Goal: Task Accomplishment & Management: Manage account settings

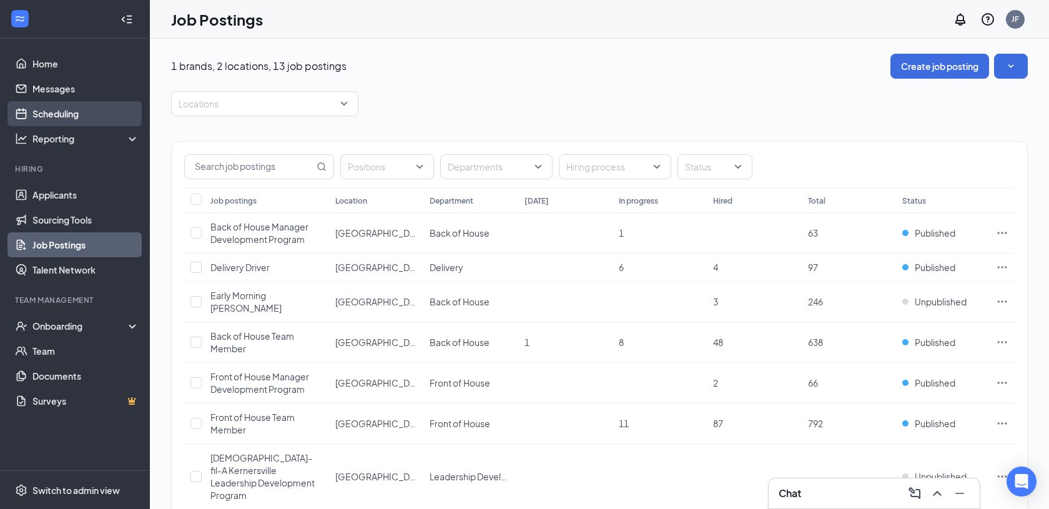
click at [81, 119] on link "Scheduling" at bounding box center [85, 113] width 107 height 25
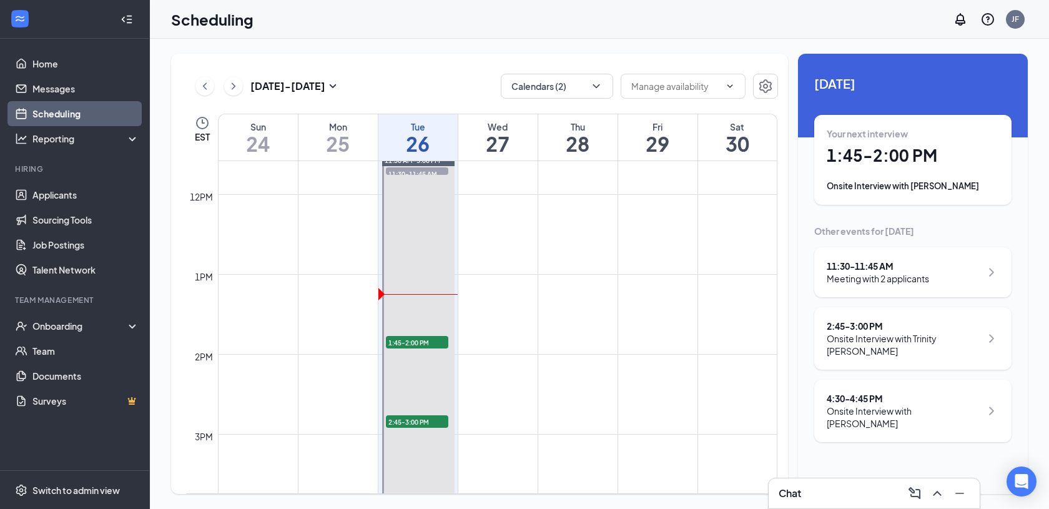
scroll to position [926, 0]
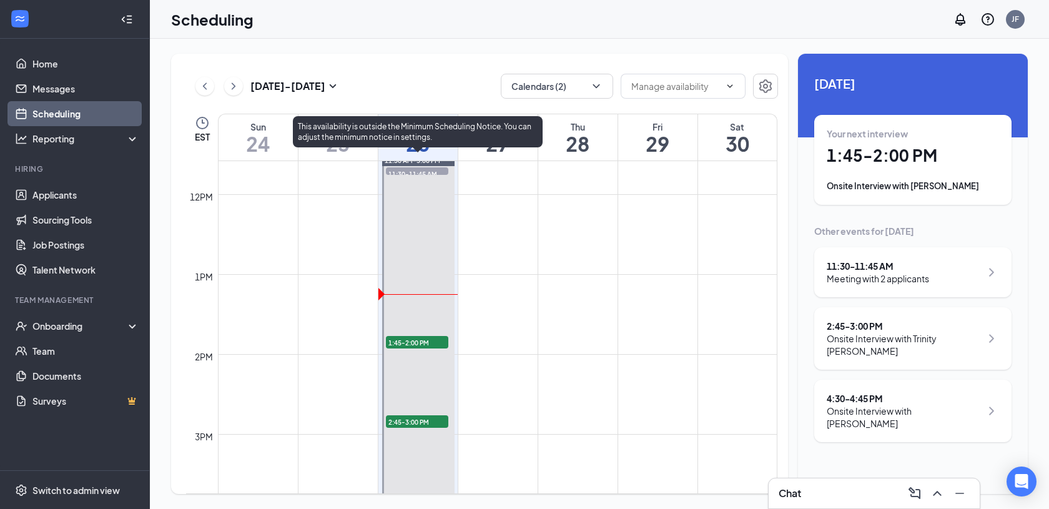
click at [422, 338] on span "1:45-2:00 PM" at bounding box center [417, 342] width 62 height 12
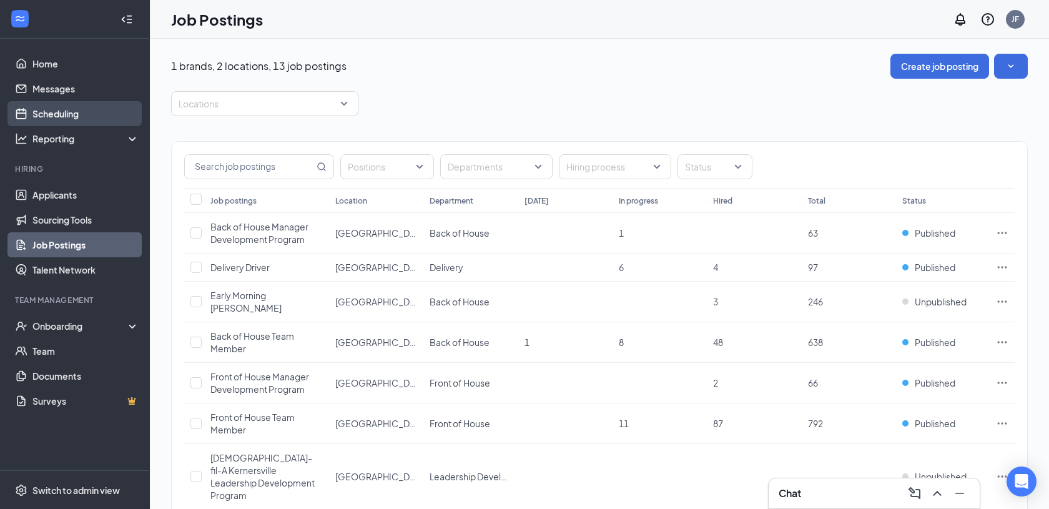
click at [64, 122] on link "Scheduling" at bounding box center [85, 113] width 107 height 25
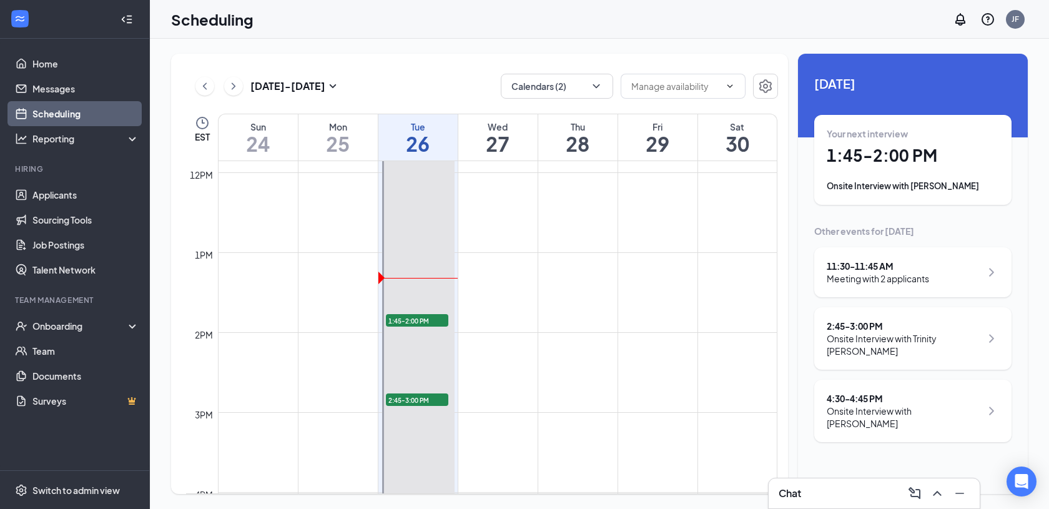
scroll to position [957, 0]
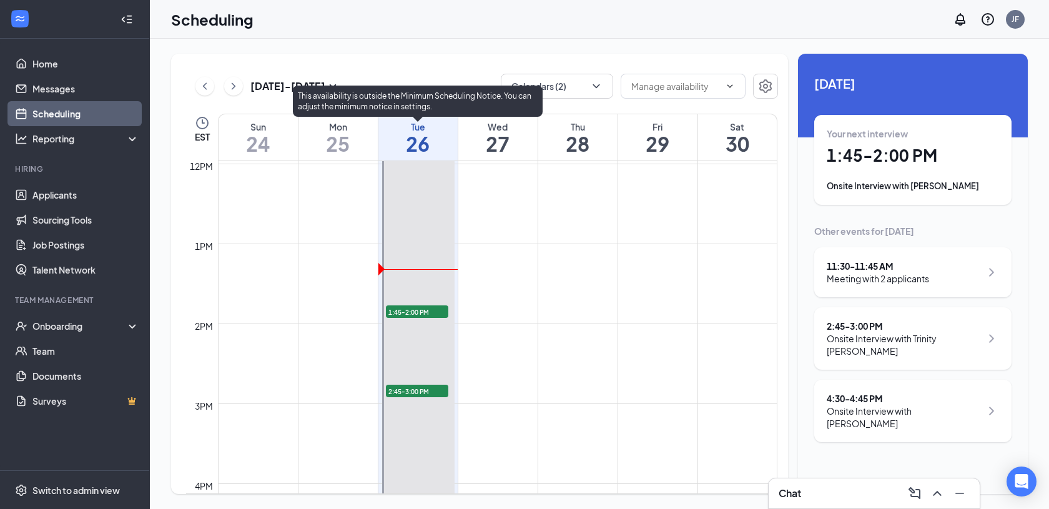
click at [425, 309] on span "1:45-2:00 PM" at bounding box center [417, 311] width 62 height 12
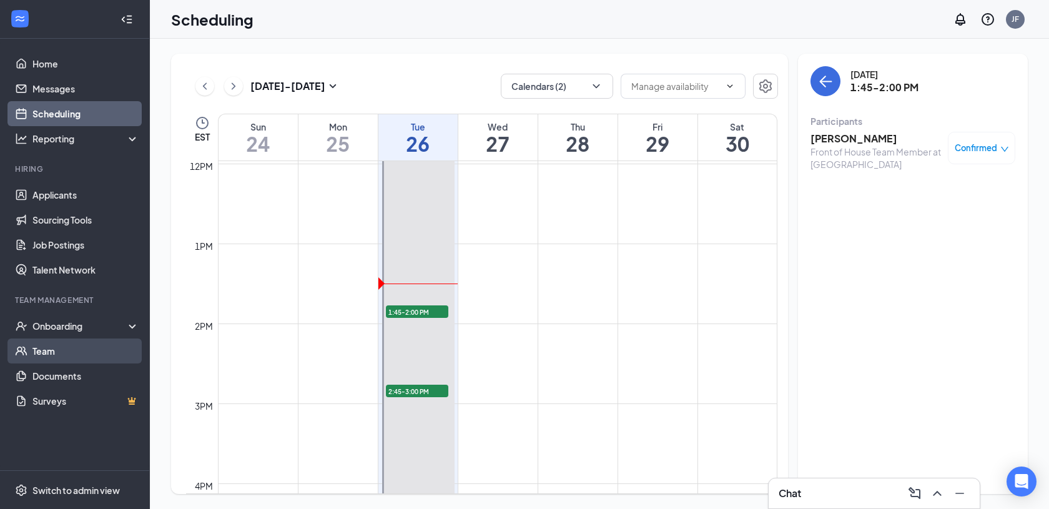
click at [61, 348] on link "Team" at bounding box center [85, 350] width 107 height 25
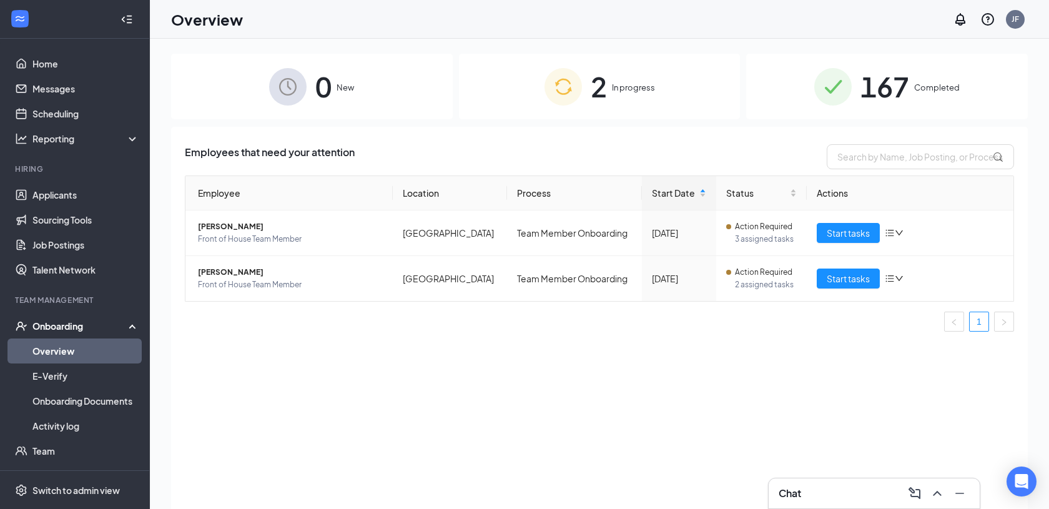
click at [913, 98] on div "167 Completed" at bounding box center [887, 87] width 282 height 66
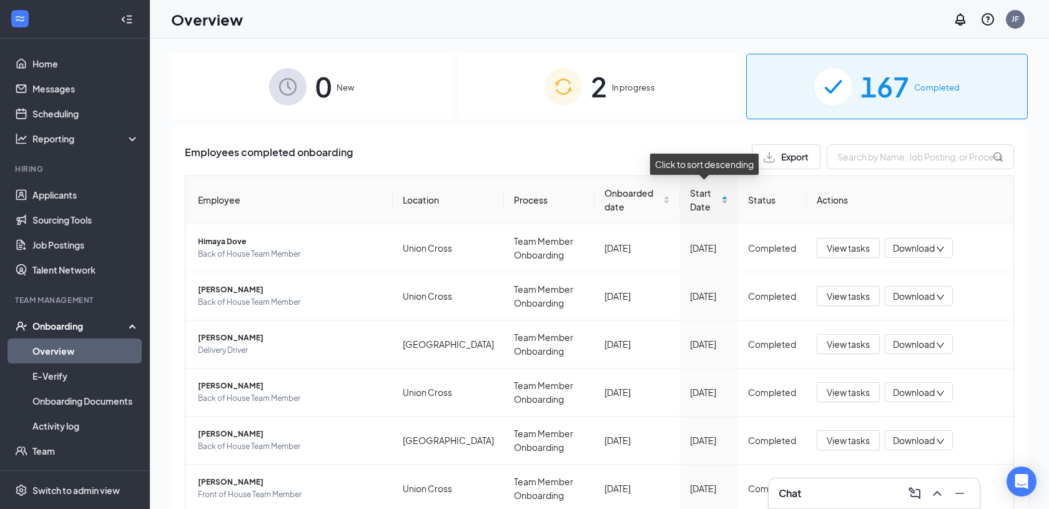
click at [726, 201] on div "Start Date" at bounding box center [709, 199] width 38 height 27
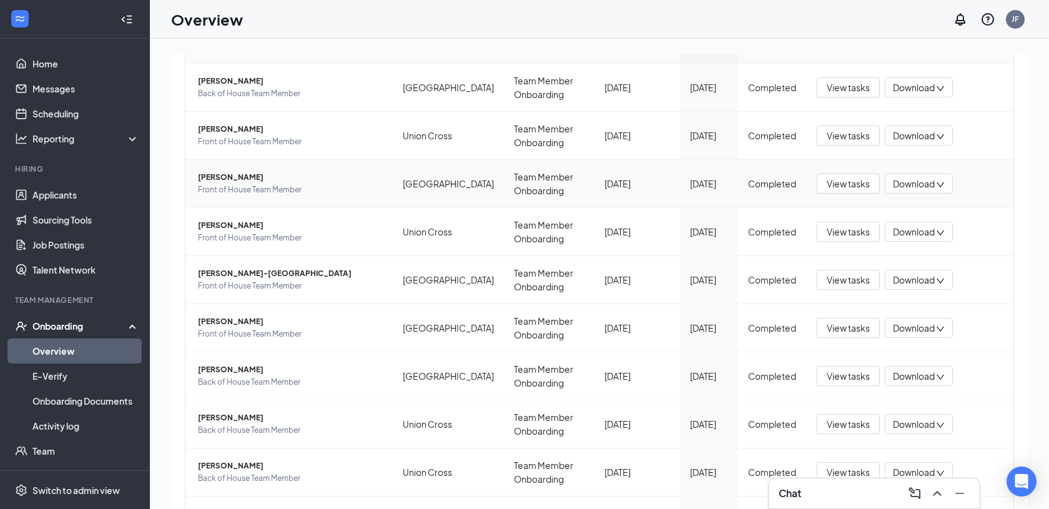
scroll to position [239, 0]
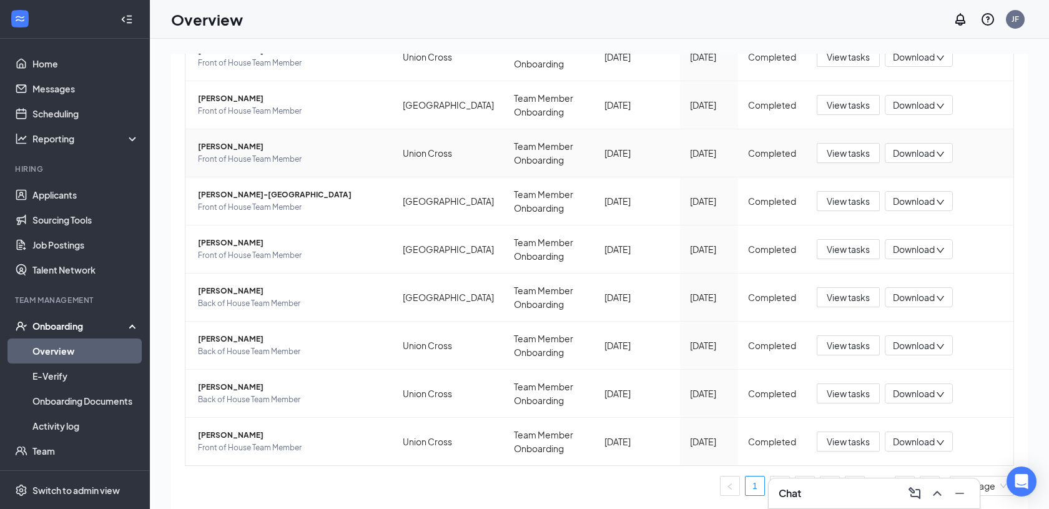
click at [232, 146] on span "Karissa J Lytle" at bounding box center [290, 147] width 185 height 12
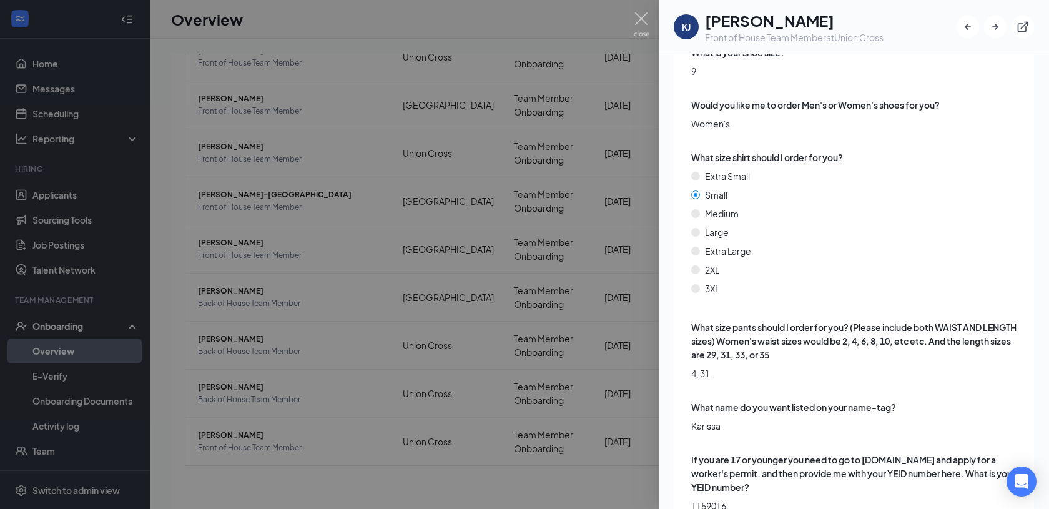
scroll to position [1806, 0]
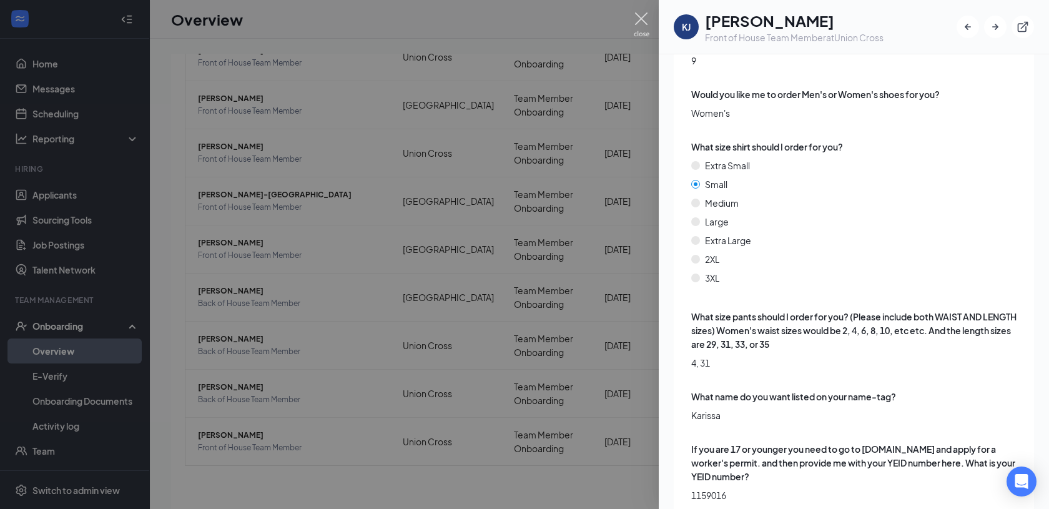
click at [643, 18] on img at bounding box center [642, 24] width 16 height 24
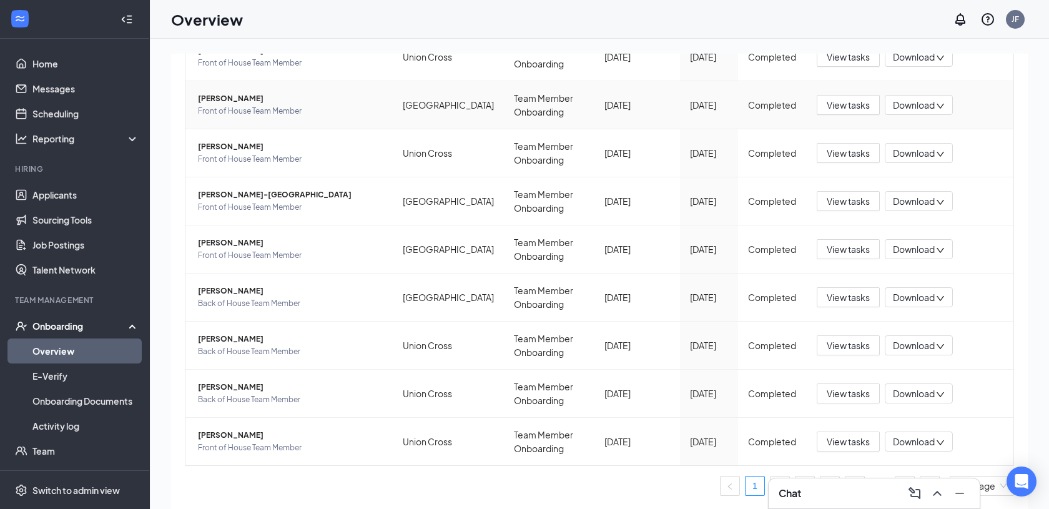
click at [216, 95] on span "Malak Rich" at bounding box center [290, 98] width 185 height 12
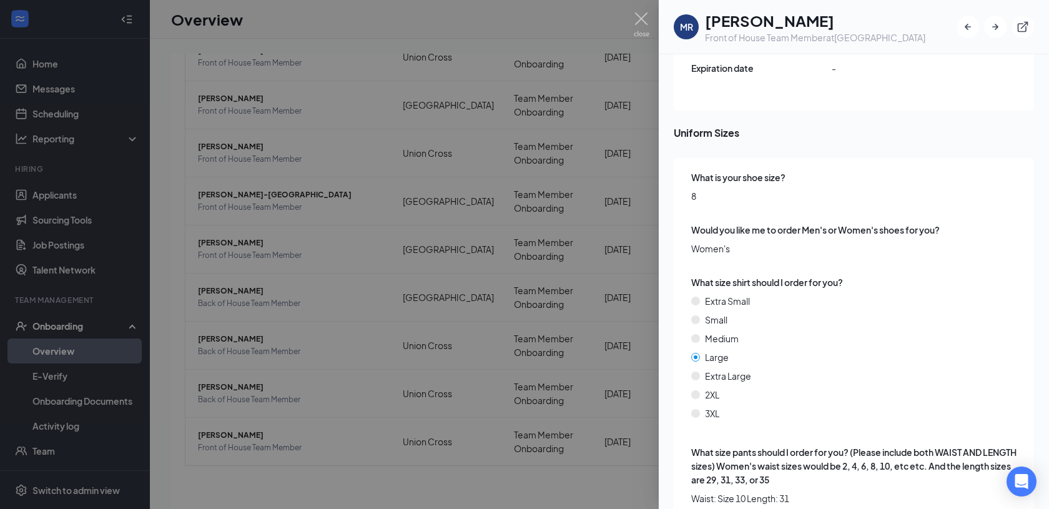
scroll to position [1984, 0]
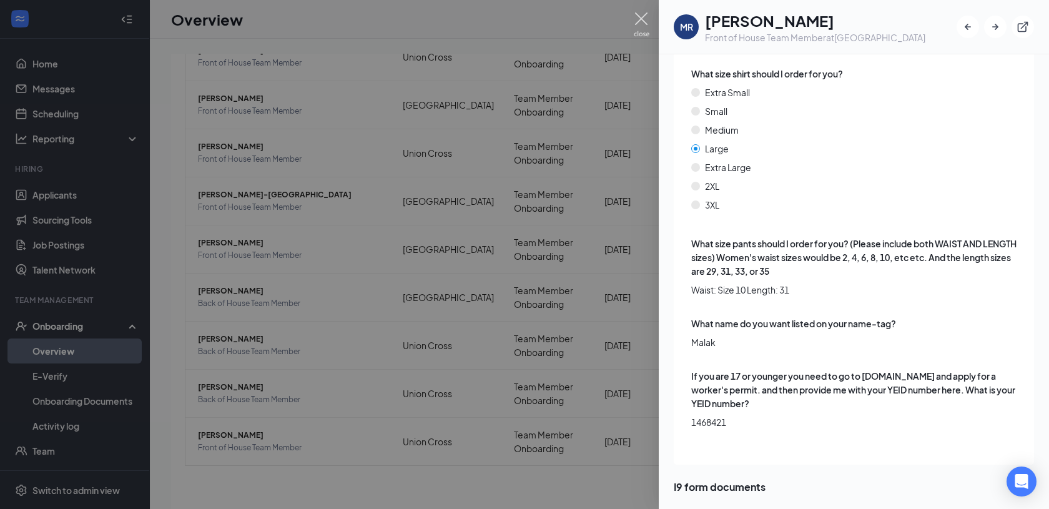
click at [639, 22] on img at bounding box center [642, 24] width 16 height 24
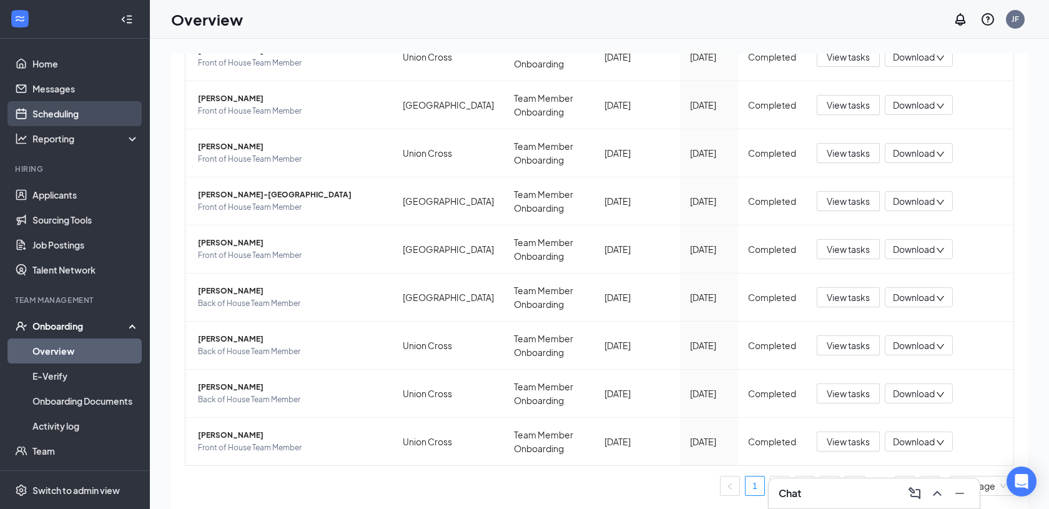
click at [116, 111] on link "Scheduling" at bounding box center [85, 113] width 107 height 25
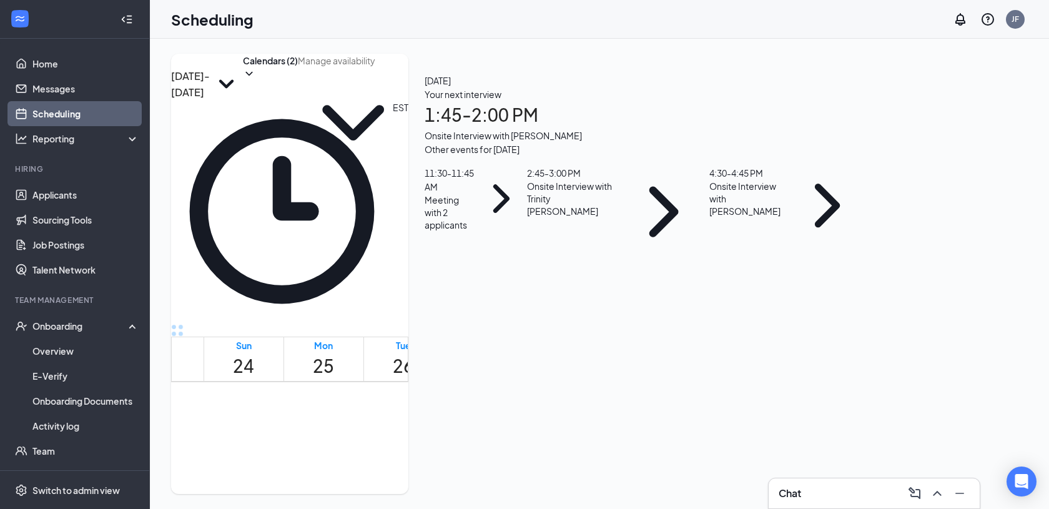
scroll to position [910, 0]
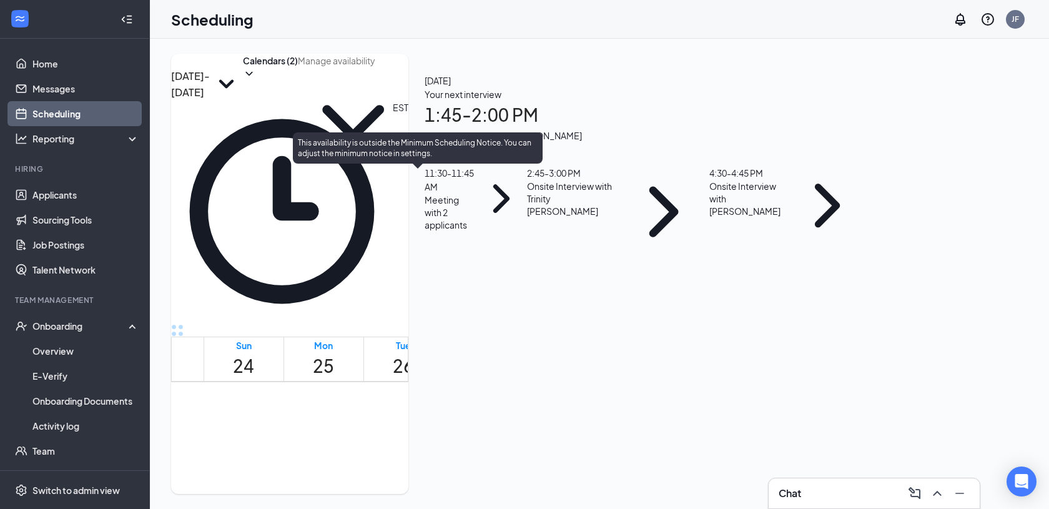
click at [433, 390] on span "1:45-2:00 PM" at bounding box center [422, 408] width 21 height 36
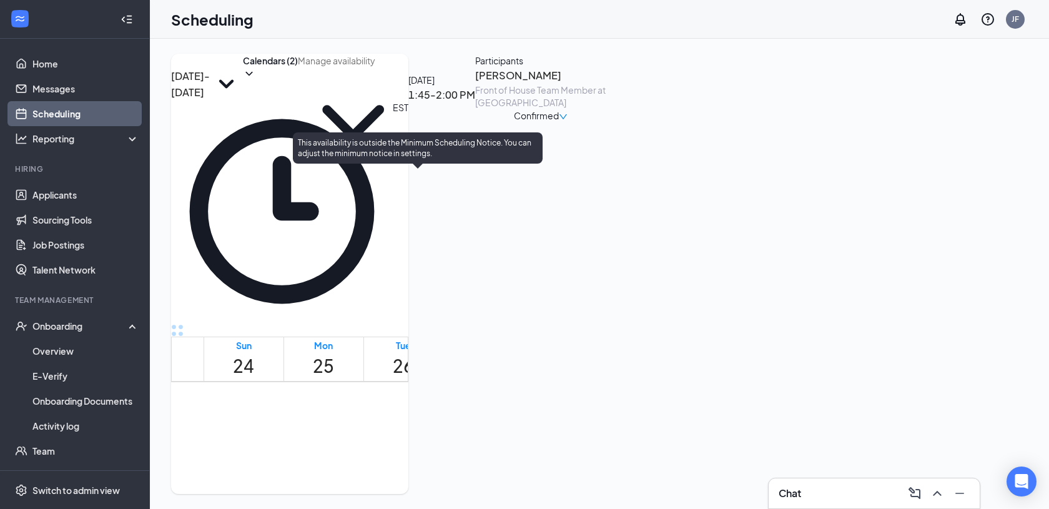
click at [433, 390] on span "1:45-2:00 PM" at bounding box center [422, 408] width 21 height 36
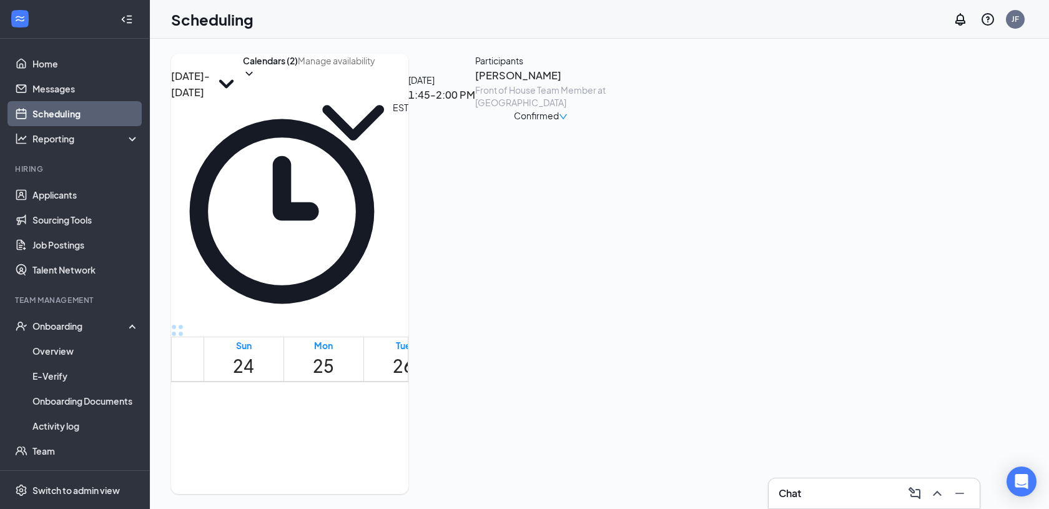
click at [606, 84] on h3 "Yendor Lucas" at bounding box center [540, 75] width 131 height 16
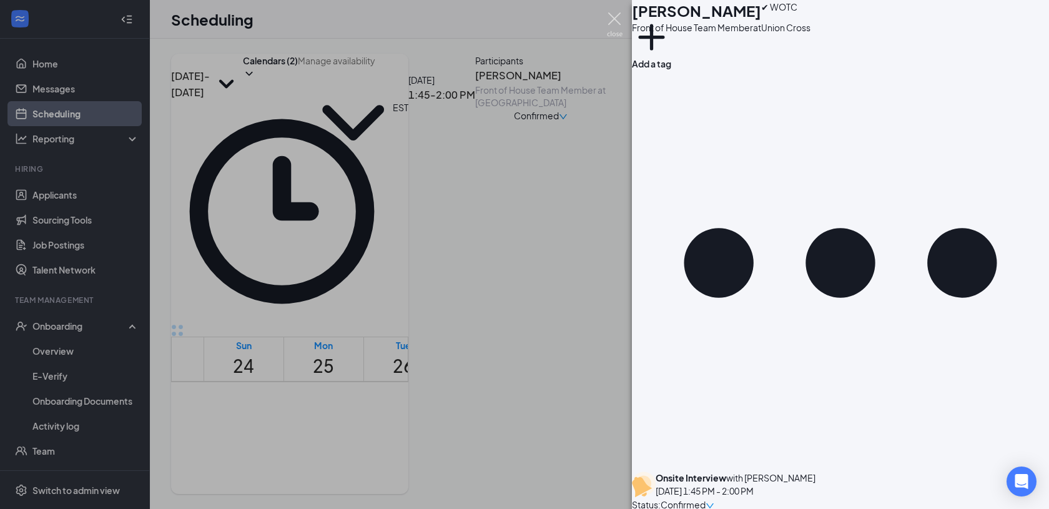
click at [615, 22] on img at bounding box center [615, 24] width 16 height 24
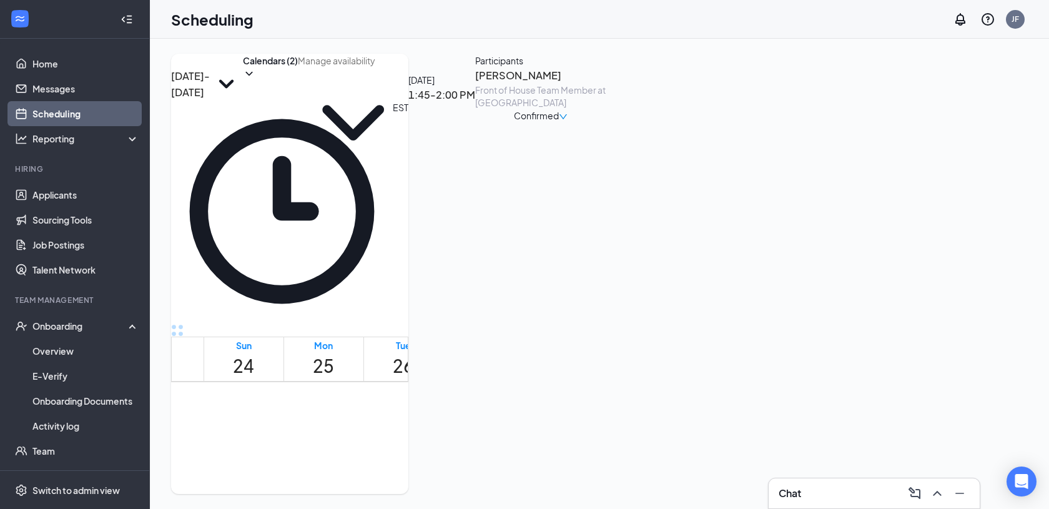
click at [568, 122] on div "Confirmed" at bounding box center [541, 116] width 54 height 14
click at [945, 215] on span "Mark complete" at bounding box center [932, 222] width 86 height 14
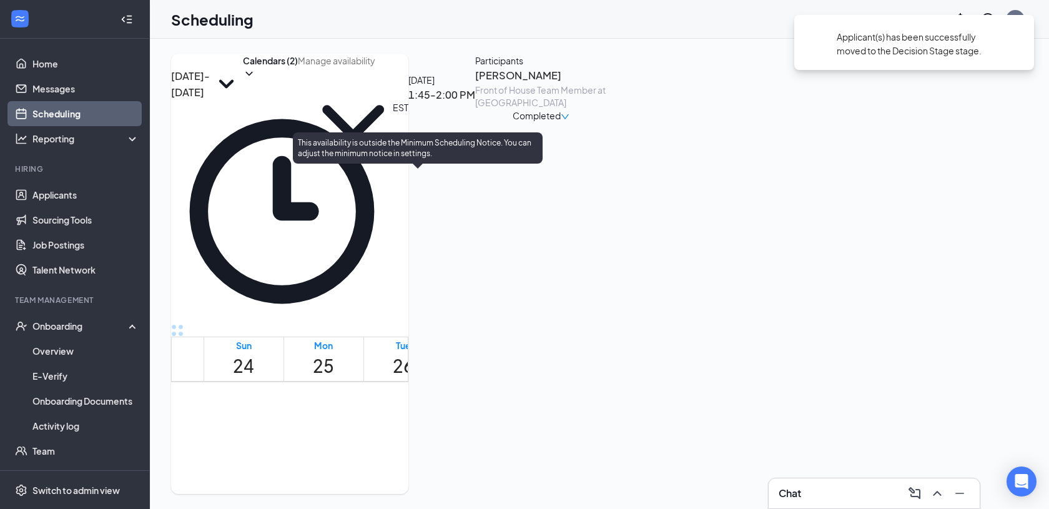
click at [433, 427] on span "2:45-3:00 PM" at bounding box center [443, 408] width 21 height 36
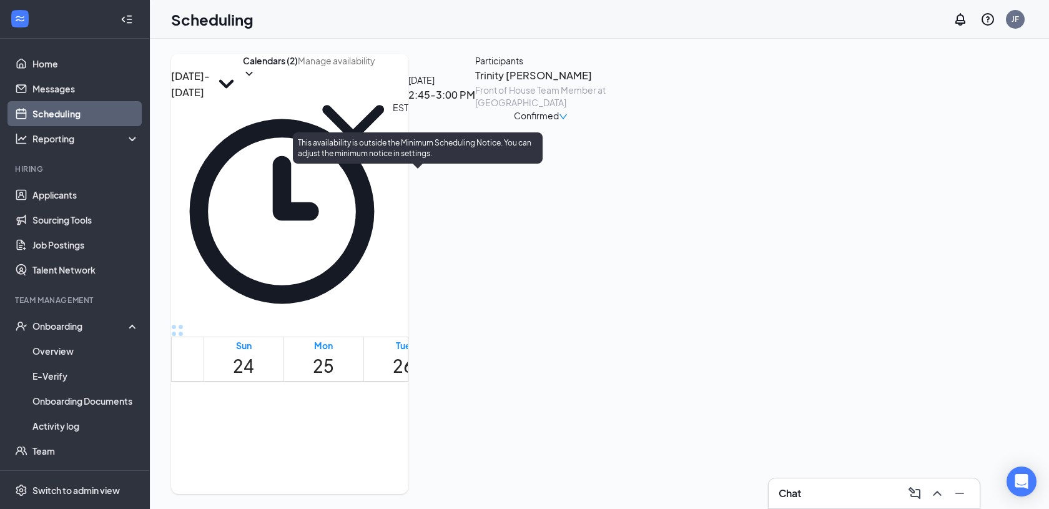
click at [433, 427] on span "2:45-3:00 PM" at bounding box center [443, 408] width 21 height 36
click at [454, 267] on span "4:30-4:45 PM" at bounding box center [464, 249] width 21 height 36
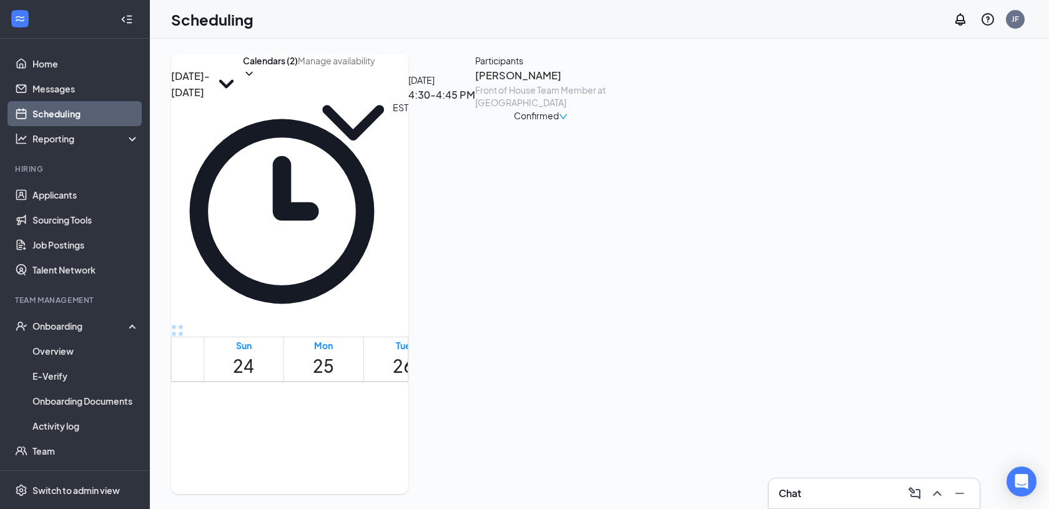
click at [559, 122] on span "Confirmed" at bounding box center [536, 116] width 45 height 14
click at [947, 243] on span "Mark as no-show" at bounding box center [932, 250] width 86 height 14
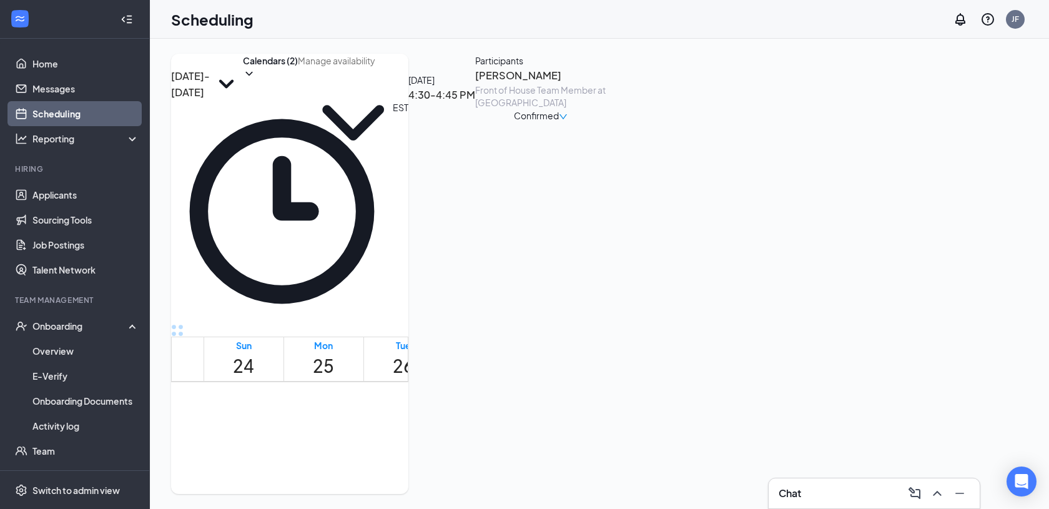
scroll to position [34, 0]
checkbox input "false"
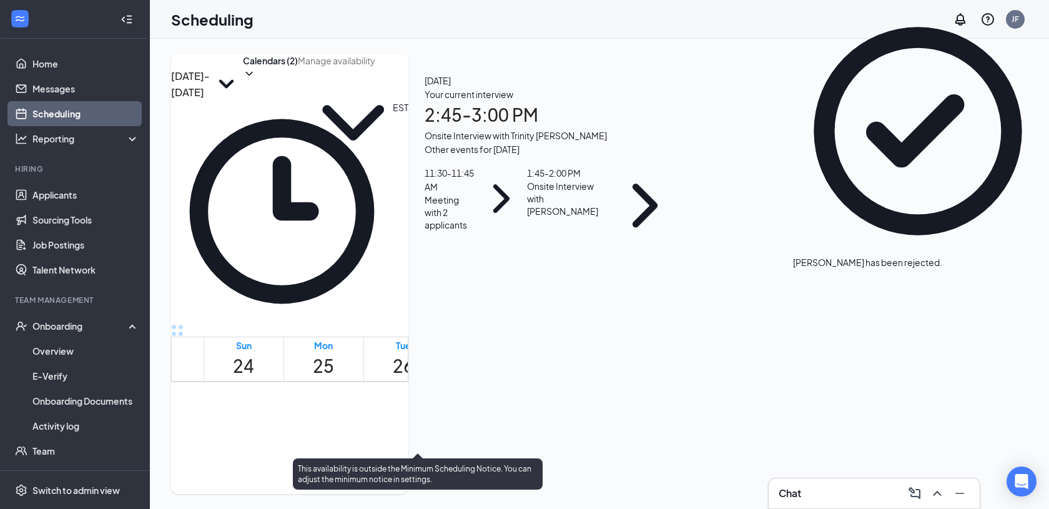
click at [433, 267] on span "2:45-3:00 PM" at bounding box center [443, 249] width 21 height 36
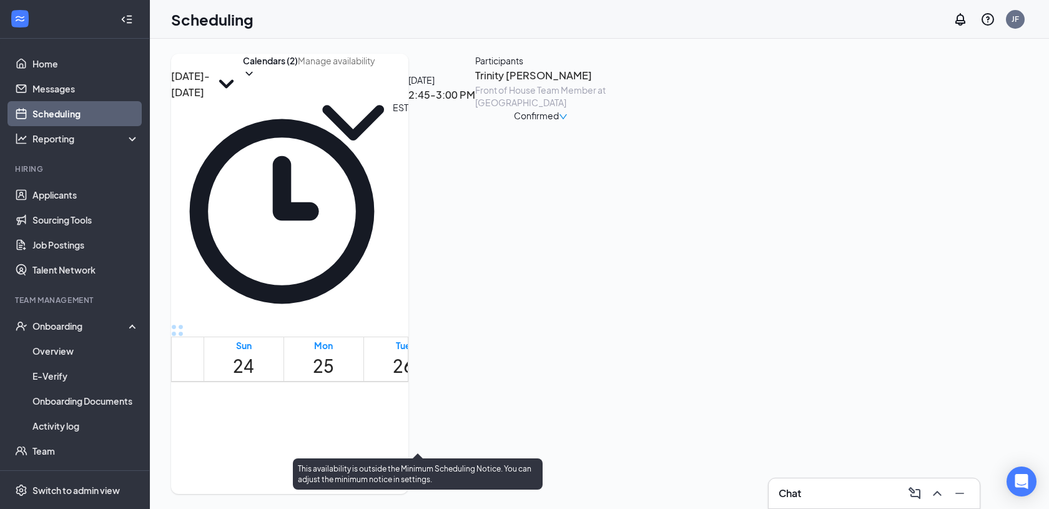
click at [433, 267] on span "2:45-3:00 PM" at bounding box center [443, 249] width 21 height 36
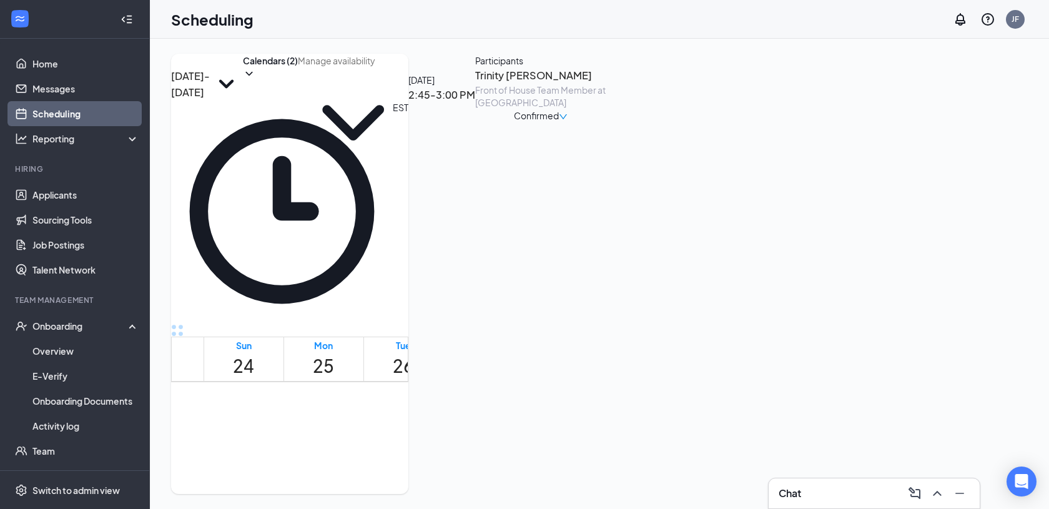
scroll to position [1007, 0]
click at [89, 192] on link "Applicants" at bounding box center [85, 194] width 107 height 25
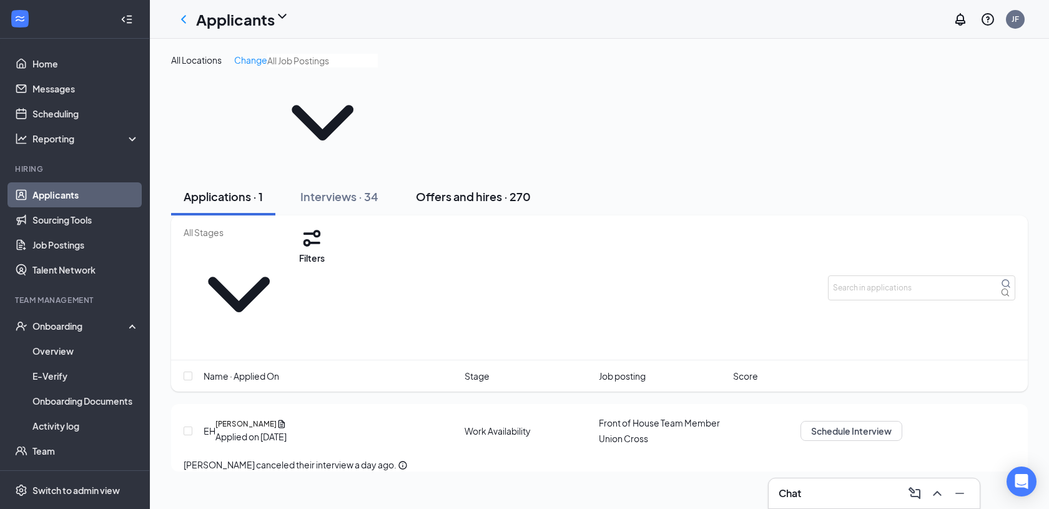
click at [468, 178] on button "Offers and hires · 270" at bounding box center [473, 196] width 140 height 37
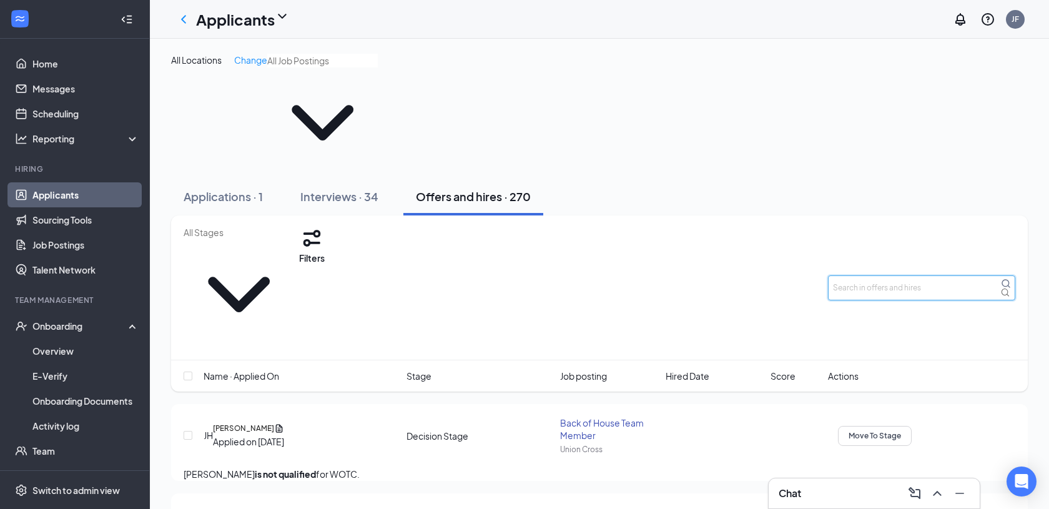
click at [912, 275] on input "text" at bounding box center [921, 287] width 187 height 25
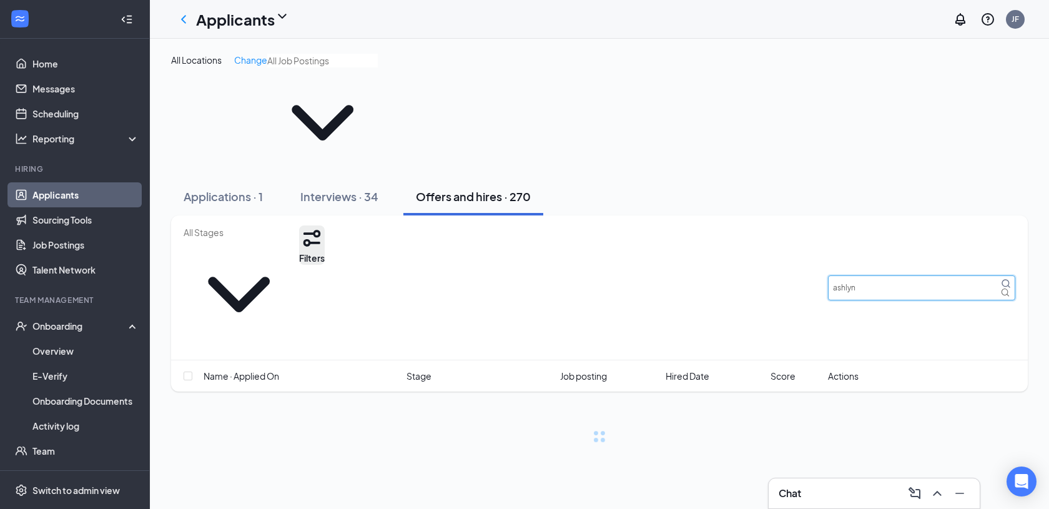
type input "ashlyn"
click at [325, 225] on button "Filters" at bounding box center [312, 244] width 26 height 39
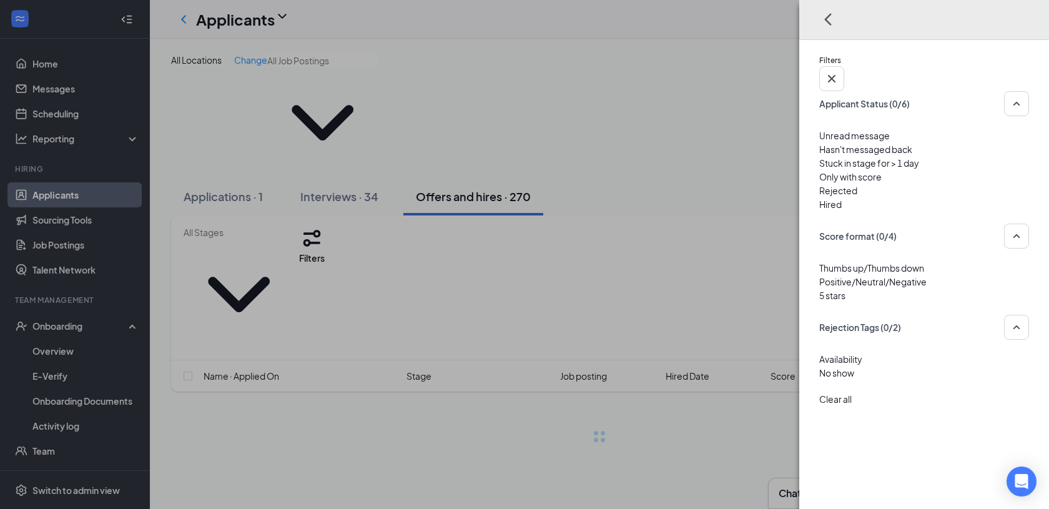
click at [819, 184] on div at bounding box center [924, 184] width 210 height 0
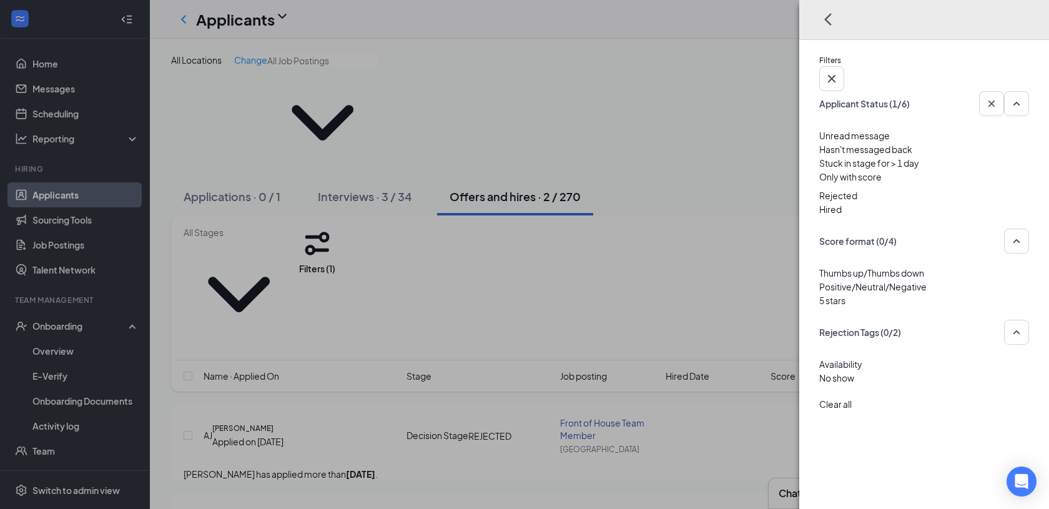
click at [647, 171] on div "Filters Applicant Status (1/6) Unread message Hasn't messaged back Stuck in sta…" at bounding box center [524, 254] width 1049 height 509
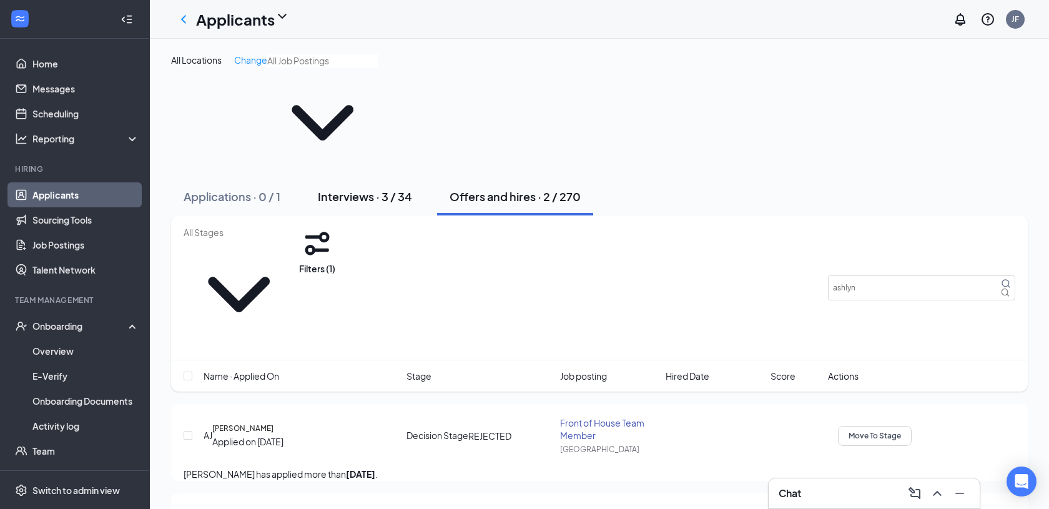
click at [350, 189] on div "Interviews · 3 / 34" at bounding box center [365, 197] width 94 height 16
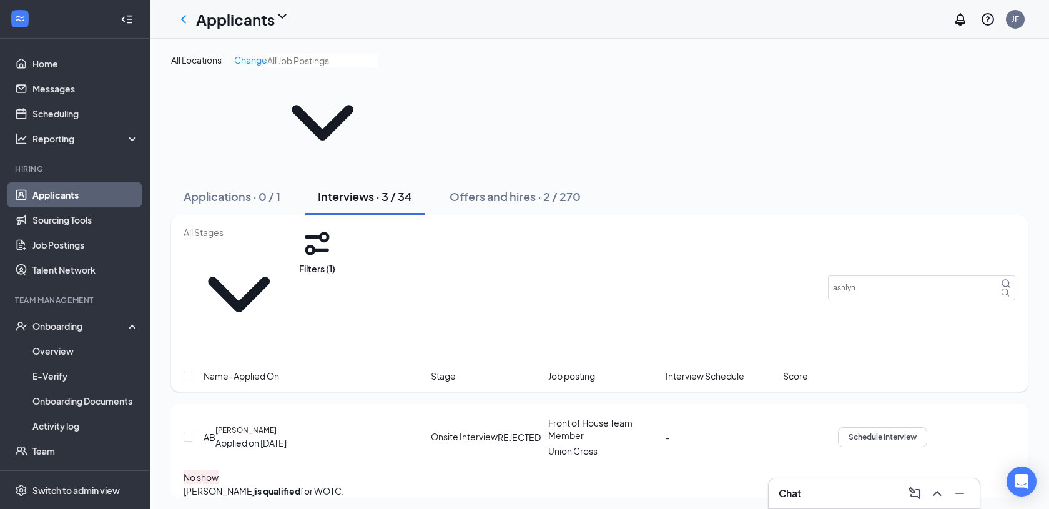
click at [940, 433] on icon "Ellipses" at bounding box center [934, 434] width 11 height 2
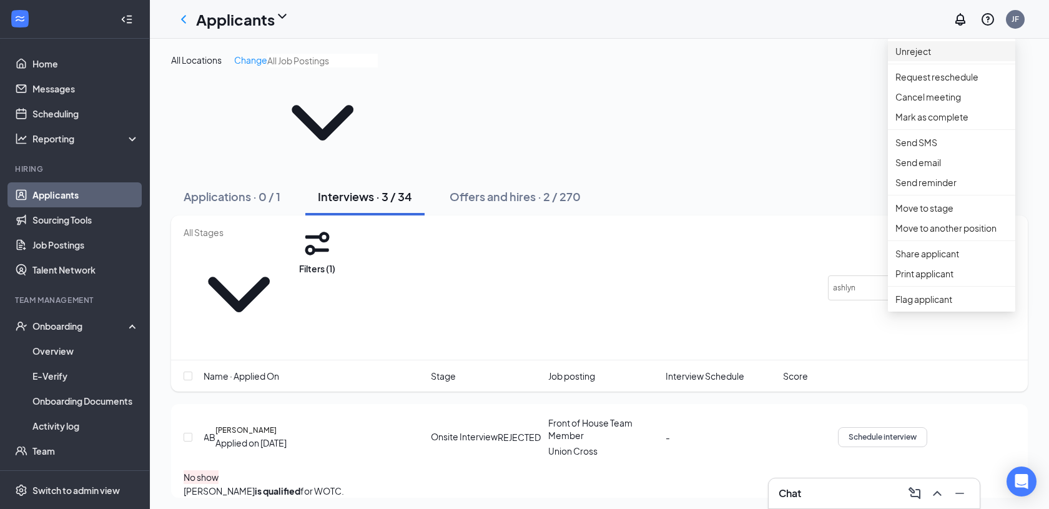
click at [957, 51] on p "Unreject" at bounding box center [952, 51] width 112 height 14
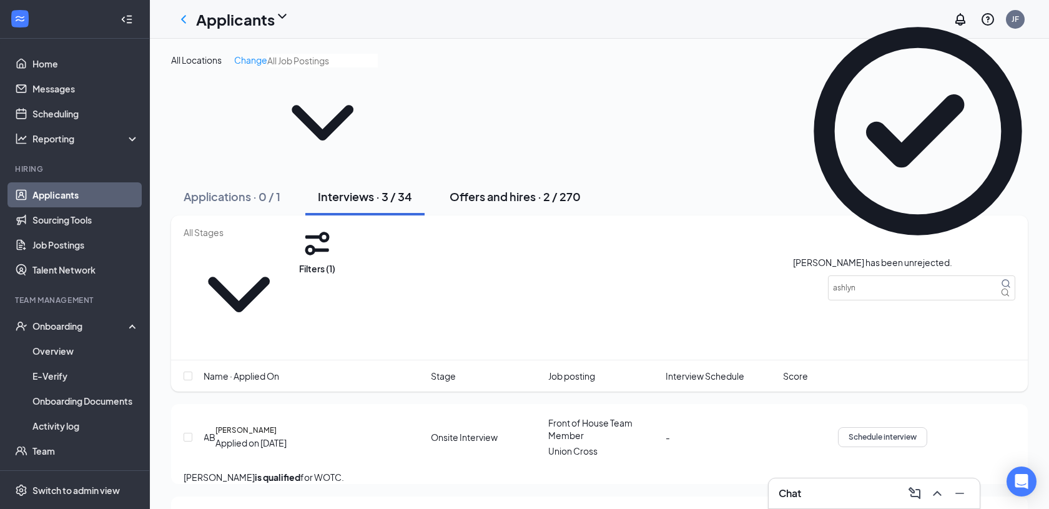
click at [488, 189] on div "Offers and hires · 2 / 270" at bounding box center [515, 197] width 131 height 16
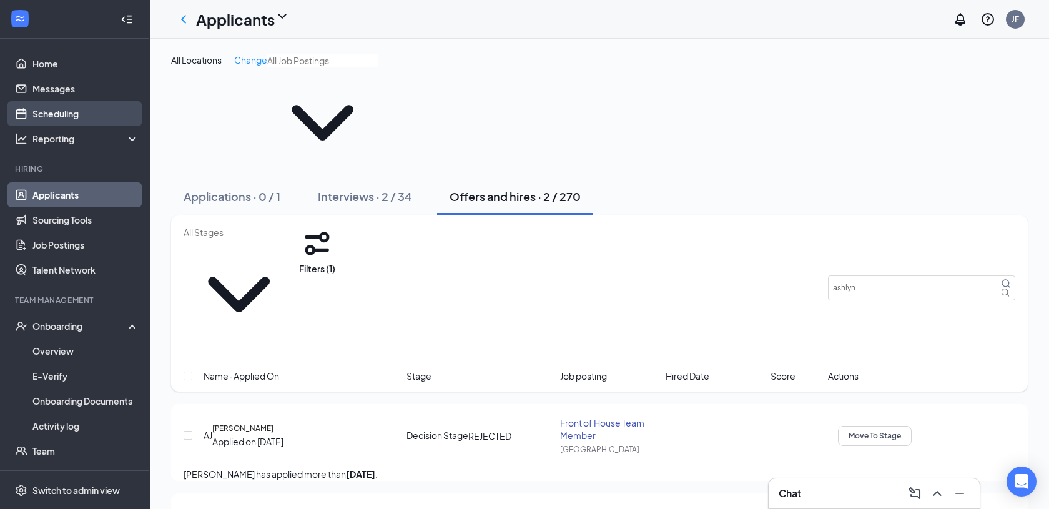
click at [75, 115] on link "Scheduling" at bounding box center [85, 113] width 107 height 25
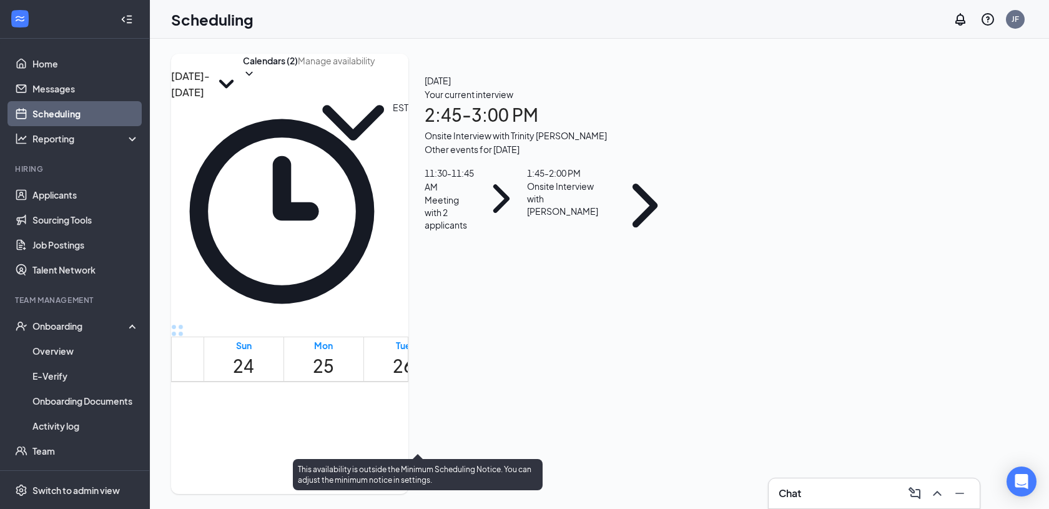
scroll to position [1068, 0]
click at [433, 268] on span "2:45-3:00 PM" at bounding box center [443, 250] width 21 height 36
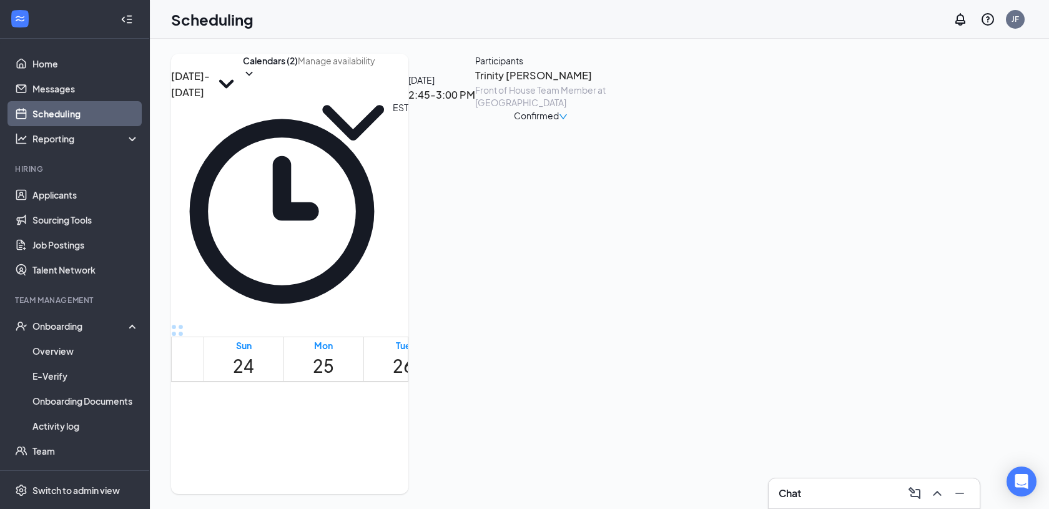
click at [559, 122] on span "Confirmed" at bounding box center [536, 116] width 45 height 14
click at [940, 243] on span "Mark as no-show" at bounding box center [932, 250] width 86 height 14
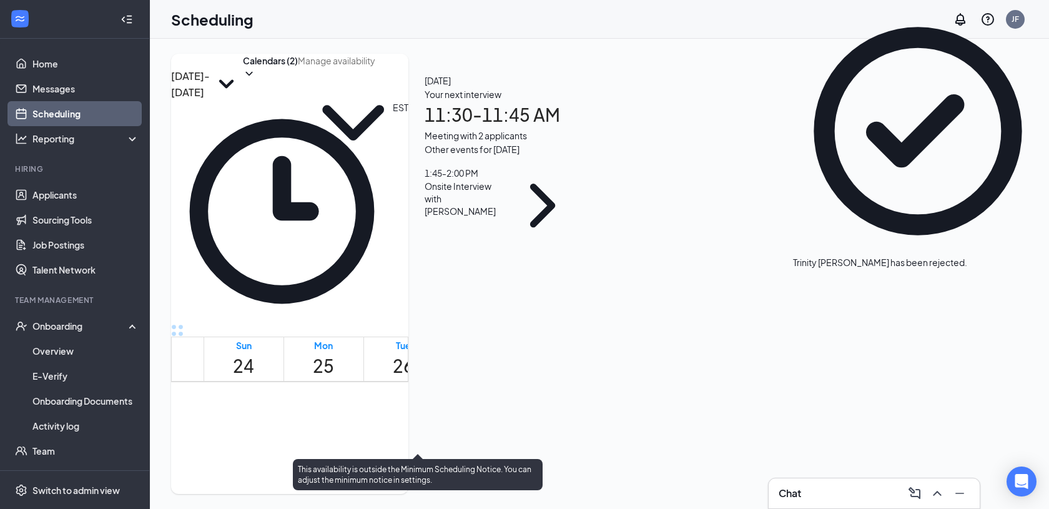
scroll to position [1112, 0]
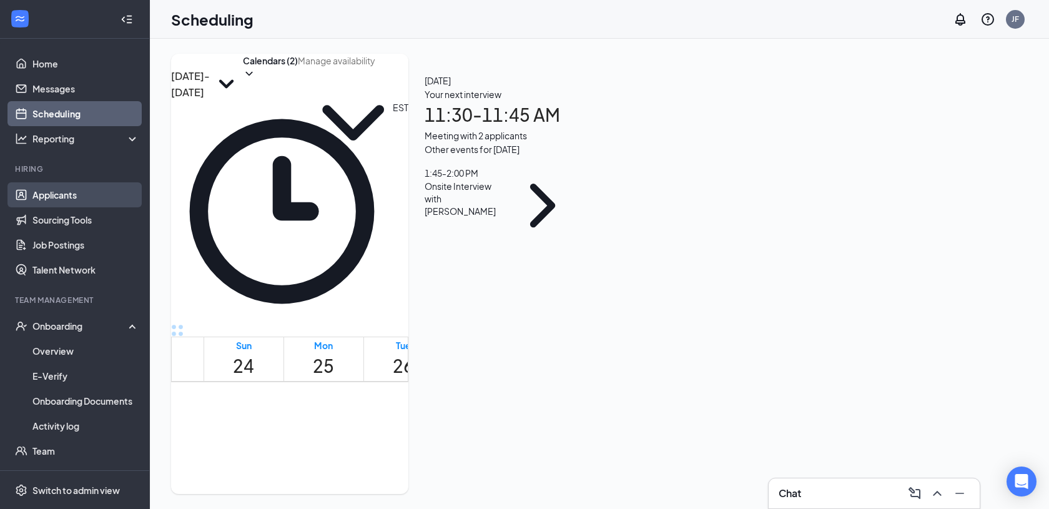
click at [90, 197] on link "Applicants" at bounding box center [85, 194] width 107 height 25
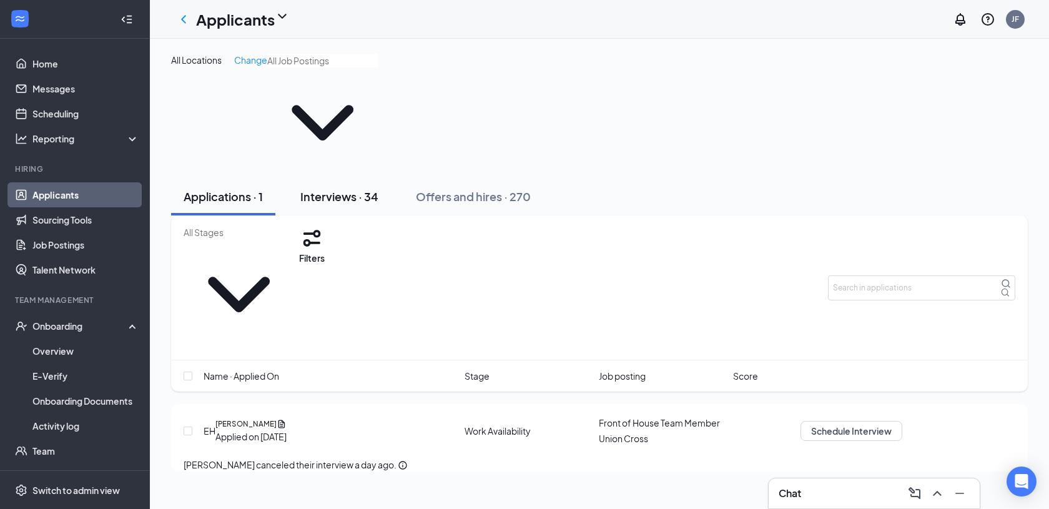
click at [324, 178] on button "Interviews · 34" at bounding box center [339, 196] width 103 height 37
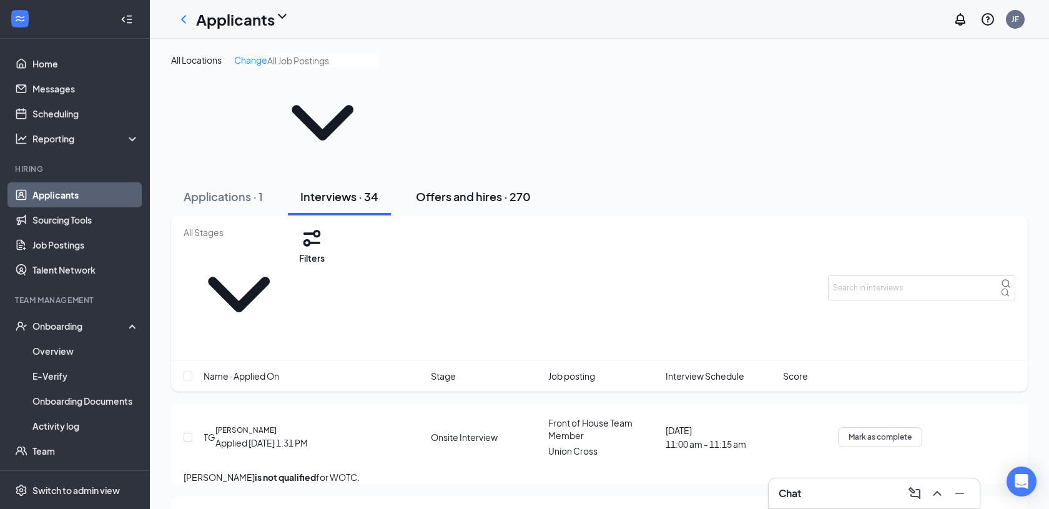
click at [468, 189] on div "Offers and hires · 270" at bounding box center [473, 197] width 115 height 16
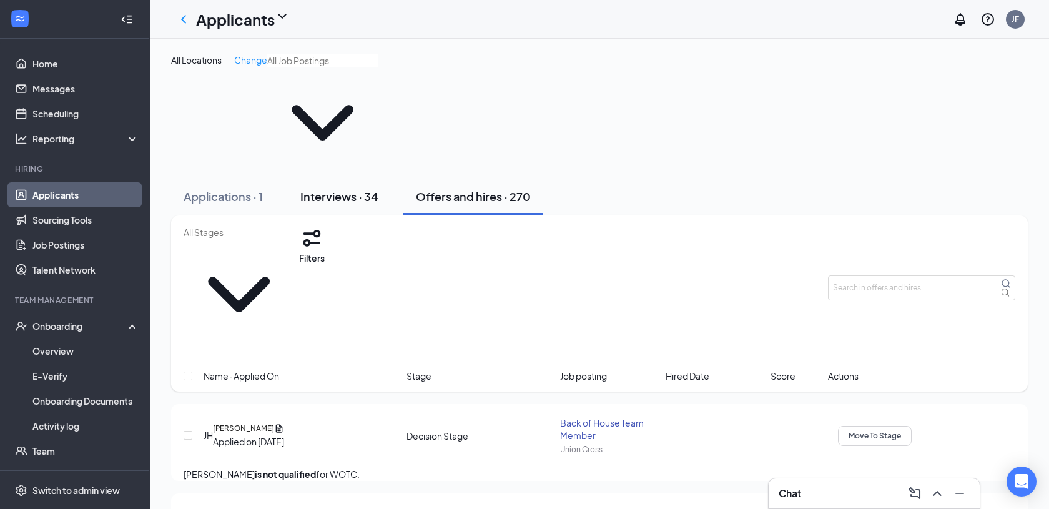
click at [345, 189] on div "Interviews · 34" at bounding box center [339, 197] width 78 height 16
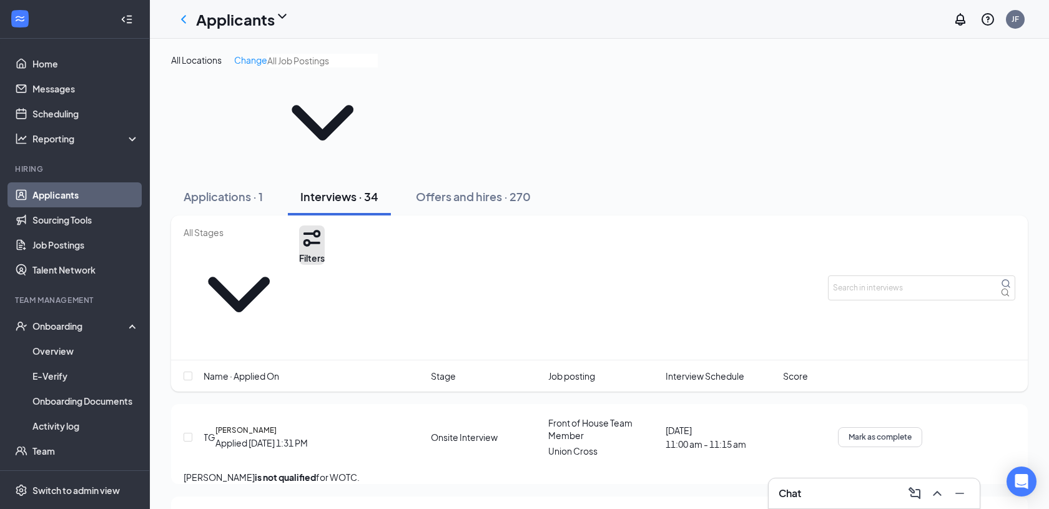
click at [325, 225] on button "Filters" at bounding box center [312, 244] width 26 height 39
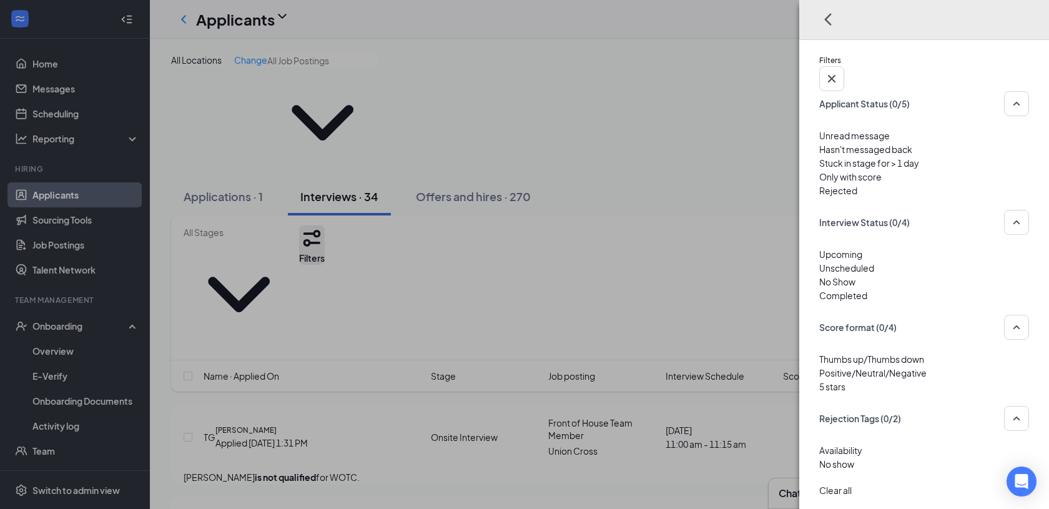
click at [364, 189] on div "Filters Applicant Status (0/5) Unread message Hasn't messaged back Stuck in sta…" at bounding box center [524, 254] width 1049 height 509
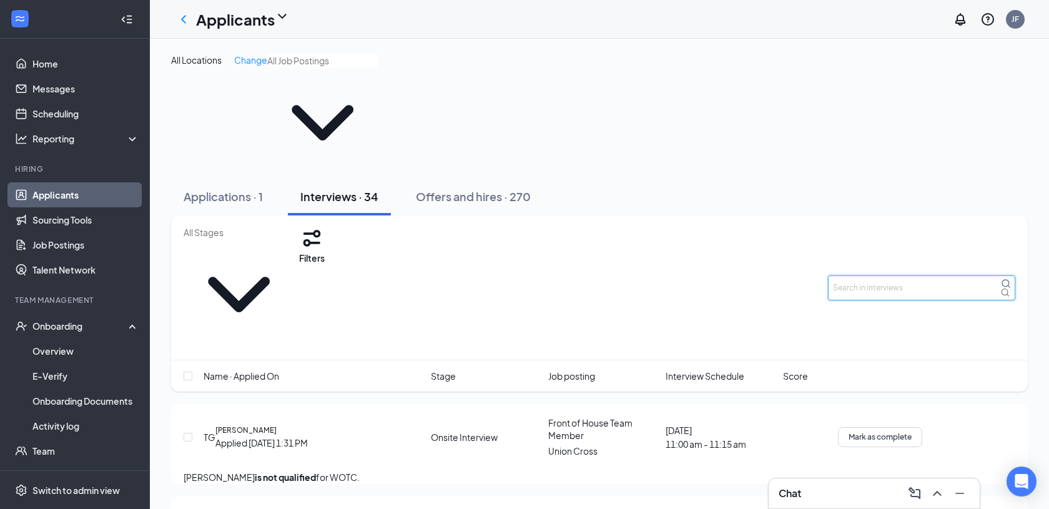
click at [887, 275] on input "text" at bounding box center [921, 287] width 187 height 25
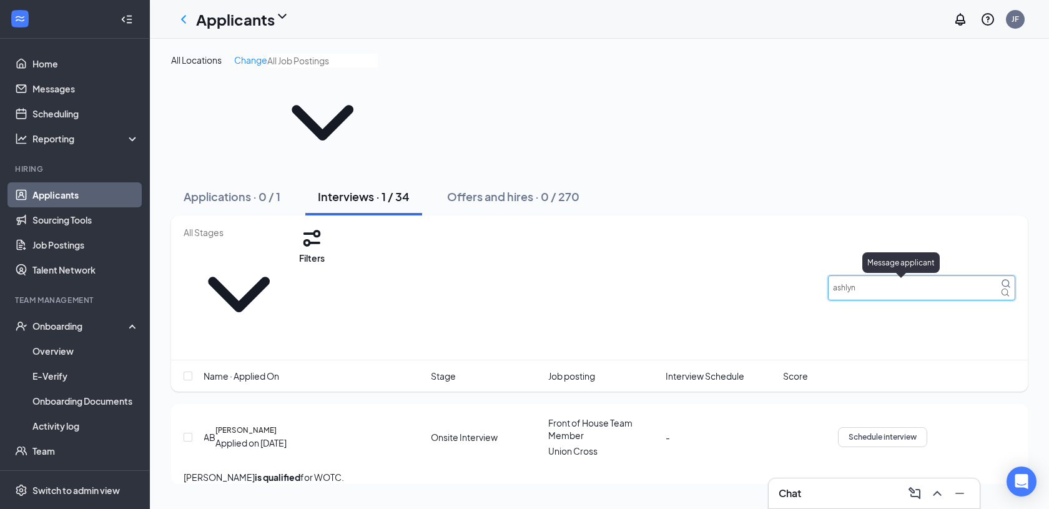
type input "ashlyn"
click at [852, 428] on icon "ActiveChat" at bounding box center [845, 434] width 12 height 12
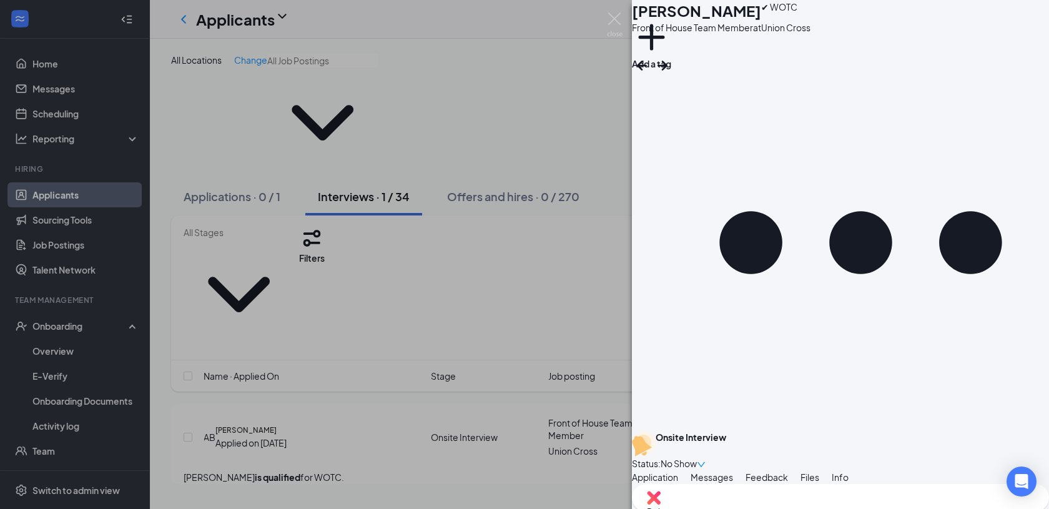
scroll to position [309, 0]
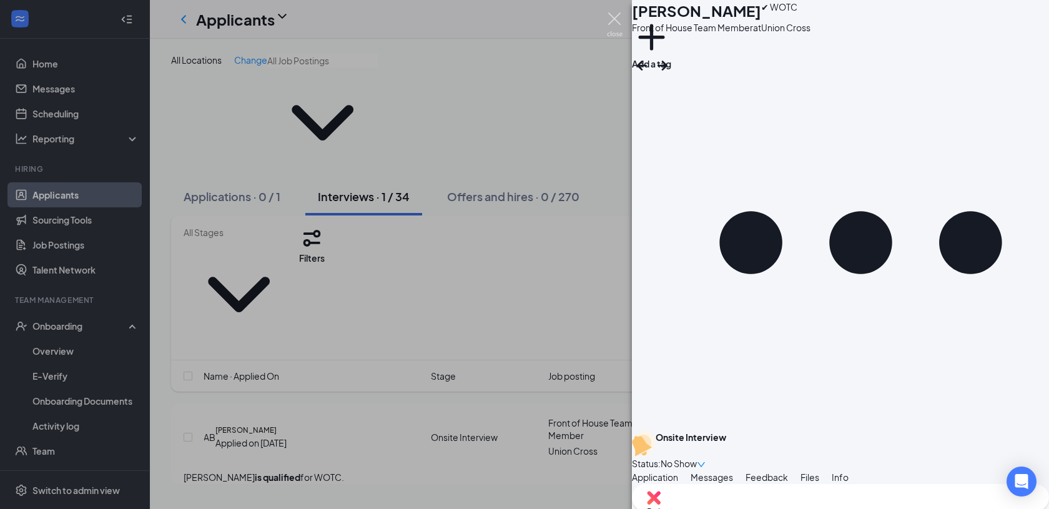
click at [613, 19] on img at bounding box center [615, 24] width 16 height 24
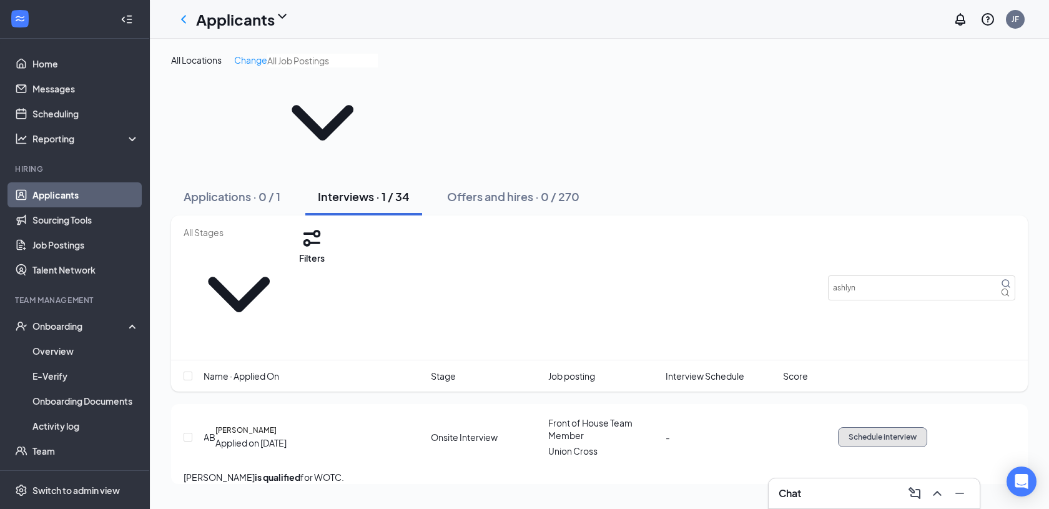
click at [917, 433] on span "Schedule interview" at bounding box center [883, 437] width 68 height 9
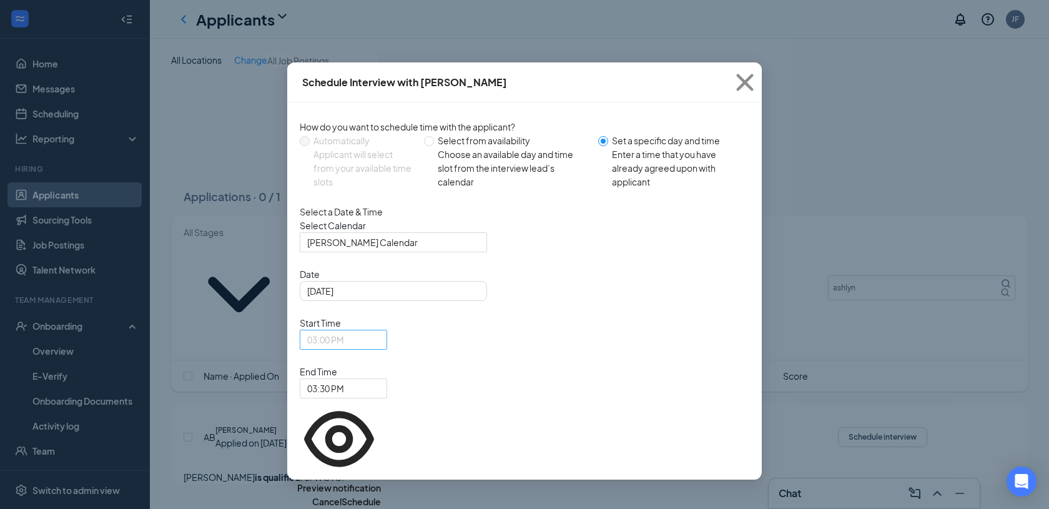
click at [380, 330] on span "03:00 PM" at bounding box center [343, 339] width 72 height 19
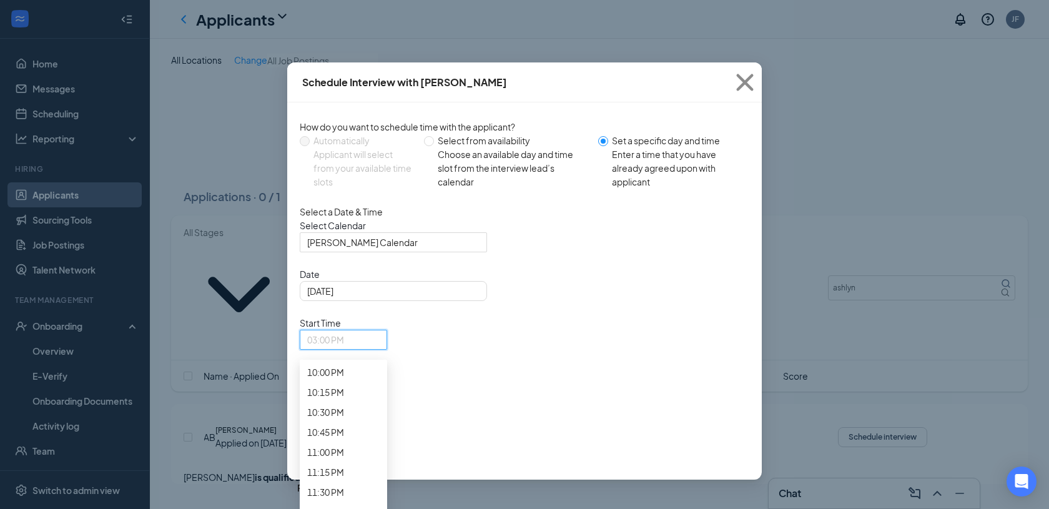
scroll to position [1863, 0]
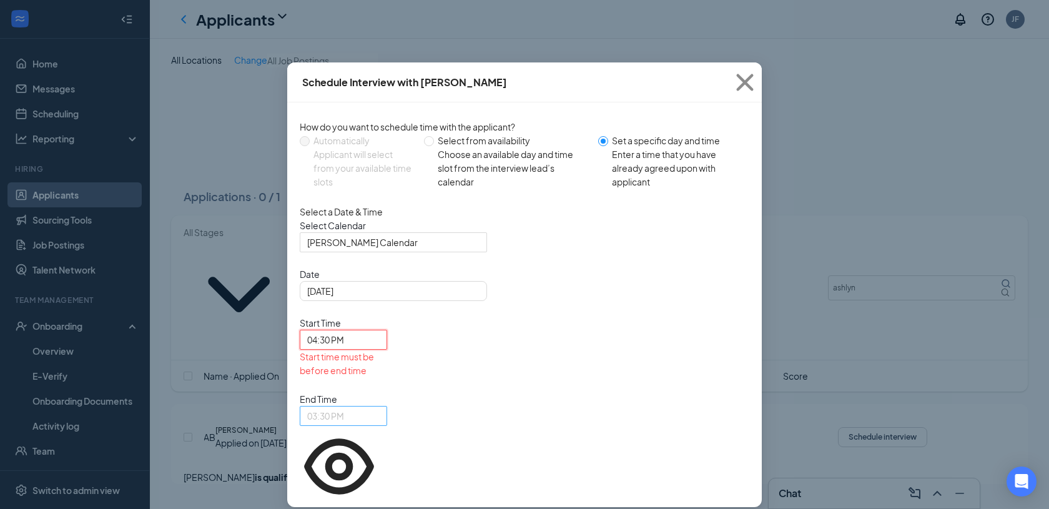
click at [344, 407] on span "03:30 PM" at bounding box center [325, 416] width 37 height 19
click at [380, 36] on span "04:45 PM" at bounding box center [343, 29] width 72 height 14
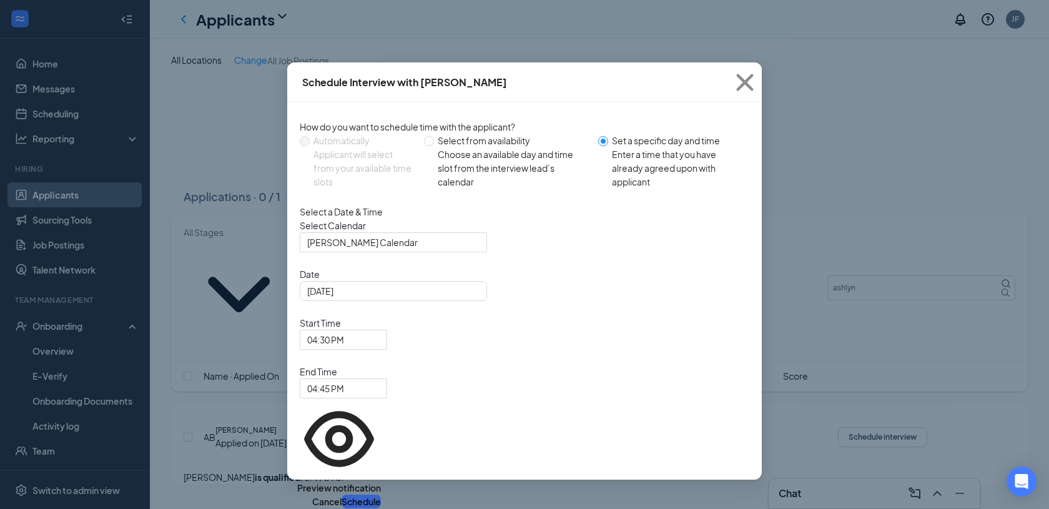
click at [381, 495] on button "Schedule" at bounding box center [361, 502] width 39 height 14
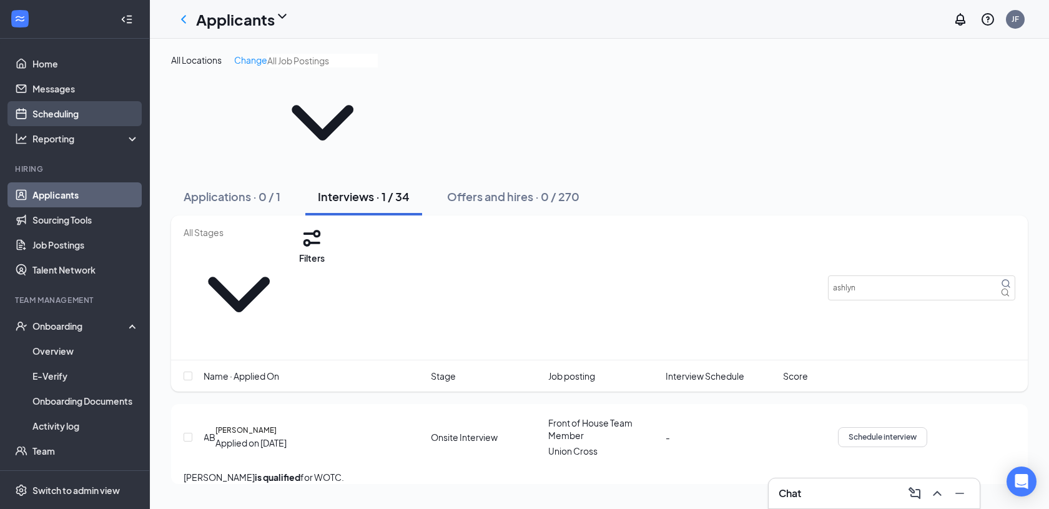
click at [79, 105] on link "Scheduling" at bounding box center [85, 113] width 107 height 25
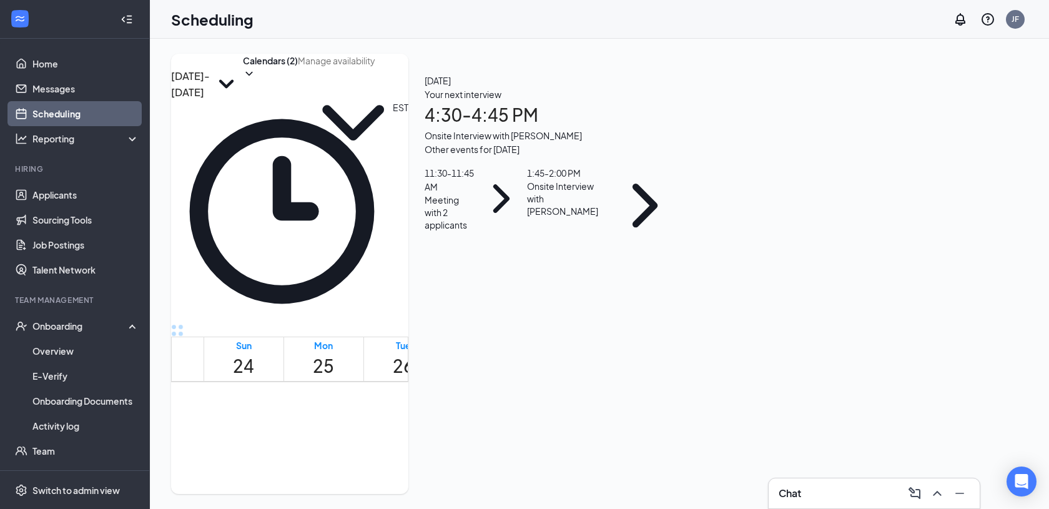
scroll to position [1236, 0]
click at [93, 265] on link "Talent Network" at bounding box center [85, 269] width 107 height 25
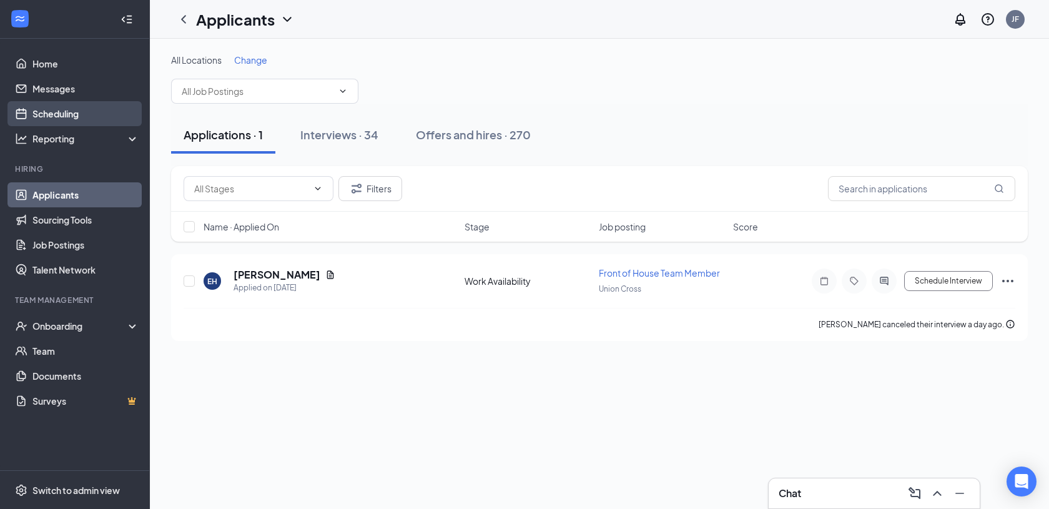
click at [120, 111] on link "Scheduling" at bounding box center [85, 113] width 107 height 25
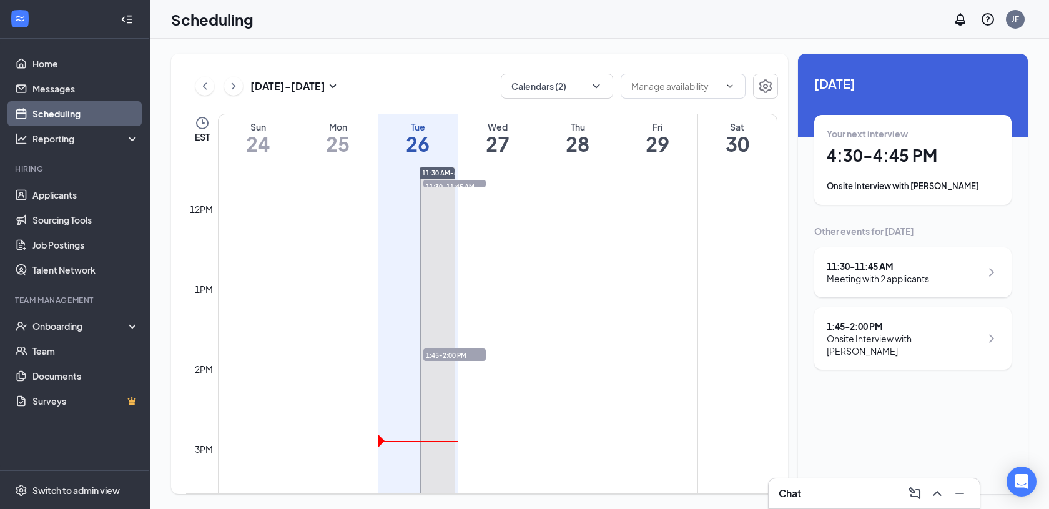
scroll to position [1192, 0]
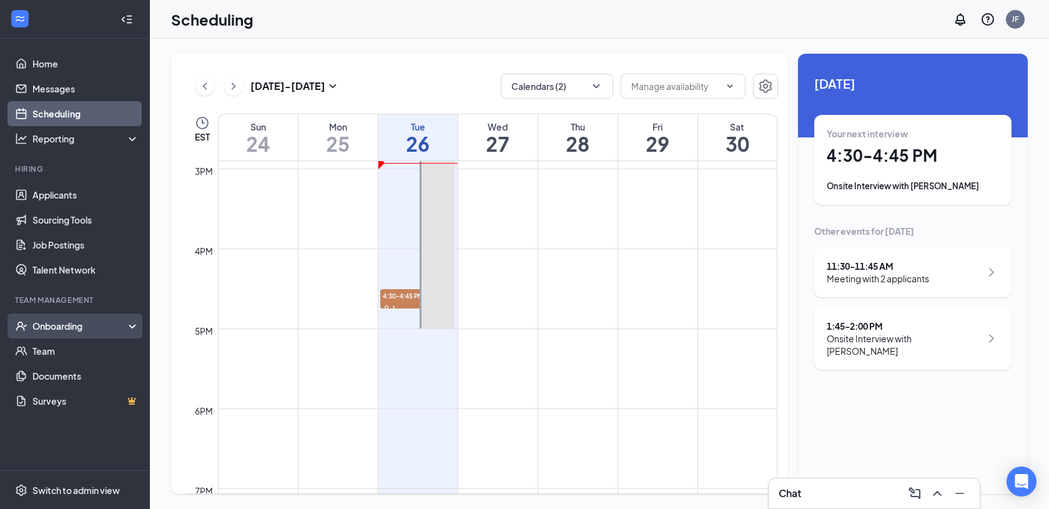
click at [99, 333] on div "Onboarding" at bounding box center [75, 325] width 150 height 25
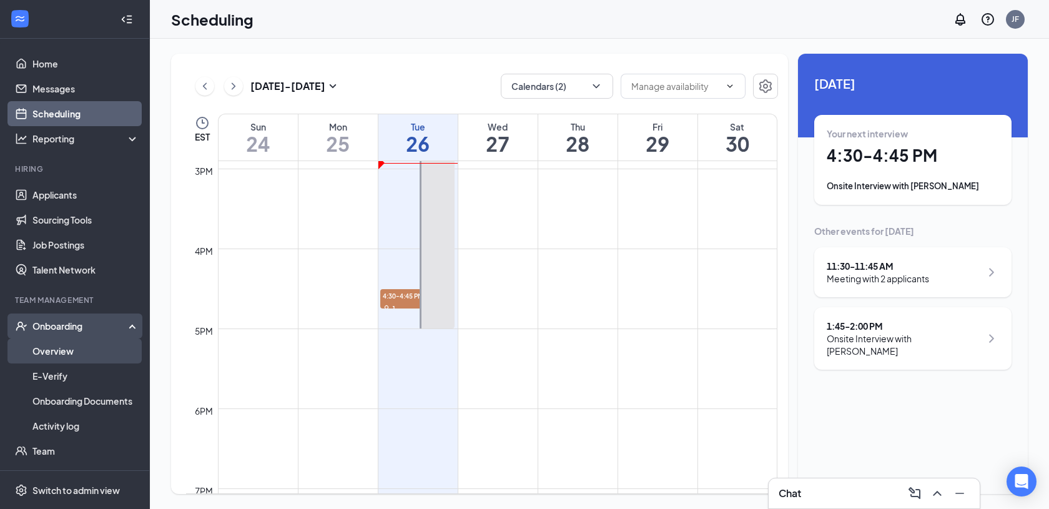
click at [97, 357] on link "Overview" at bounding box center [85, 350] width 107 height 25
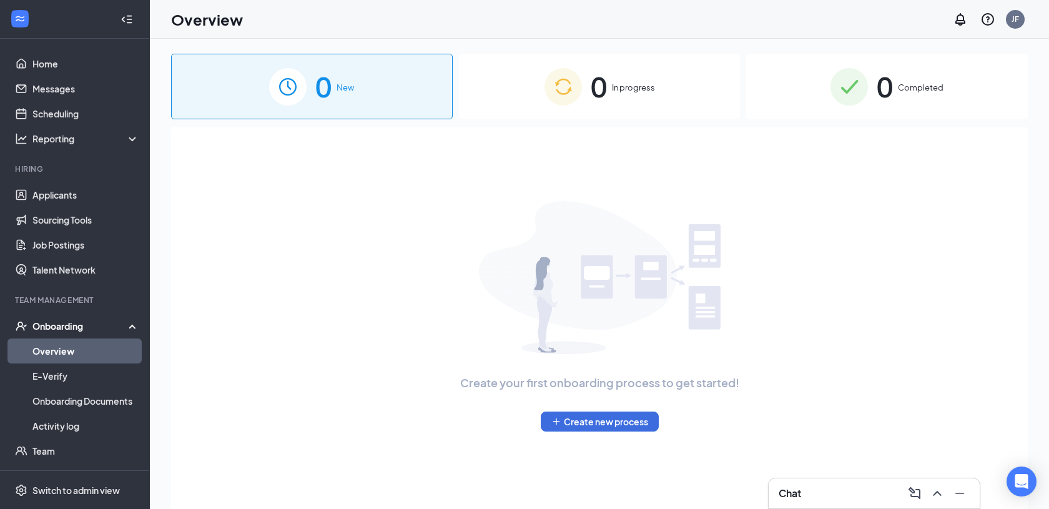
click at [109, 326] on div "Onboarding" at bounding box center [80, 326] width 96 height 12
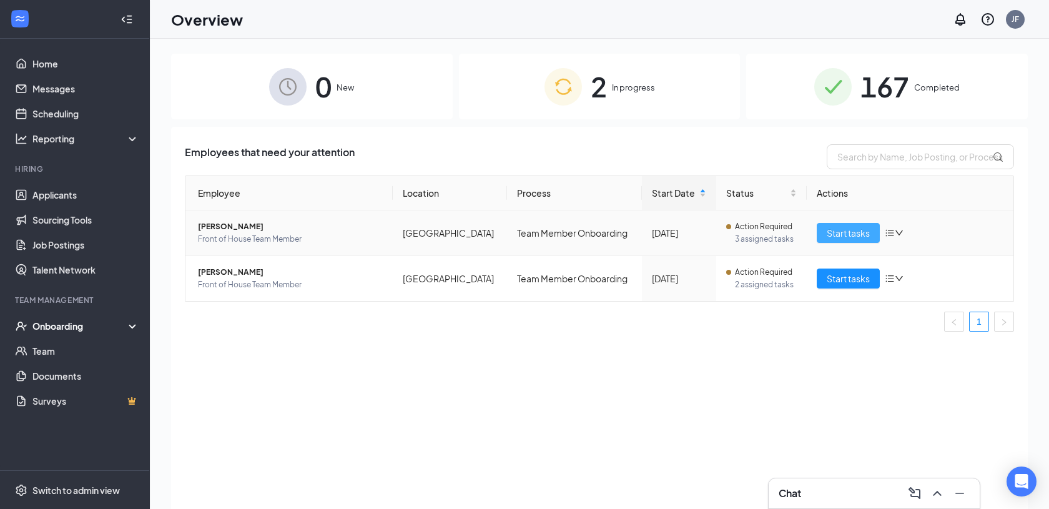
click at [856, 230] on span "Start tasks" at bounding box center [848, 233] width 43 height 14
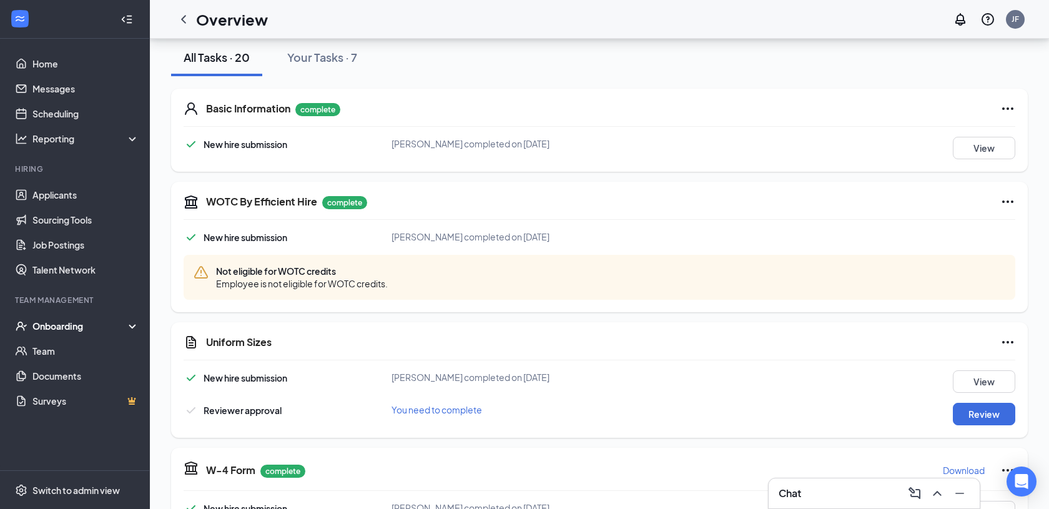
scroll to position [154, 0]
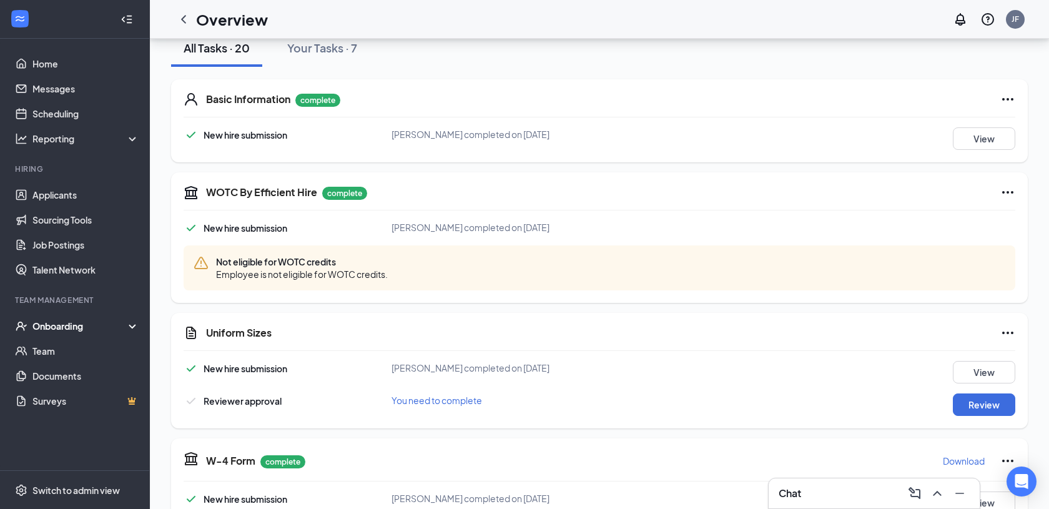
click at [805, 490] on div "Chat" at bounding box center [874, 493] width 191 height 20
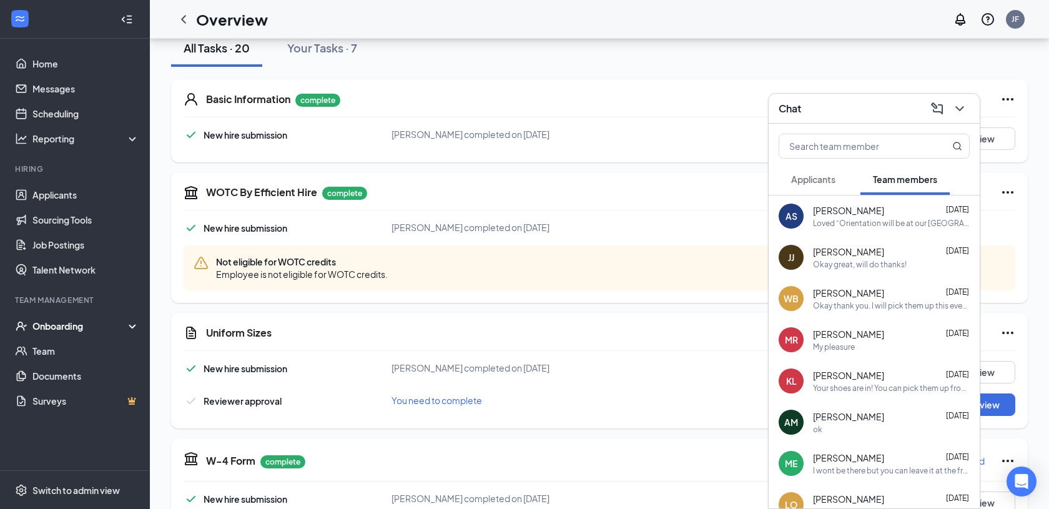
click at [862, 226] on div "Loved “Orientation will be at our Main Street store, 1110 S. Main Street, Kerne…" at bounding box center [891, 223] width 157 height 11
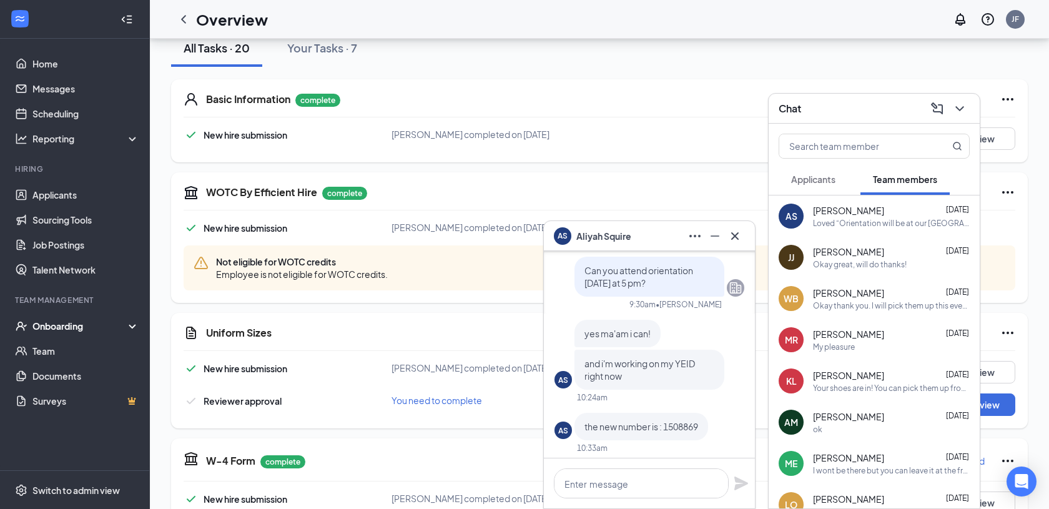
scroll to position [-309, 0]
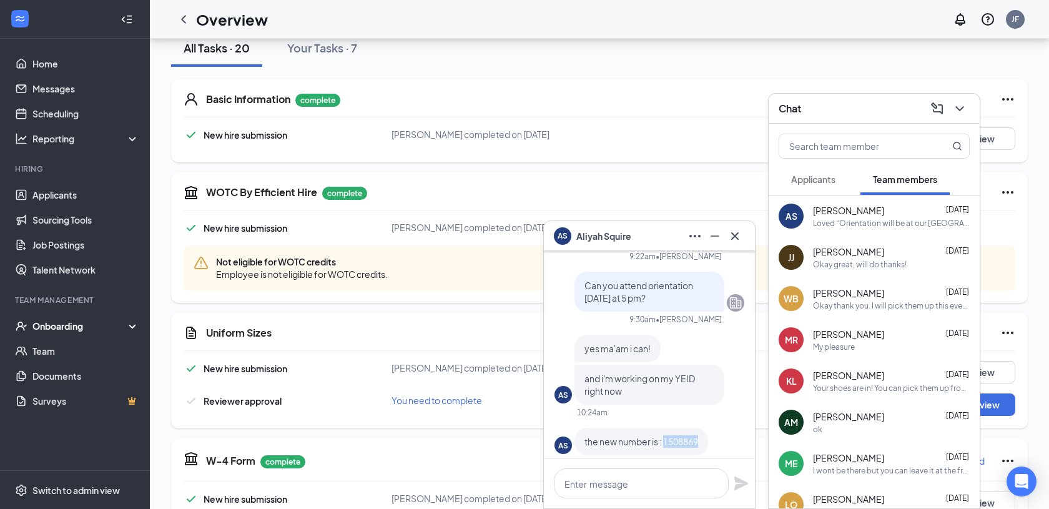
drag, startPoint x: 699, startPoint y: 429, endPoint x: 666, endPoint y: 428, distance: 33.1
click at [666, 436] on span "the new number is : 1508869" at bounding box center [642, 441] width 114 height 11
copy span "1508869"
click at [733, 236] on icon "Cross" at bounding box center [735, 236] width 15 height 15
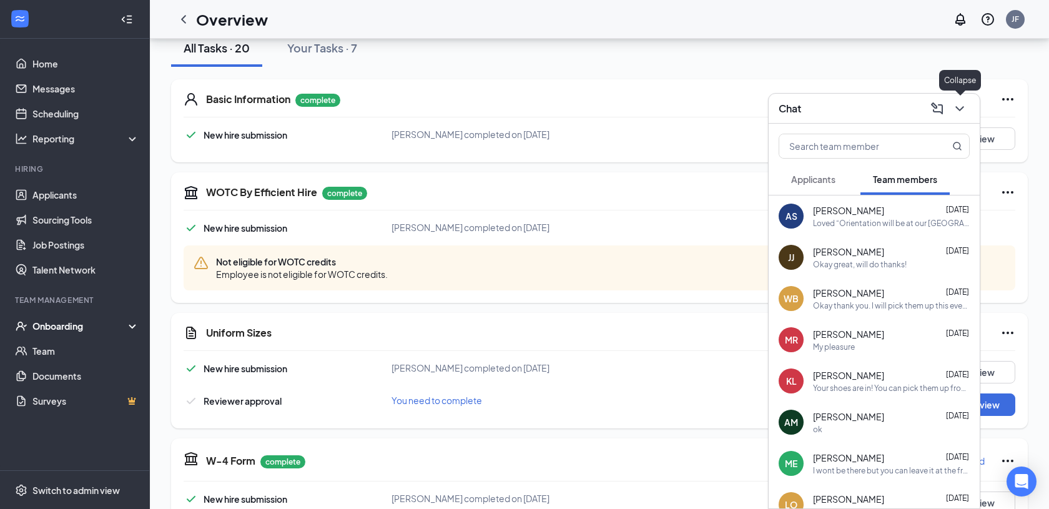
click at [962, 114] on icon "ChevronDown" at bounding box center [959, 108] width 15 height 15
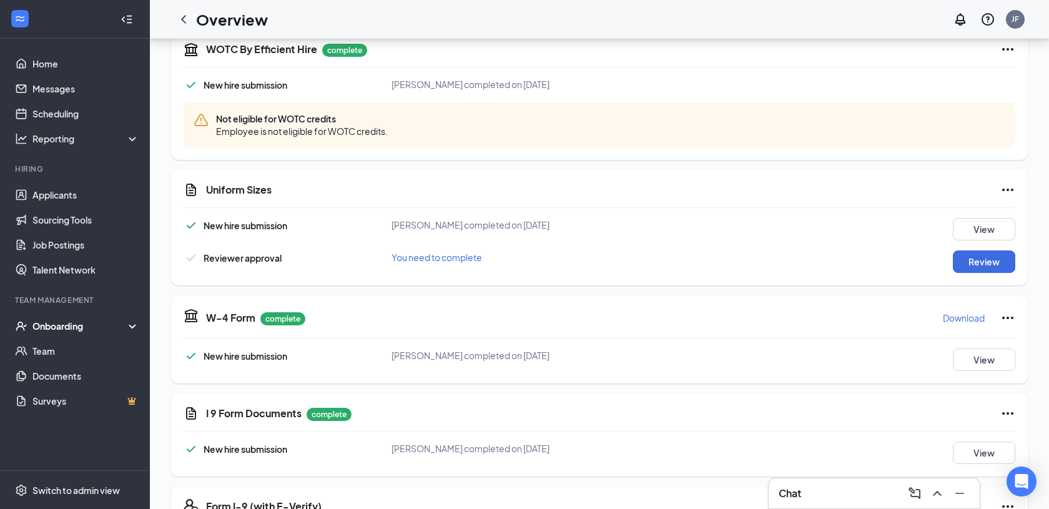
scroll to position [302, 0]
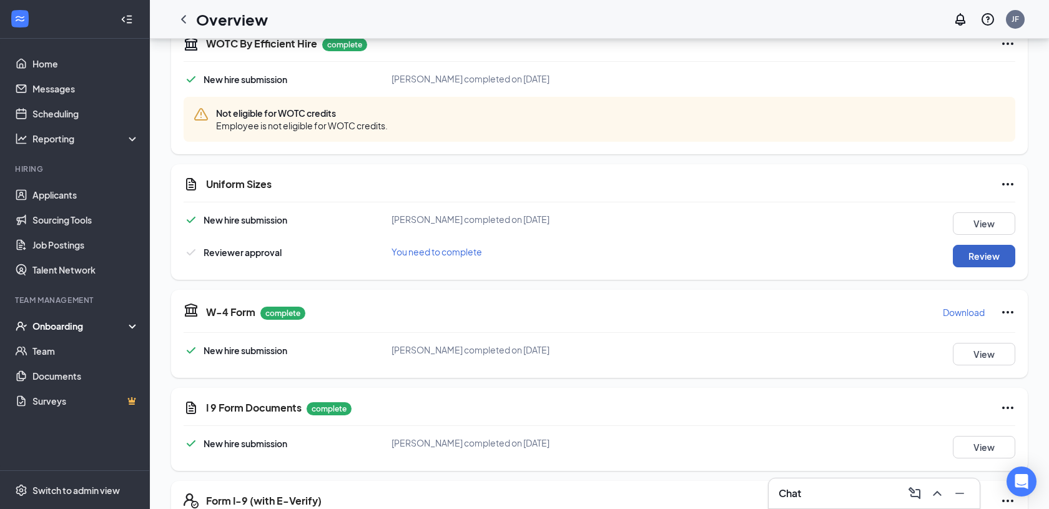
click at [992, 257] on button "Review" at bounding box center [984, 256] width 62 height 22
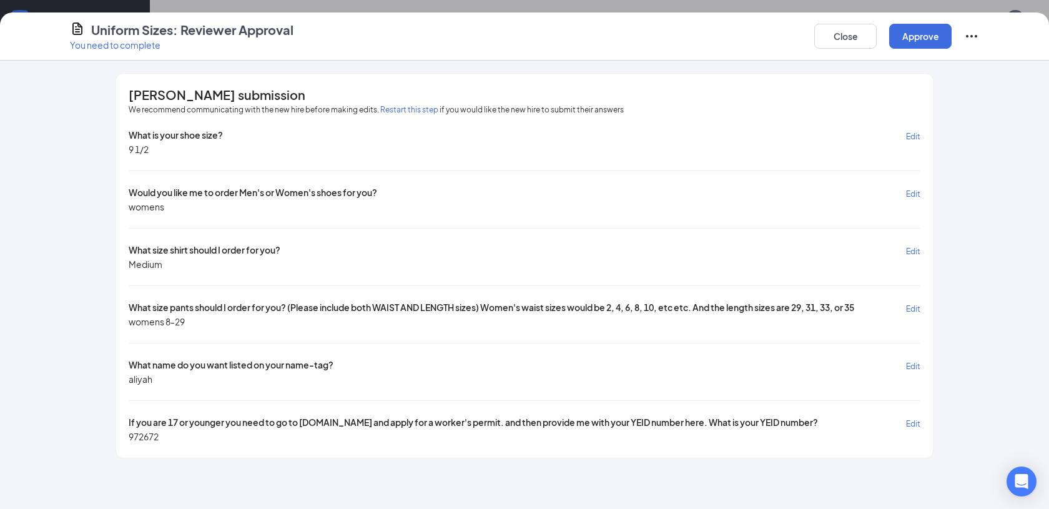
click at [915, 419] on span "Edit" at bounding box center [913, 423] width 14 height 9
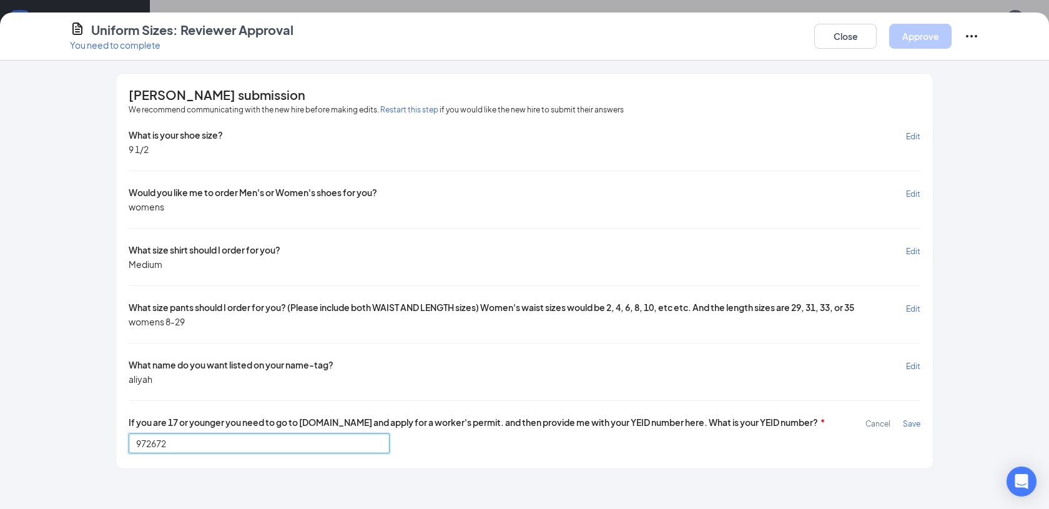
click at [300, 437] on input "972672" at bounding box center [260, 443] width 262 height 20
paste input "1508869"
type input "1508869"
click at [917, 420] on span "Save" at bounding box center [911, 423] width 17 height 9
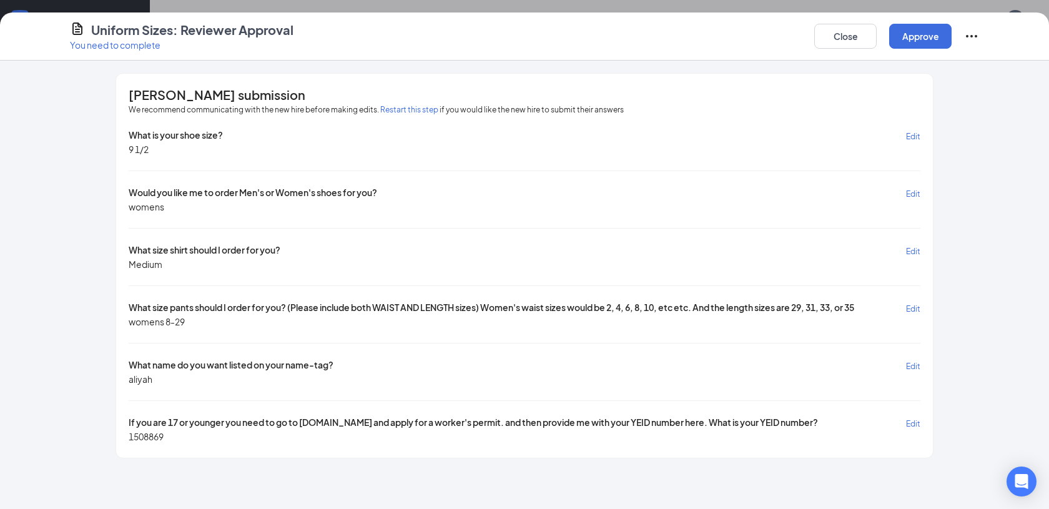
click at [913, 364] on span "Edit" at bounding box center [913, 366] width 14 height 9
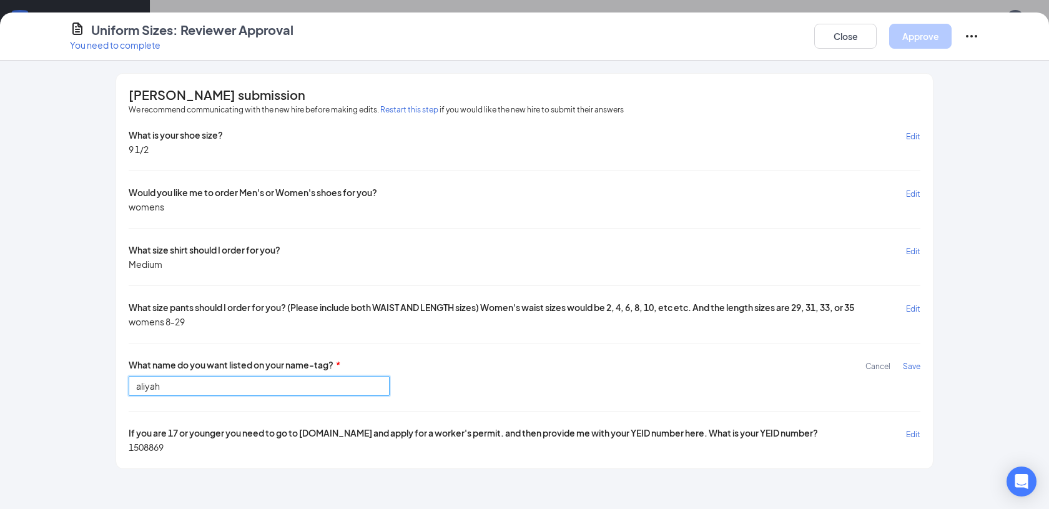
click at [140, 382] on input "aliyah" at bounding box center [260, 386] width 262 height 20
type input "Aliyah"
click at [914, 366] on span "Save" at bounding box center [911, 366] width 17 height 9
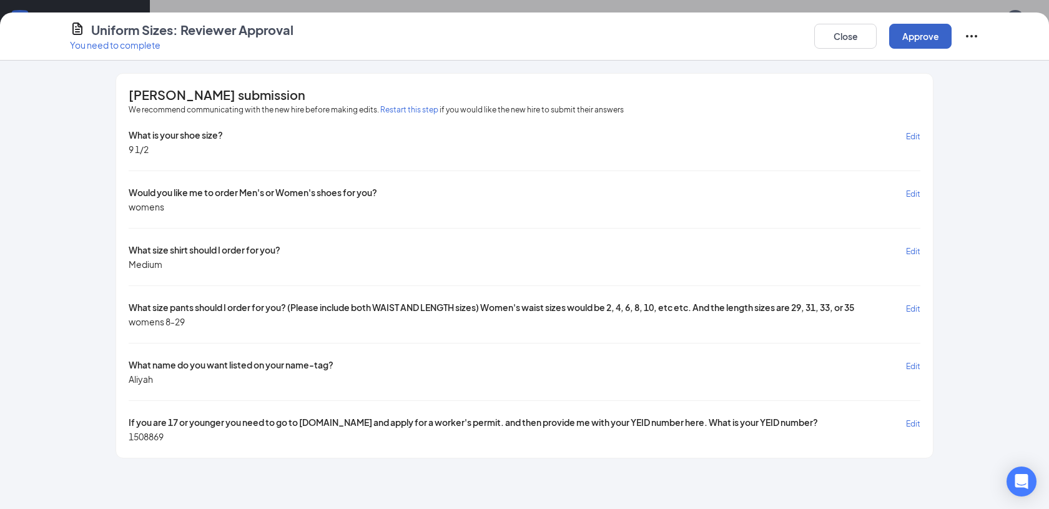
click at [921, 37] on button "Approve" at bounding box center [920, 36] width 62 height 25
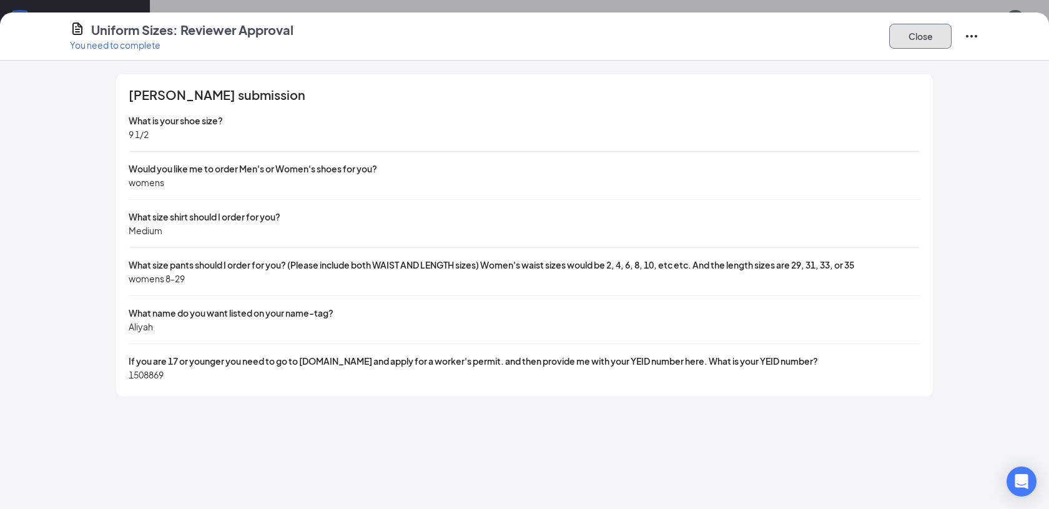
click at [918, 36] on button "Close" at bounding box center [920, 36] width 62 height 25
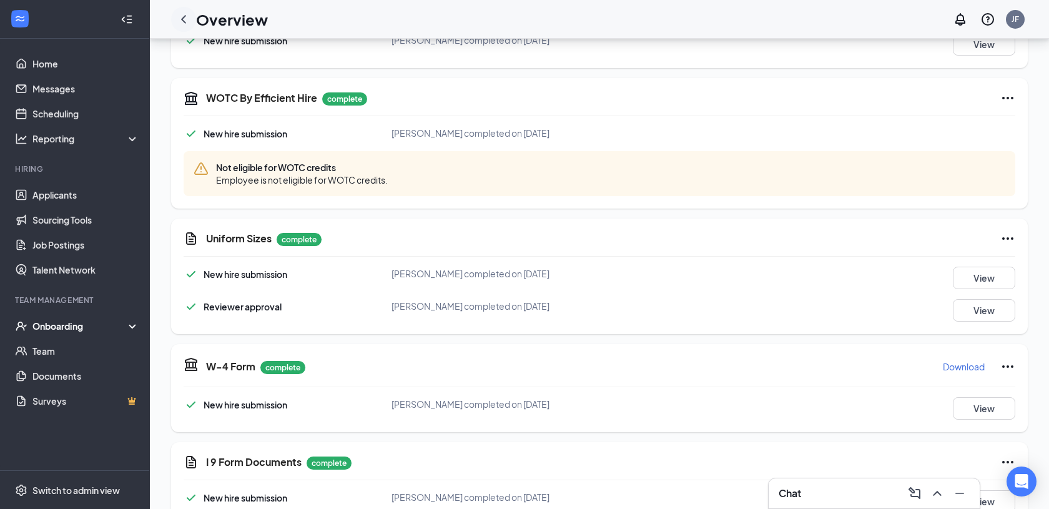
click at [179, 17] on icon "ChevronLeft" at bounding box center [183, 19] width 15 height 15
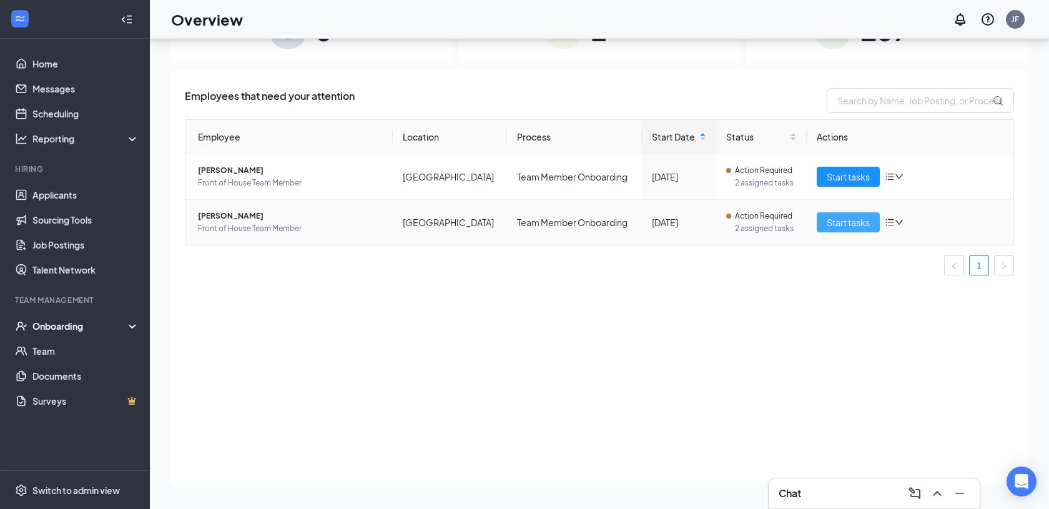
click at [862, 215] on span "Start tasks" at bounding box center [848, 222] width 43 height 14
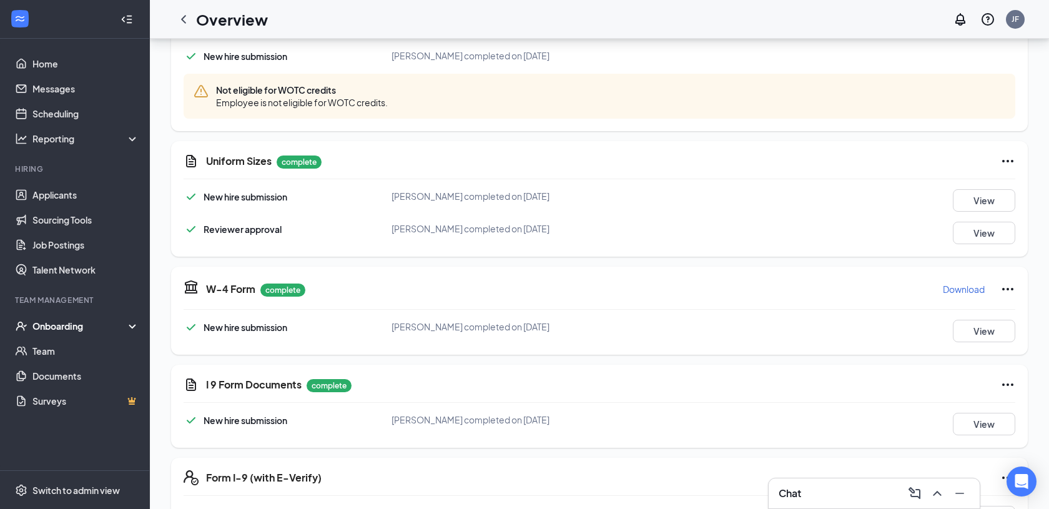
scroll to position [327, 0]
click at [1000, 227] on button "View" at bounding box center [984, 231] width 62 height 22
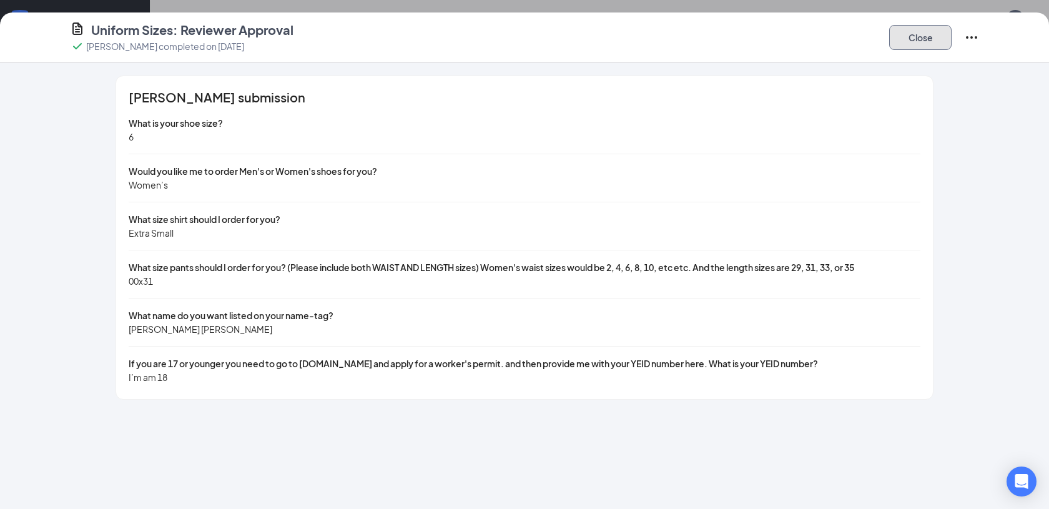
click at [926, 37] on button "Close" at bounding box center [920, 37] width 62 height 25
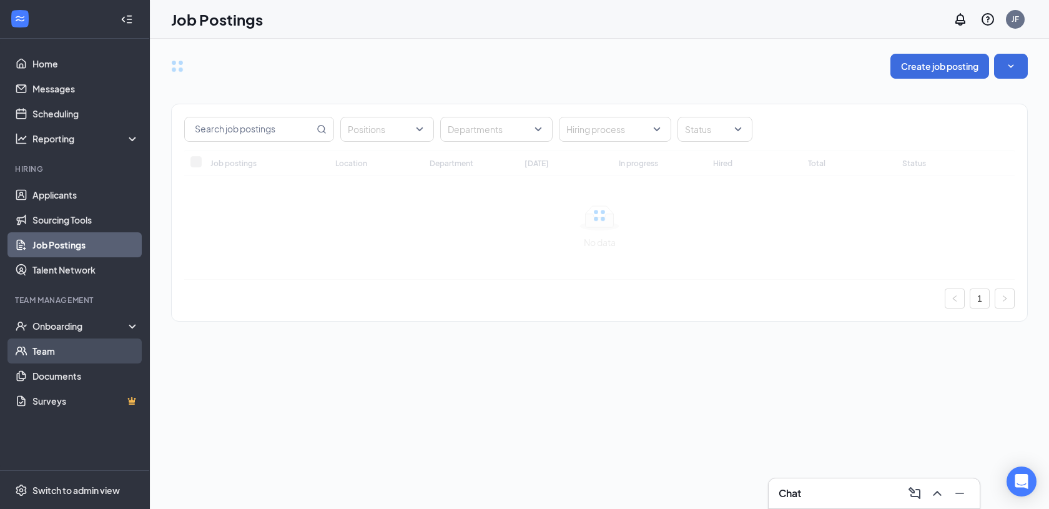
click at [71, 355] on link "Team" at bounding box center [85, 350] width 107 height 25
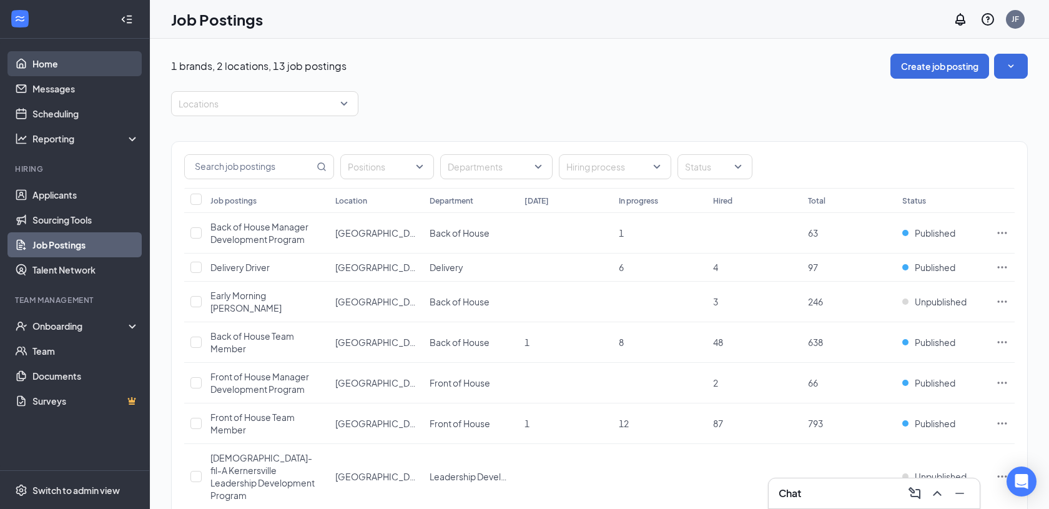
click at [87, 72] on link "Home" at bounding box center [85, 63] width 107 height 25
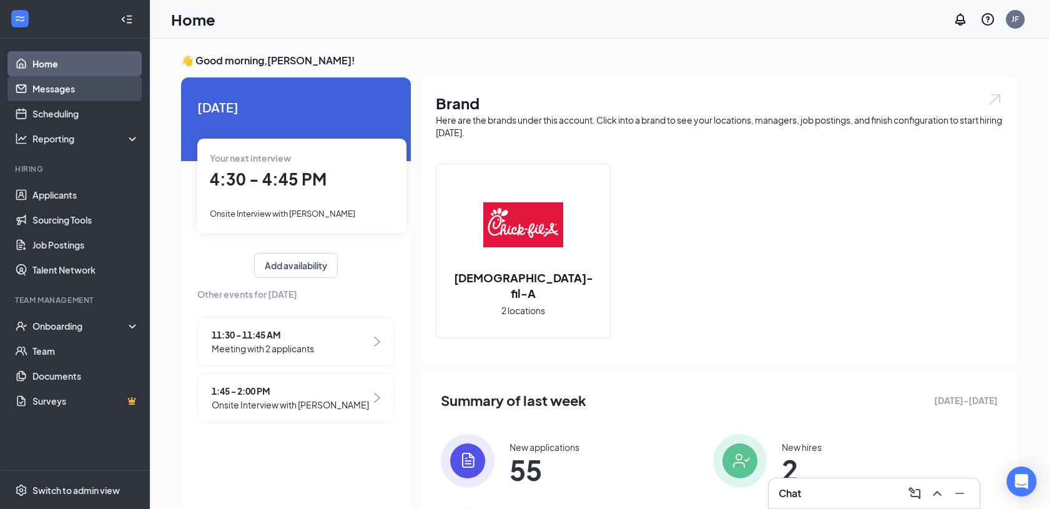
click at [88, 94] on link "Messages" at bounding box center [85, 88] width 107 height 25
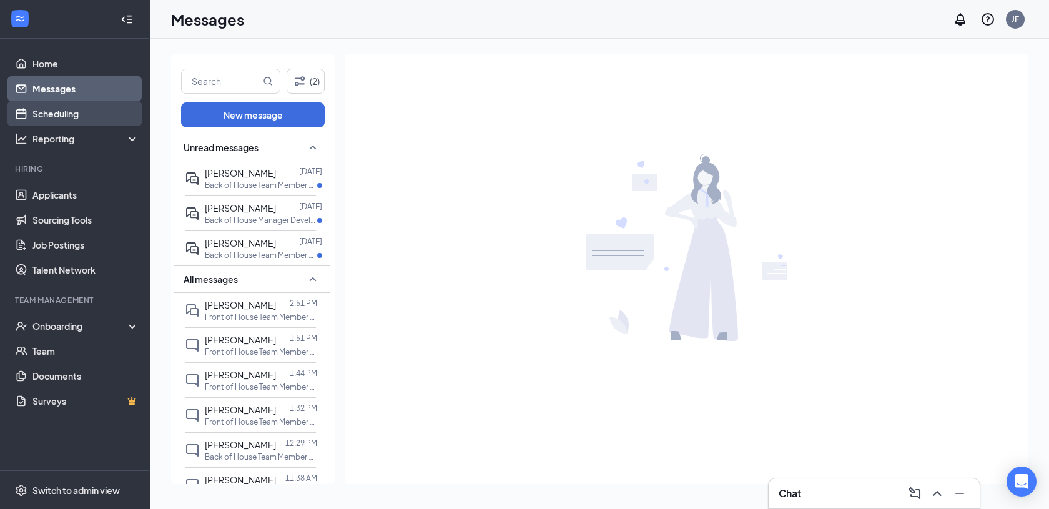
click at [89, 114] on link "Scheduling" at bounding box center [85, 113] width 107 height 25
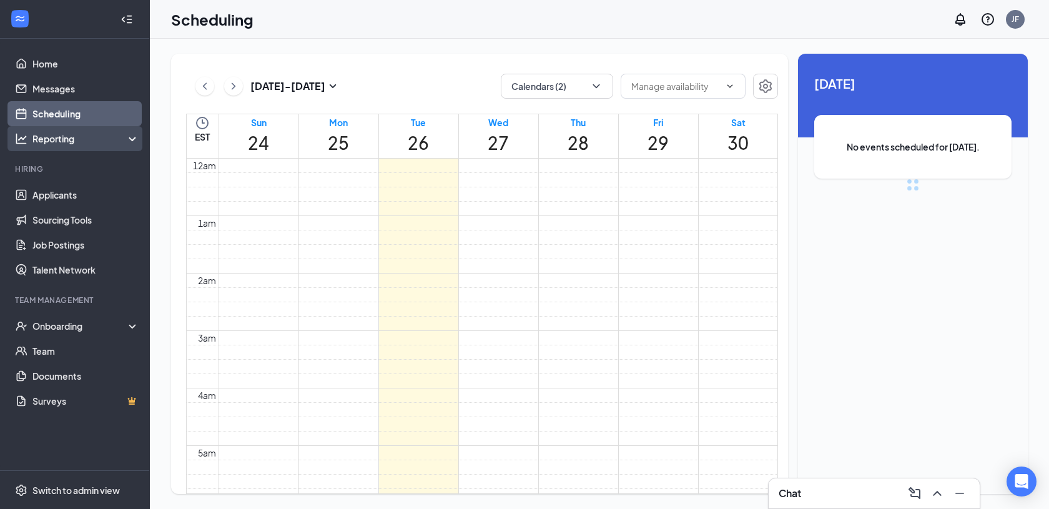
scroll to position [614, 0]
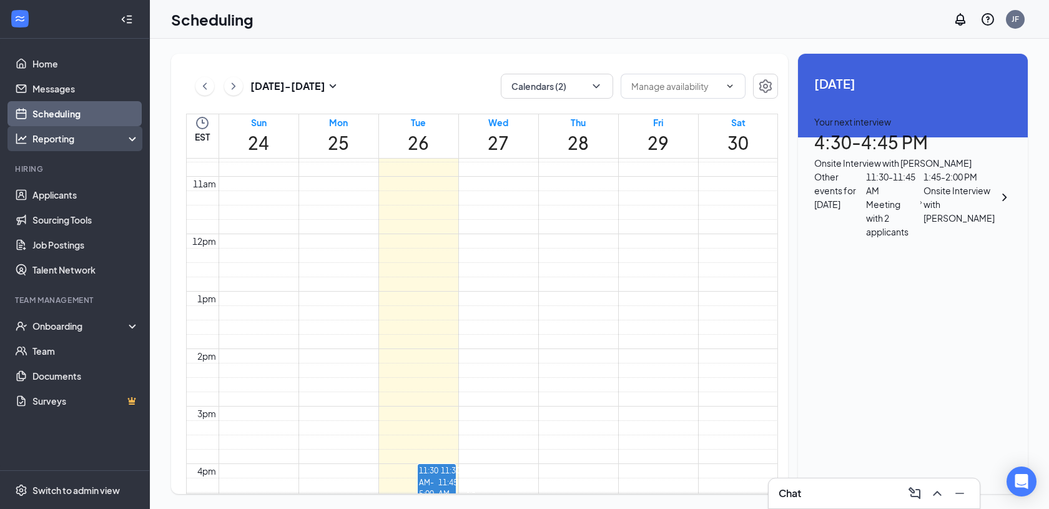
click at [94, 137] on div "Reporting" at bounding box center [85, 138] width 107 height 12
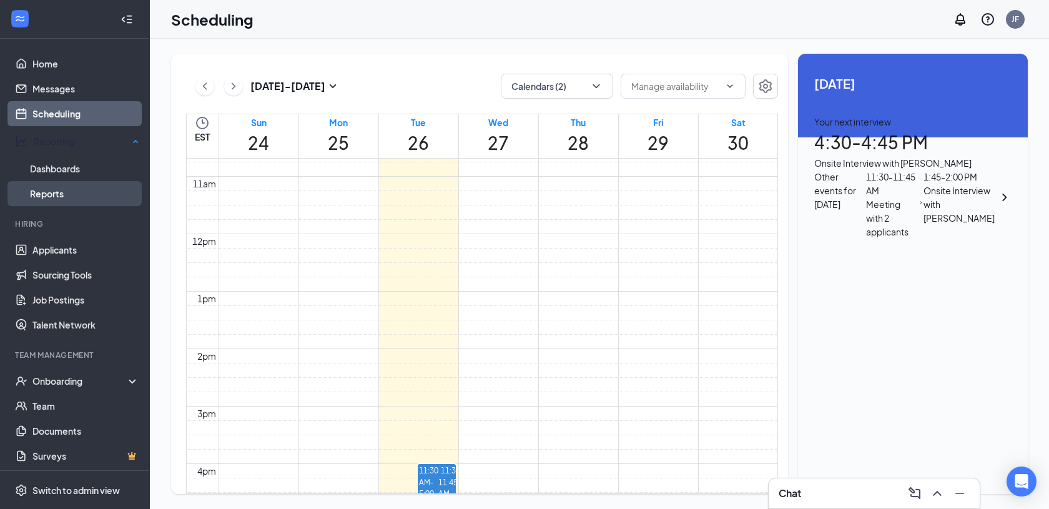
click at [92, 191] on link "Reports" at bounding box center [84, 193] width 109 height 25
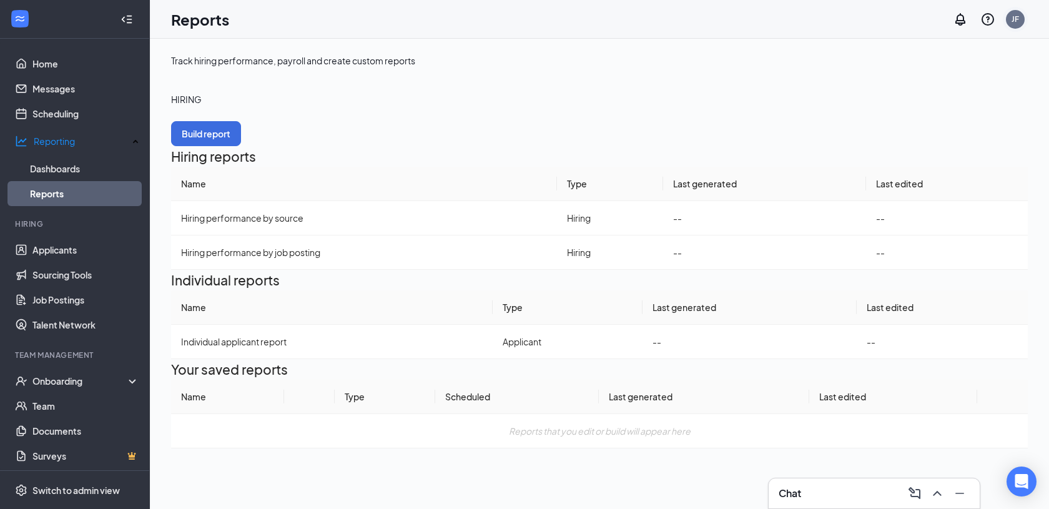
click at [1009, 18] on div "JF" at bounding box center [1015, 19] width 19 height 19
click at [924, 88] on link "Account settings" at bounding box center [950, 82] width 128 height 12
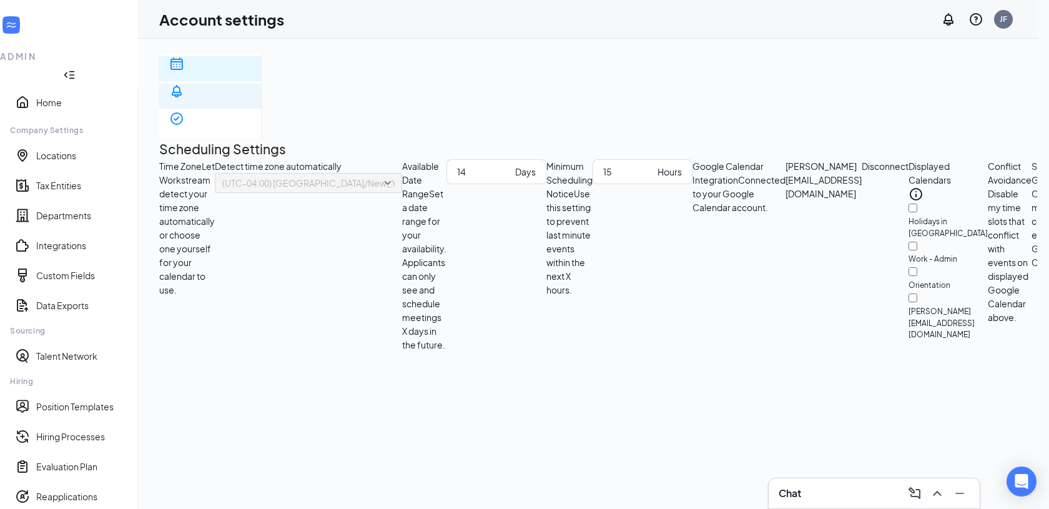
click at [251, 124] on div "Notification settings" at bounding box center [210, 136] width 82 height 25
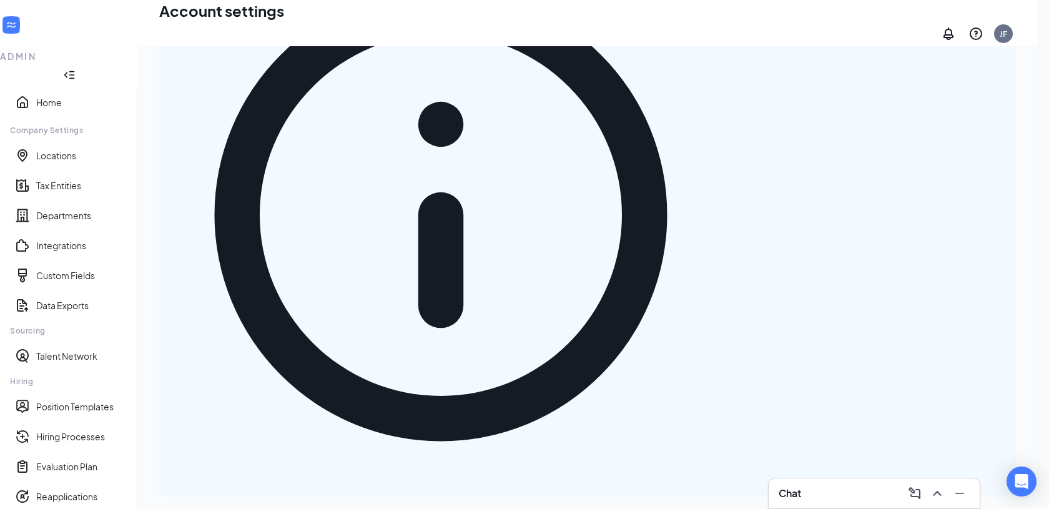
scroll to position [253, 0]
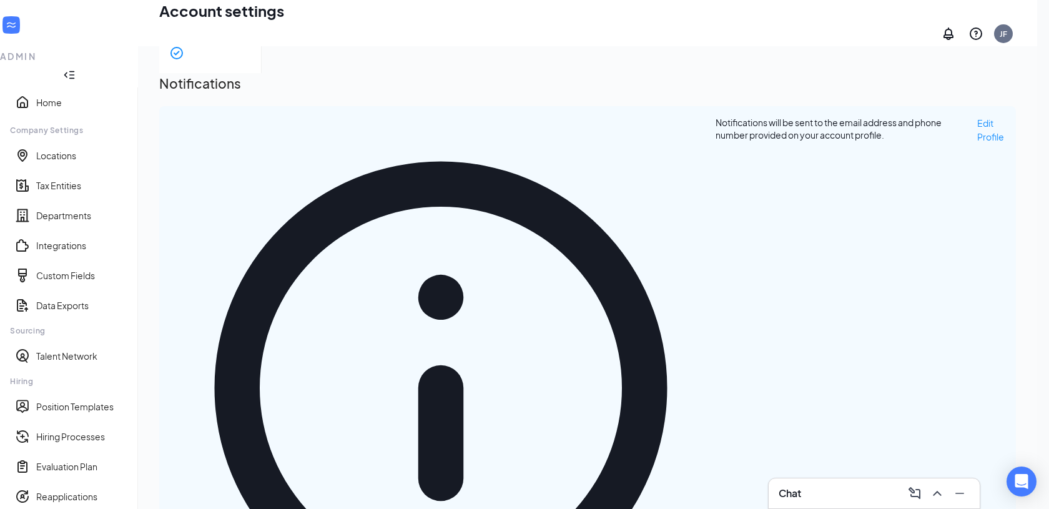
scroll to position [66, 0]
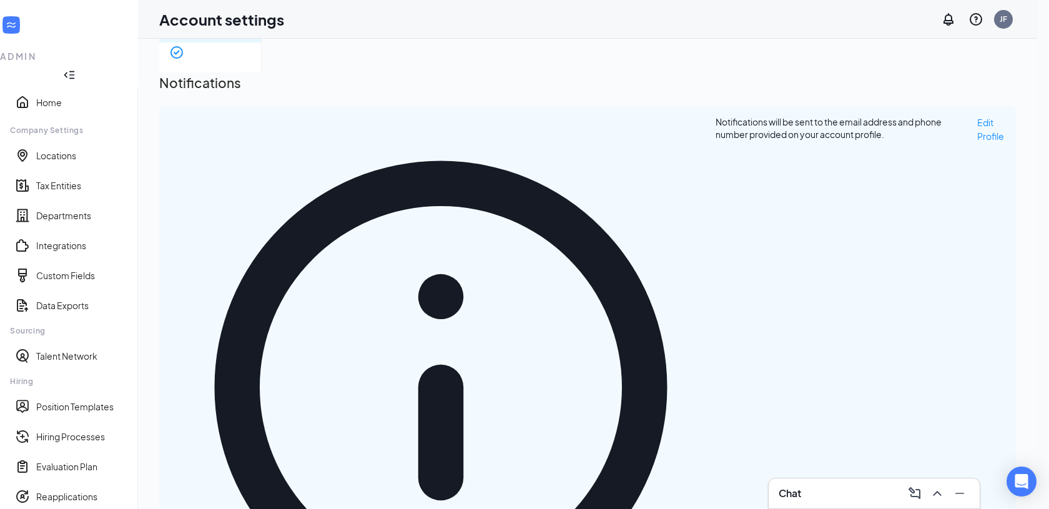
scroll to position [2, 0]
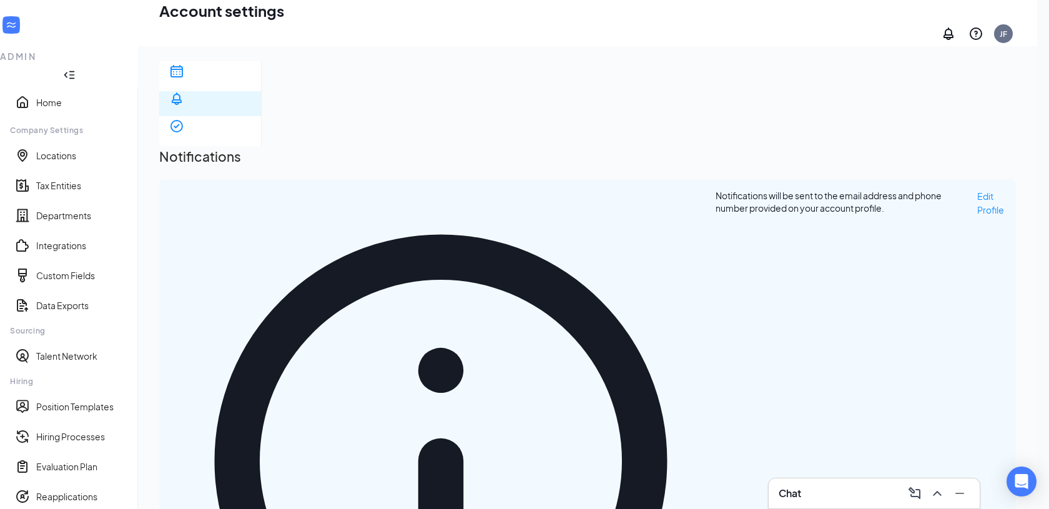
scroll to position [73, 0]
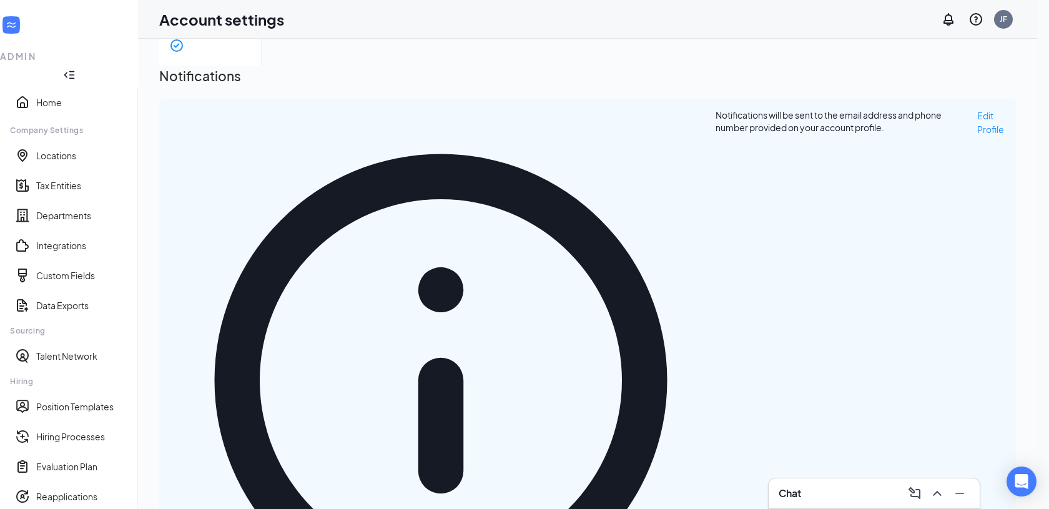
scroll to position [2, 0]
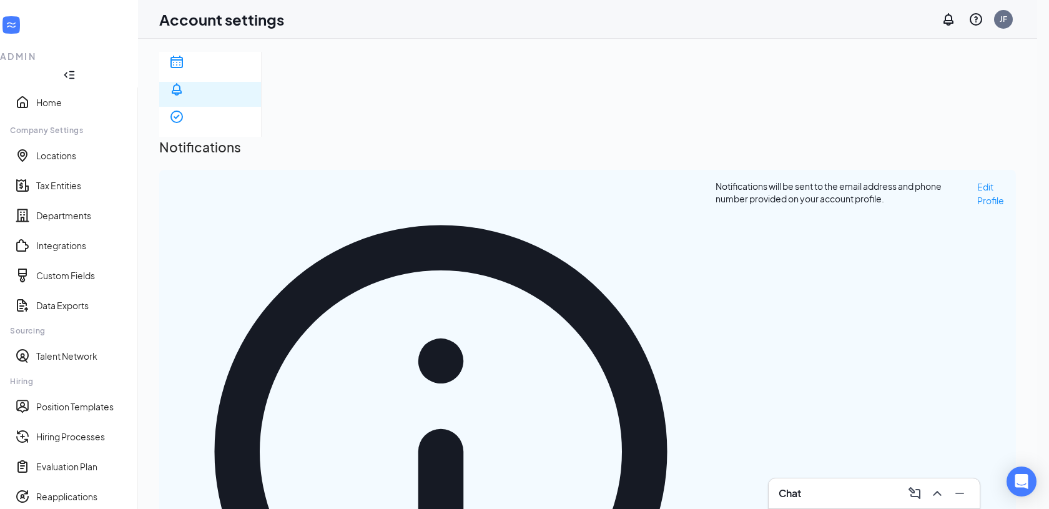
click at [69, 96] on link "Home" at bounding box center [82, 102] width 92 height 12
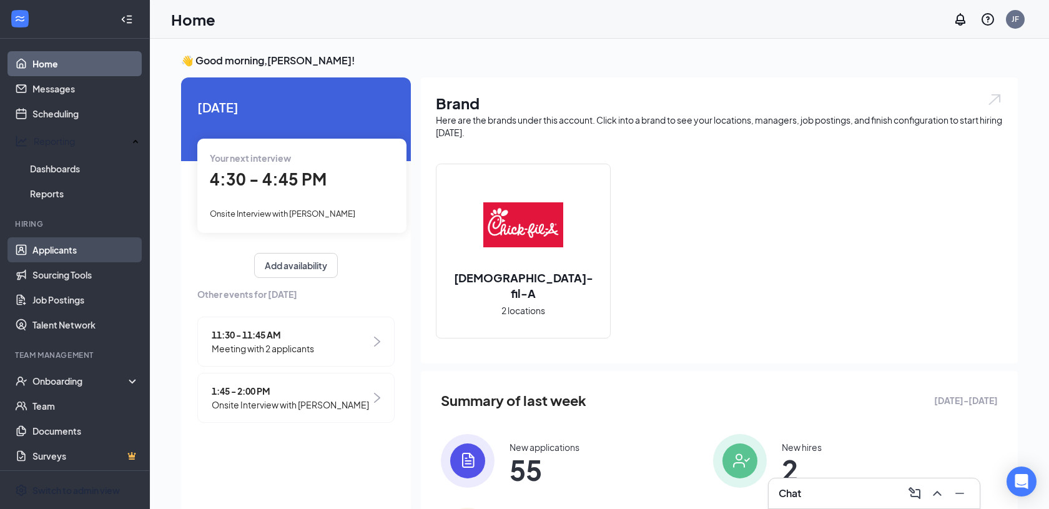
click at [66, 240] on link "Applicants" at bounding box center [85, 249] width 107 height 25
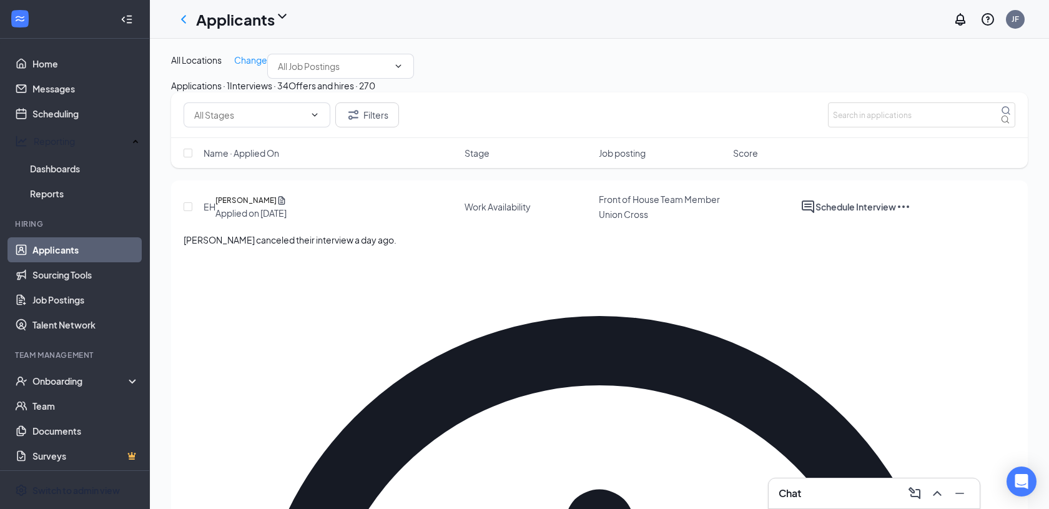
click at [911, 214] on icon "Ellipses" at bounding box center [903, 206] width 15 height 15
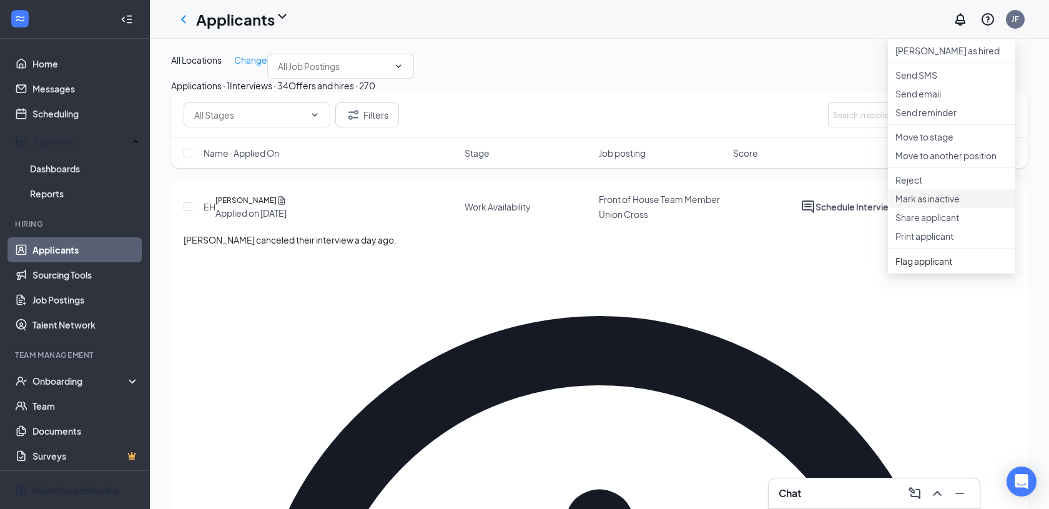
click at [973, 205] on p "Mark as inactive" at bounding box center [952, 198] width 112 height 12
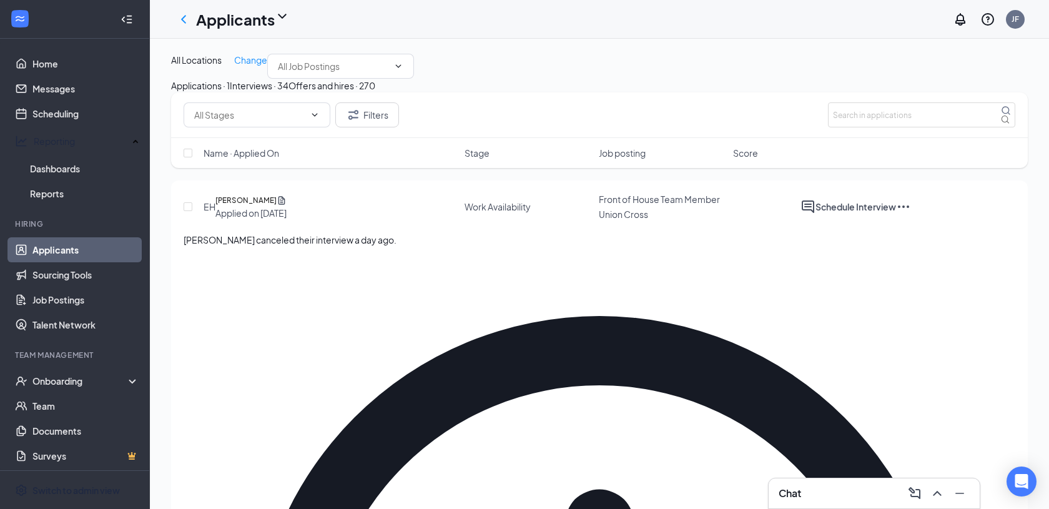
click at [289, 92] on button "Interviews · 34" at bounding box center [259, 86] width 59 height 14
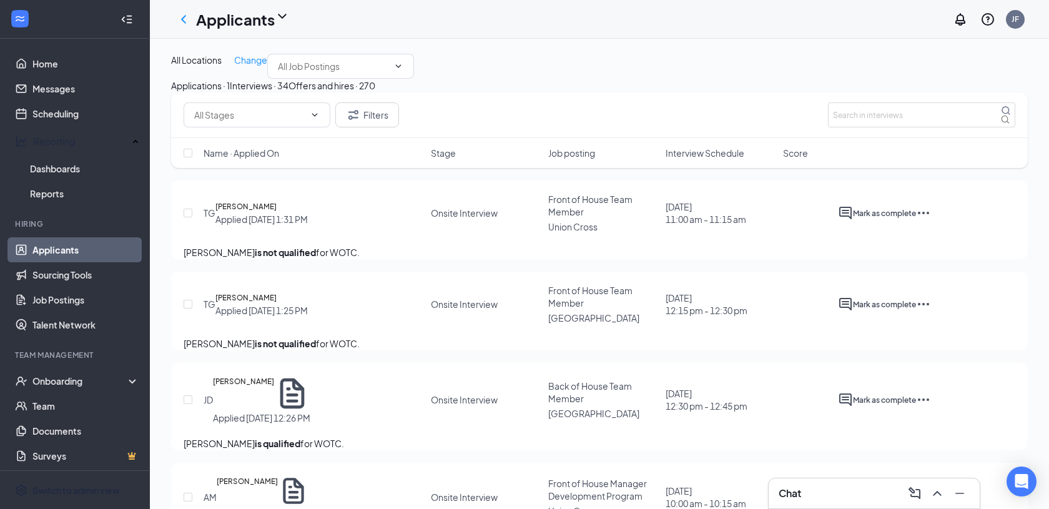
click at [375, 92] on button "Offers and hires · 270" at bounding box center [332, 86] width 87 height 14
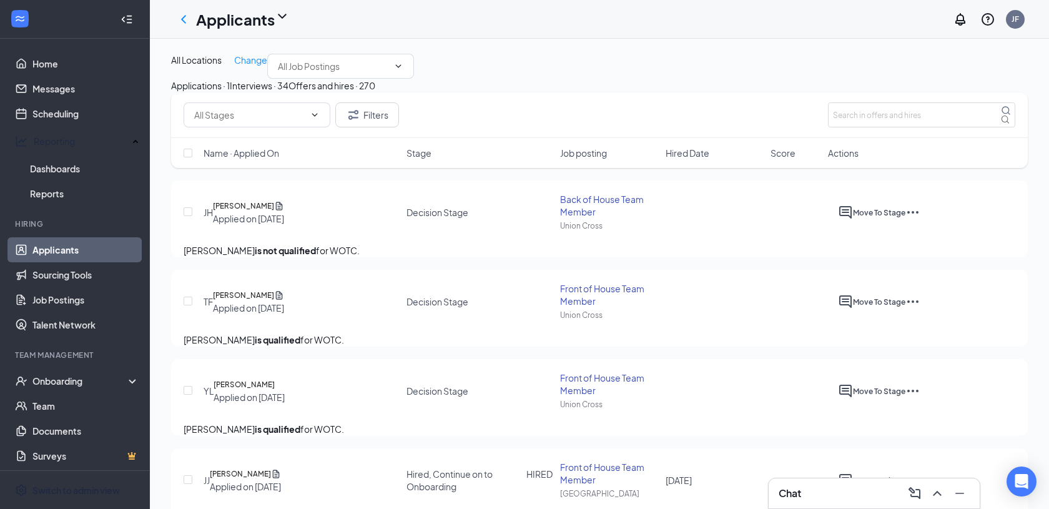
click at [289, 92] on div "Interviews · 34" at bounding box center [259, 86] width 59 height 14
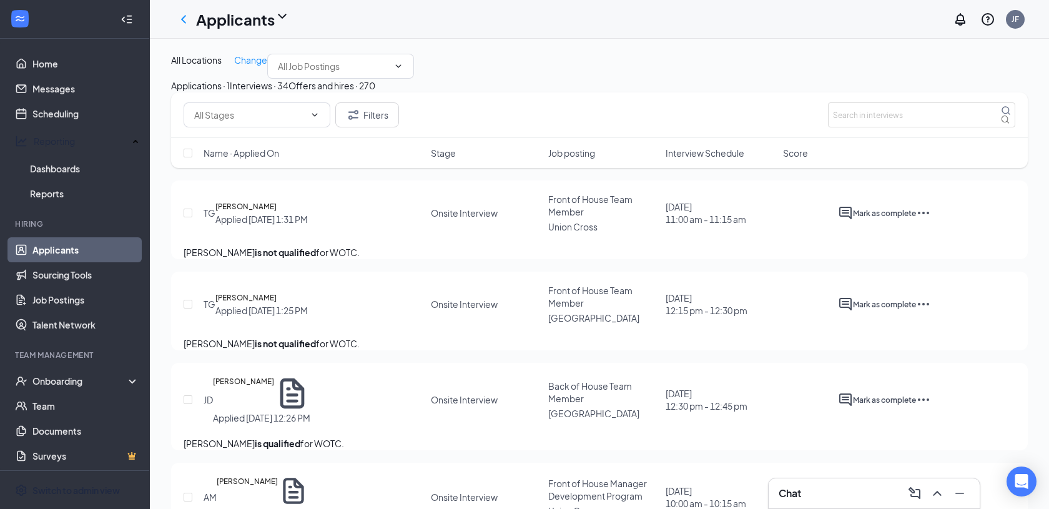
click at [230, 92] on div "Applications · 1" at bounding box center [200, 86] width 59 height 14
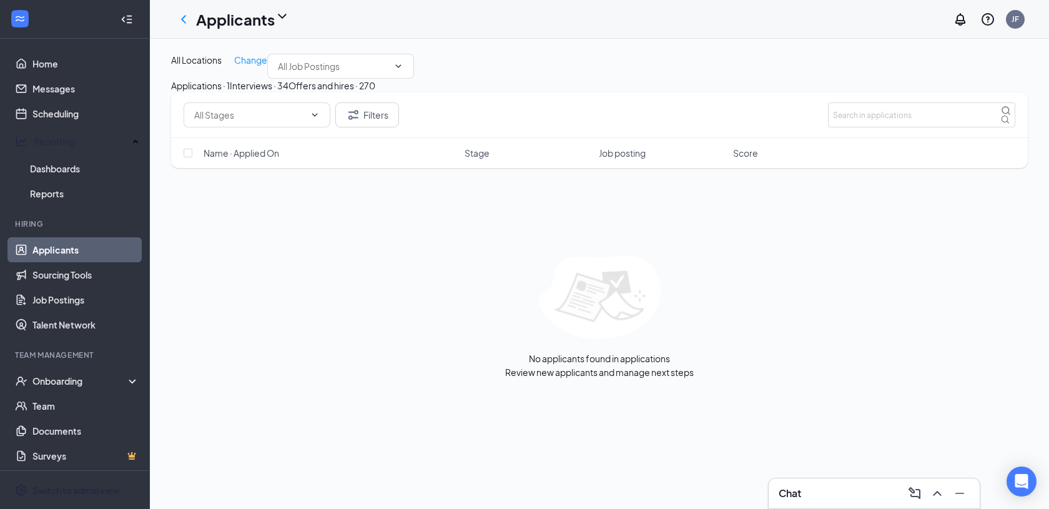
click at [289, 92] on div "Interviews · 34" at bounding box center [259, 86] width 59 height 14
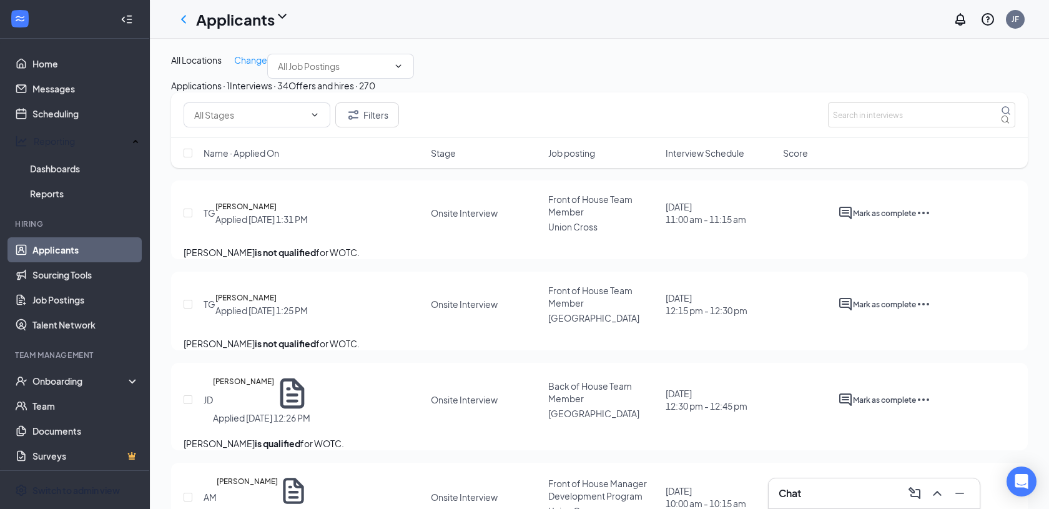
click at [375, 92] on div "Offers and hires · 270" at bounding box center [332, 86] width 87 height 14
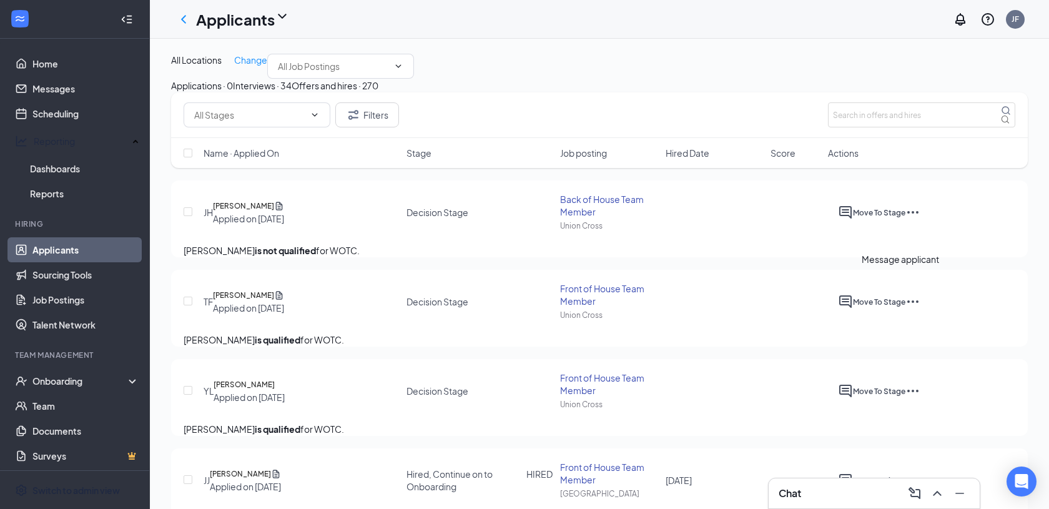
click at [852, 219] on icon "ActiveChat" at bounding box center [845, 212] width 12 height 12
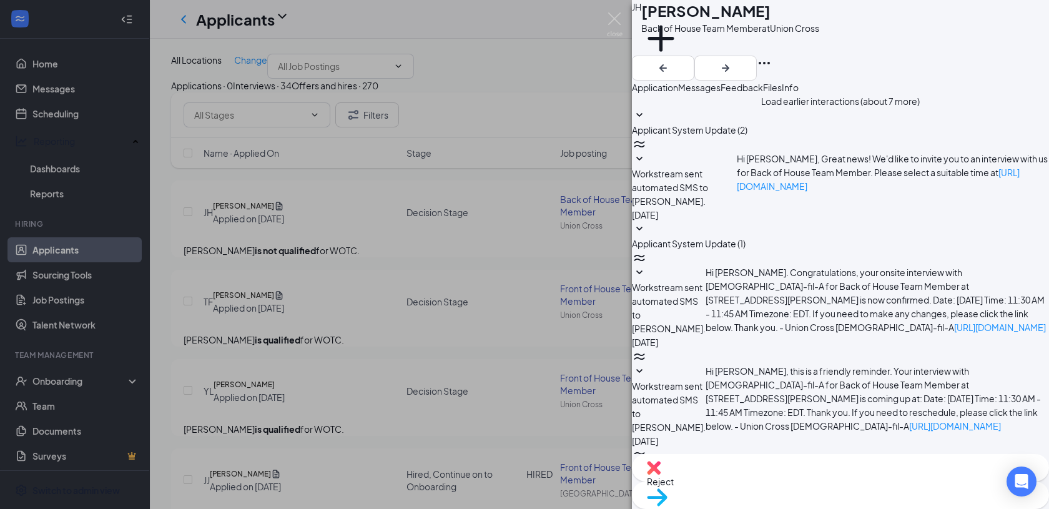
scroll to position [235, 0]
paste textarea "What are your salary expectations if you were to join our team?"
drag, startPoint x: 753, startPoint y: 358, endPoint x: 729, endPoint y: 358, distance: 23.7
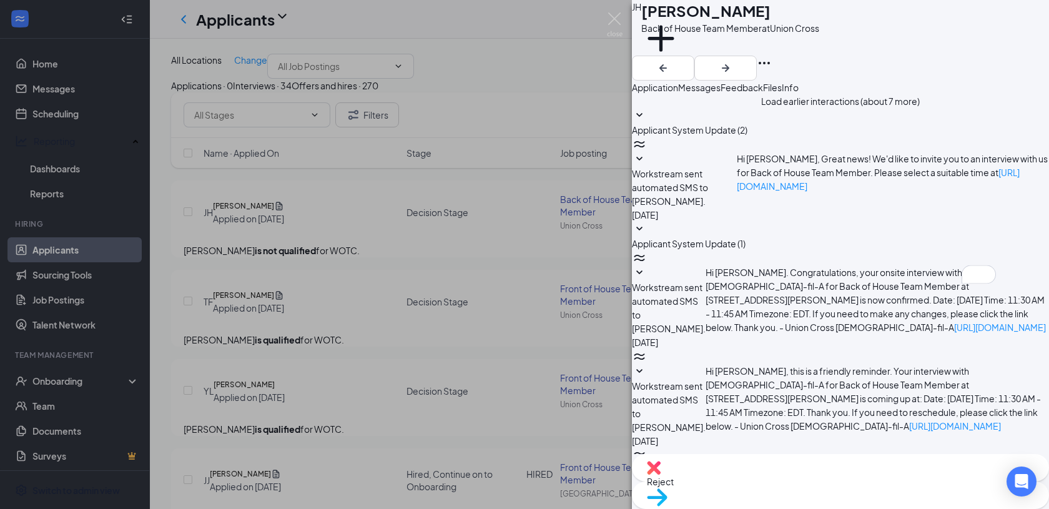
type textarea "What are your pay rate expectations if you were to join our team?"
checkbox input "true"
type textarea "What are your pay rate expectations if you were to join our team?"
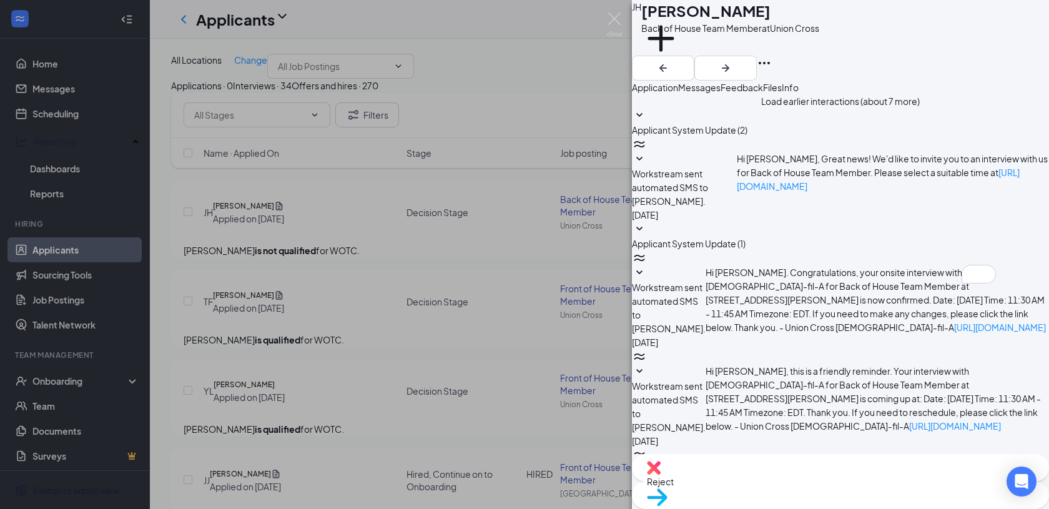
click at [615, 25] on img at bounding box center [615, 24] width 16 height 24
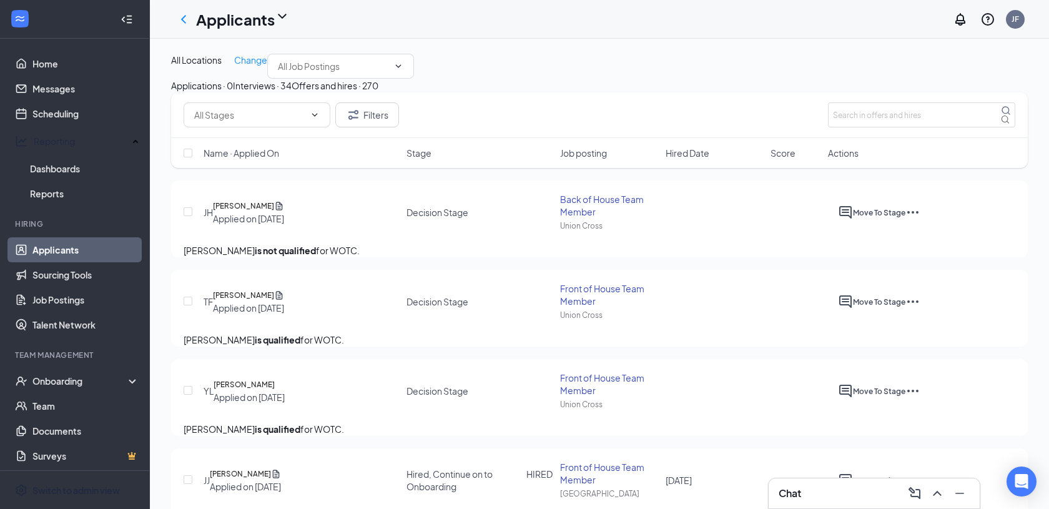
click at [355, 244] on div "JH Jason Howell Applied on Aug 23 Decision Stage Back of House Team Member Unio…" at bounding box center [600, 218] width 832 height 51
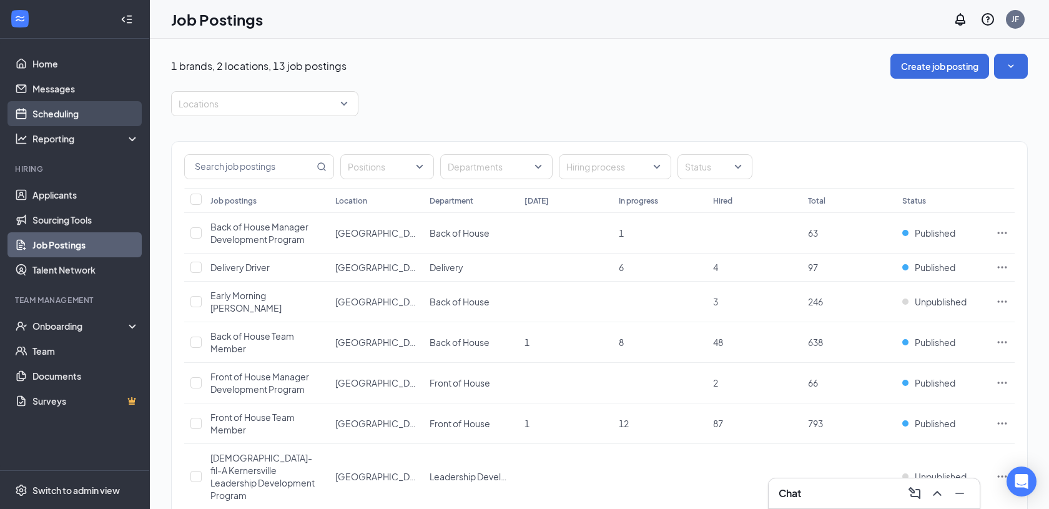
click at [71, 121] on link "Scheduling" at bounding box center [85, 113] width 107 height 25
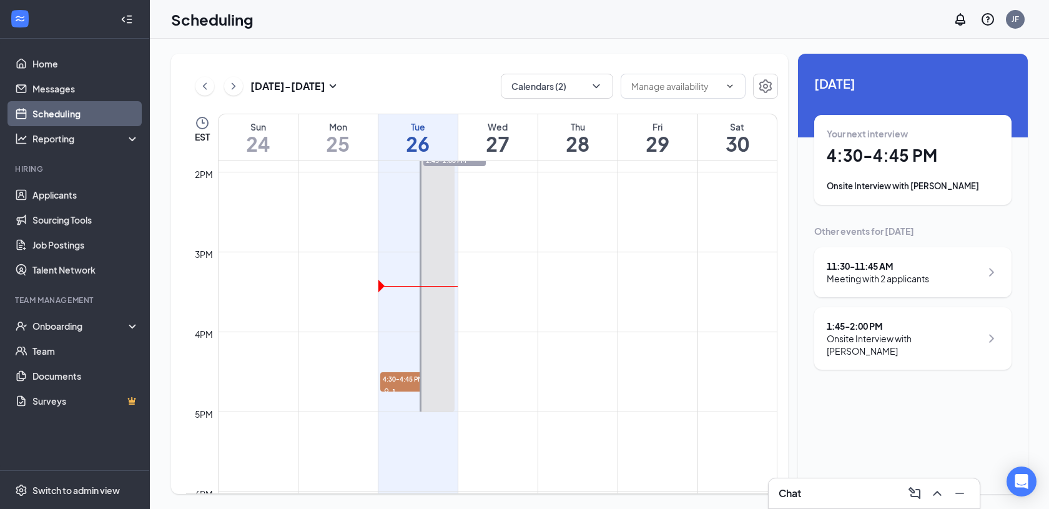
scroll to position [1110, 0]
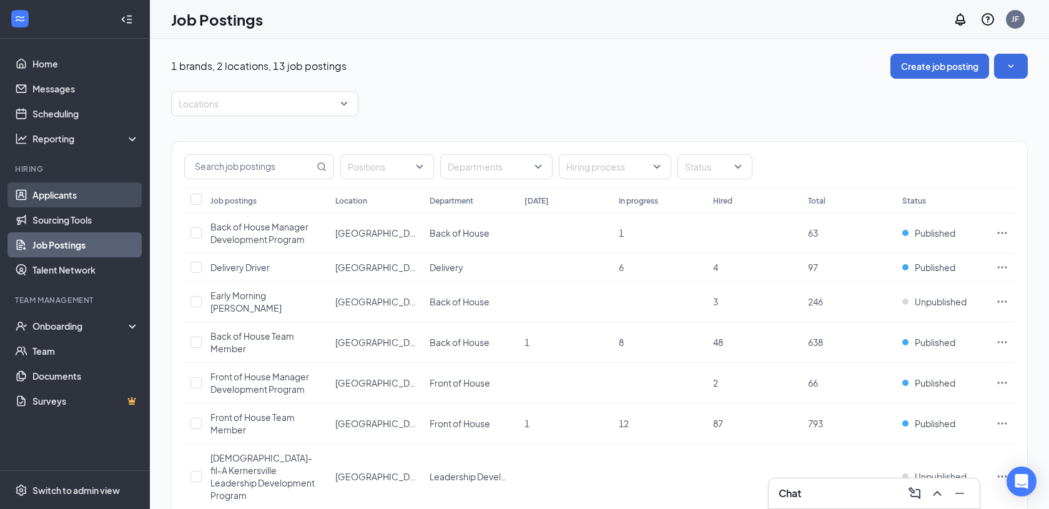
click at [85, 202] on link "Applicants" at bounding box center [85, 194] width 107 height 25
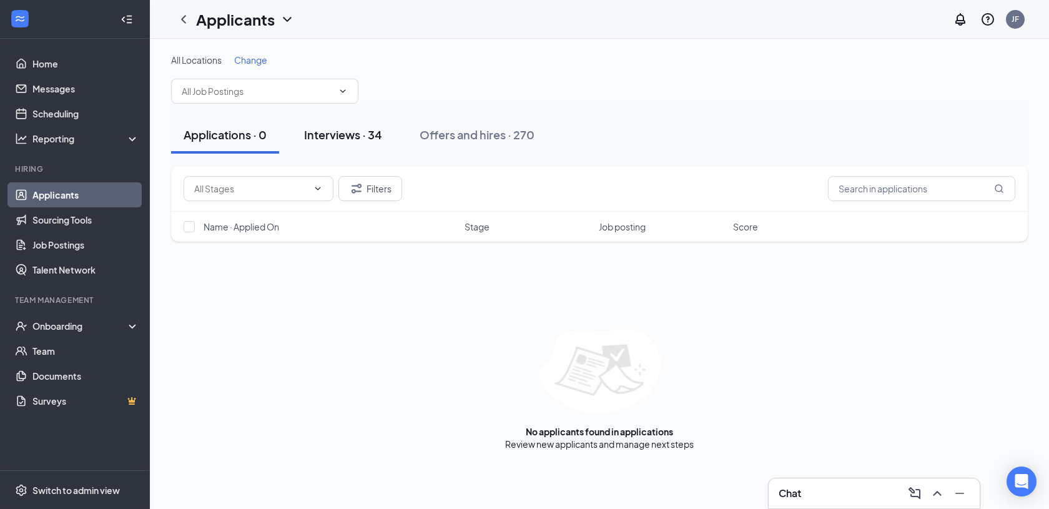
click at [355, 141] on div "Interviews · 34" at bounding box center [343, 135] width 78 height 16
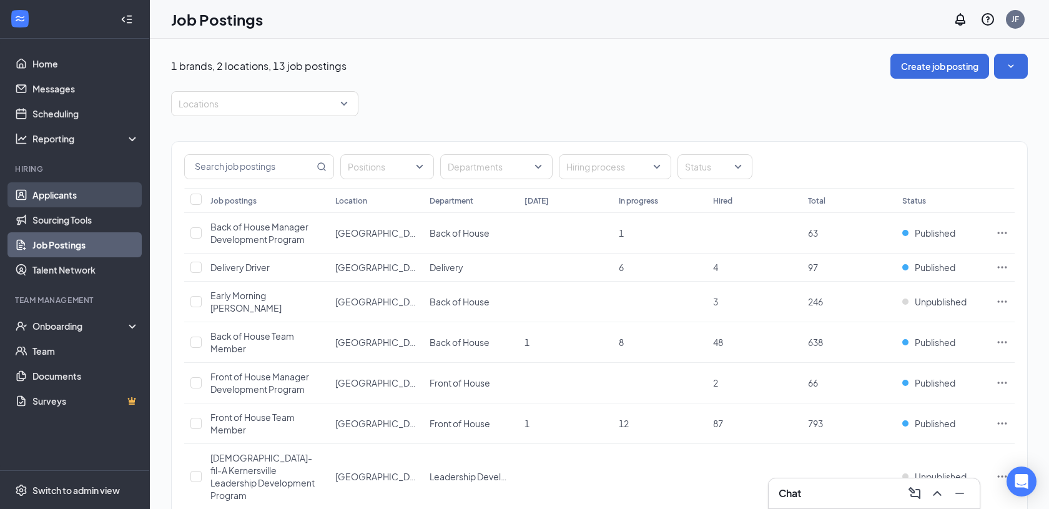
click at [92, 198] on link "Applicants" at bounding box center [85, 194] width 107 height 25
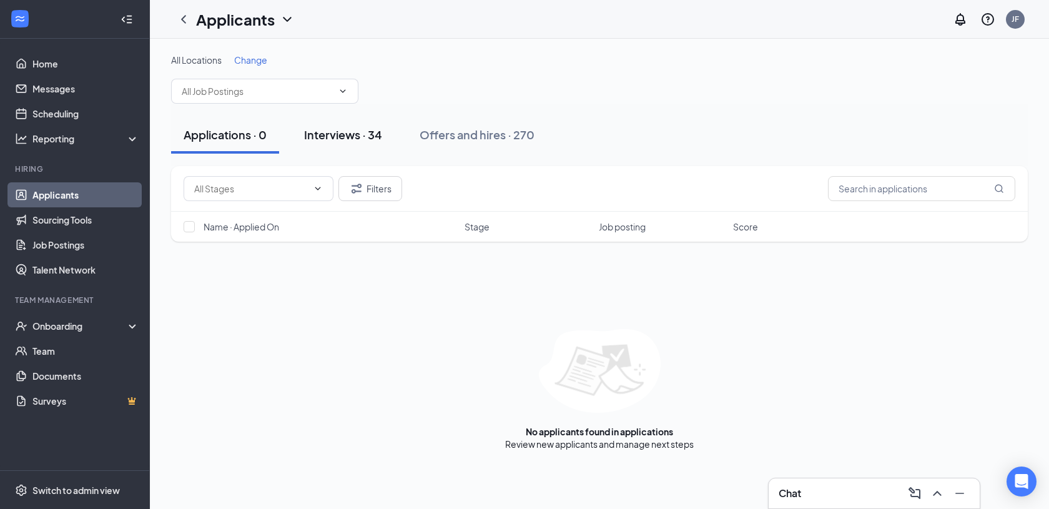
click at [347, 138] on div "Interviews · 34" at bounding box center [343, 135] width 78 height 16
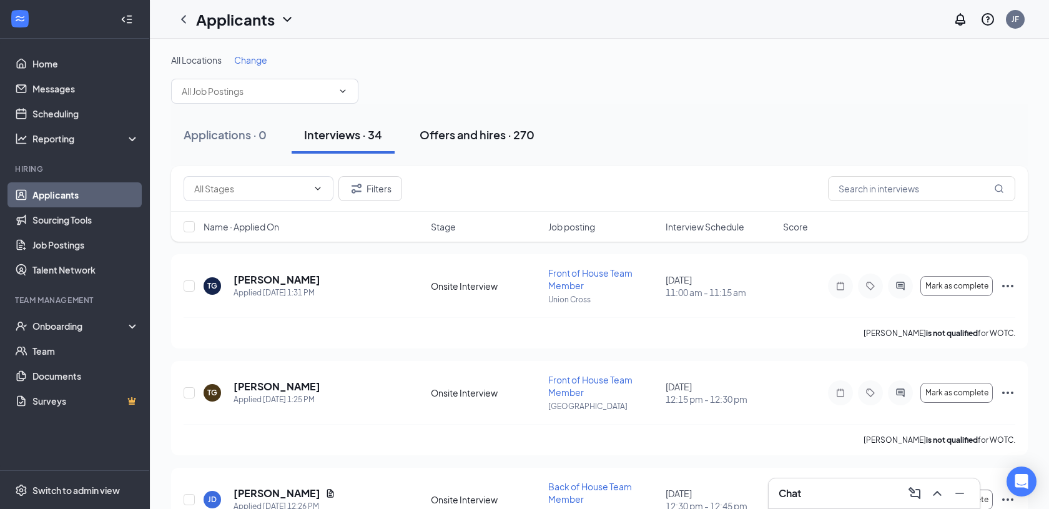
click at [494, 140] on div "Offers and hires · 270" at bounding box center [477, 135] width 115 height 16
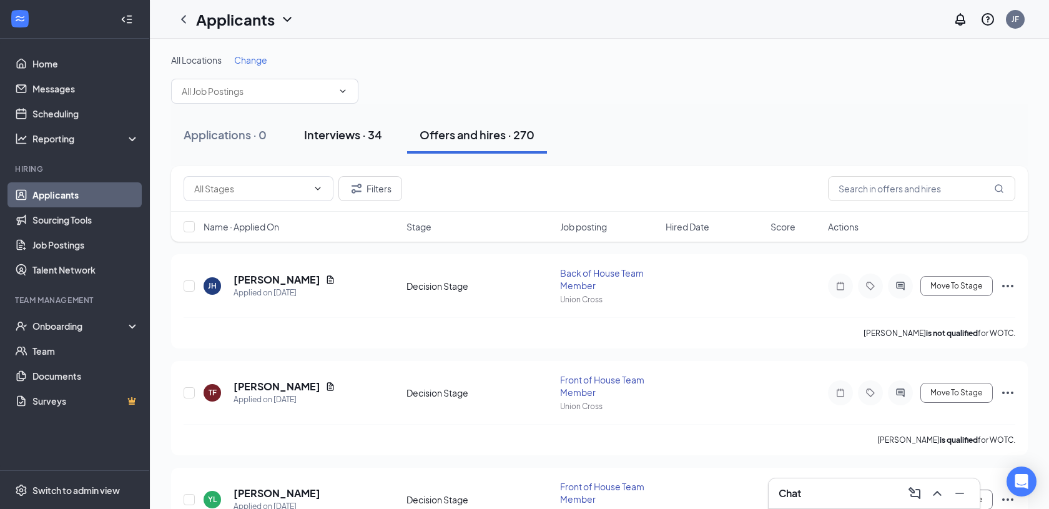
click at [341, 146] on button "Interviews · 34" at bounding box center [343, 134] width 103 height 37
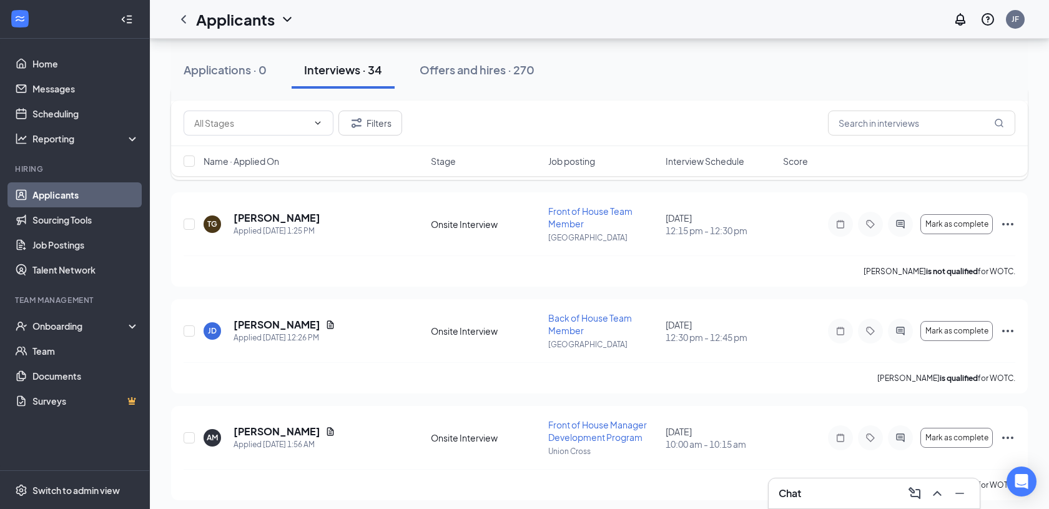
scroll to position [172, 0]
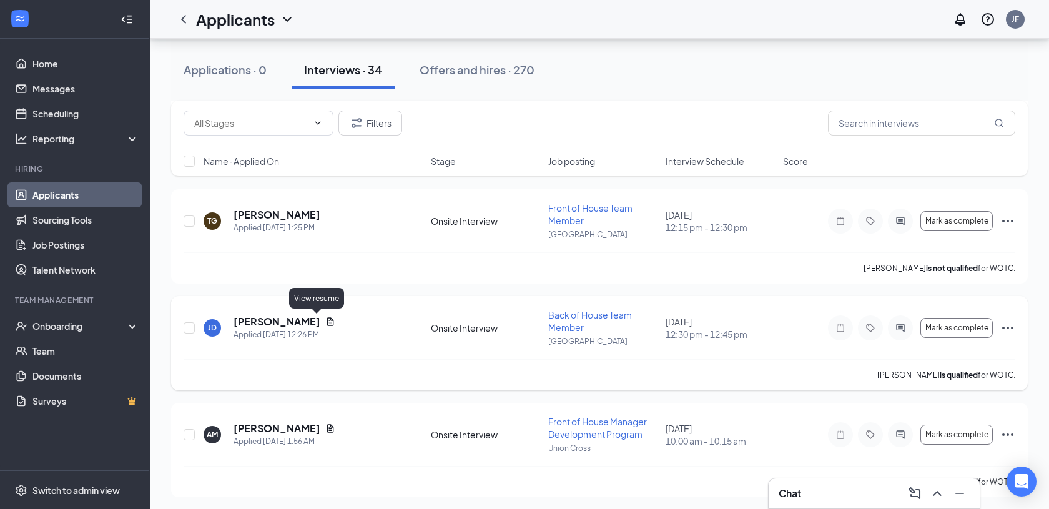
click at [325, 320] on icon "Document" at bounding box center [330, 322] width 10 height 10
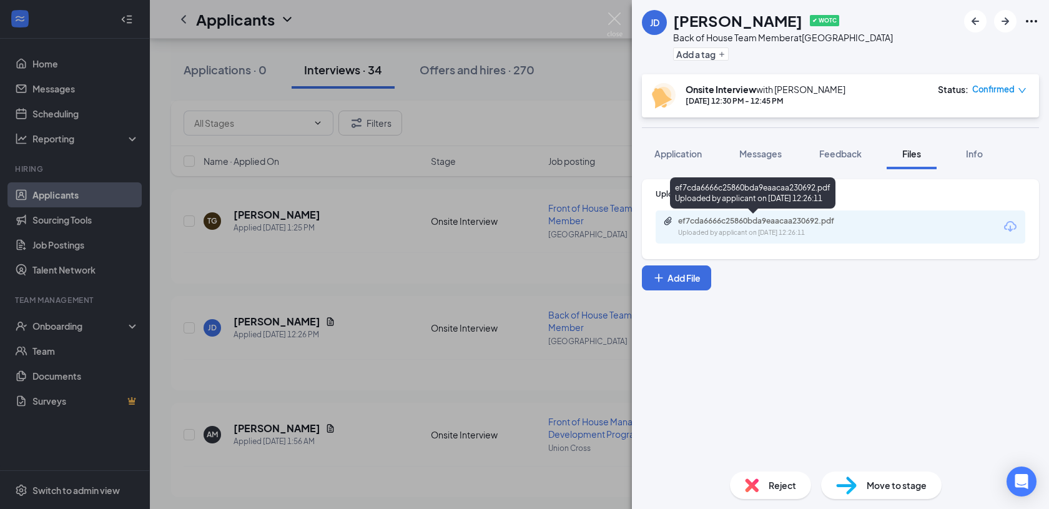
click at [846, 222] on div "ef7cda6666c25860bda9eaacaa230692.pdf" at bounding box center [765, 221] width 175 height 10
click at [613, 14] on img at bounding box center [615, 24] width 16 height 24
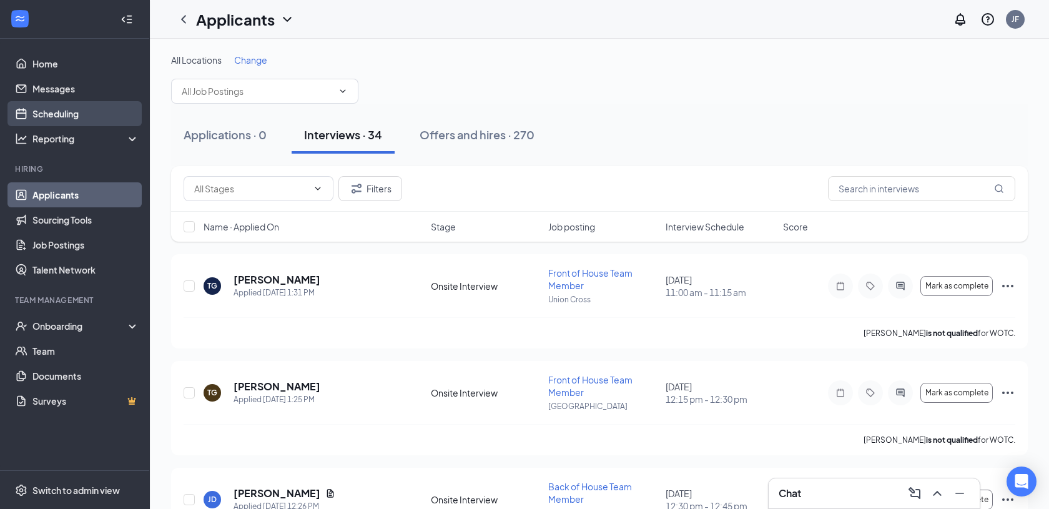
click at [108, 117] on link "Scheduling" at bounding box center [85, 113] width 107 height 25
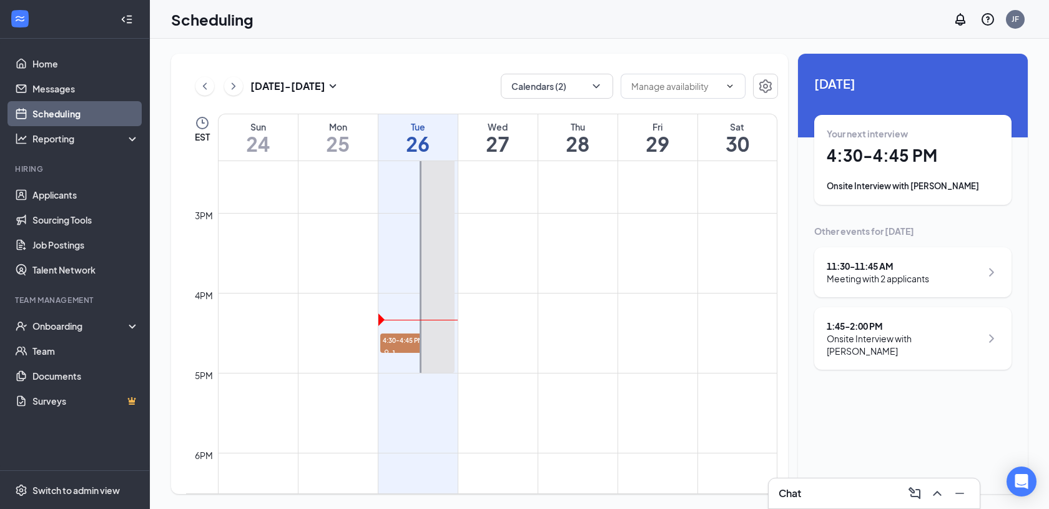
scroll to position [1158, 0]
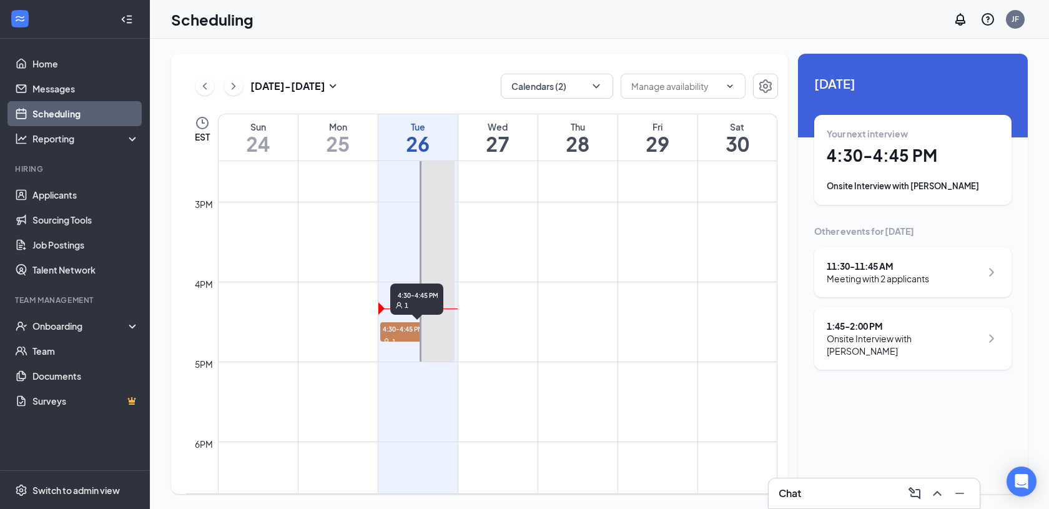
click at [406, 335] on div "1" at bounding box center [411, 341] width 62 height 12
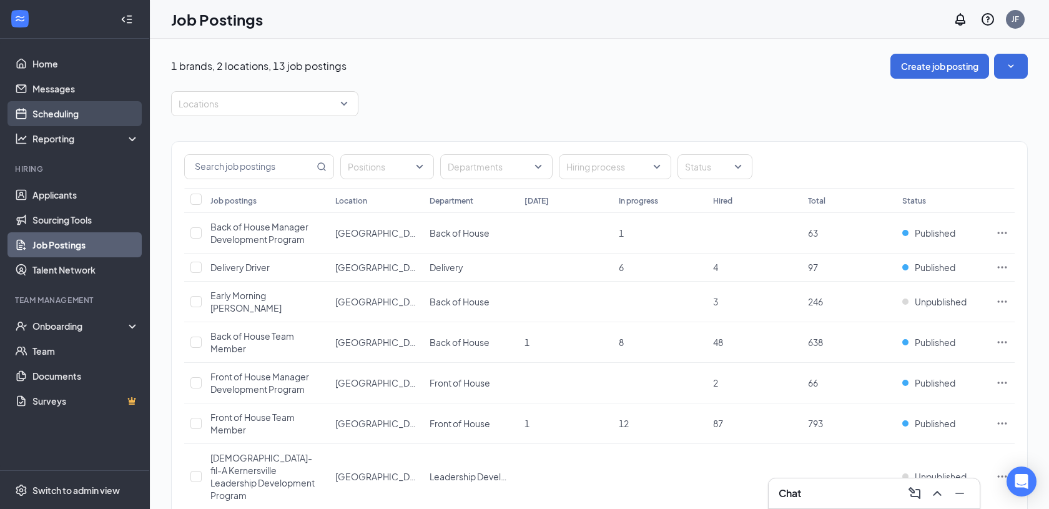
click at [57, 112] on link "Scheduling" at bounding box center [85, 113] width 107 height 25
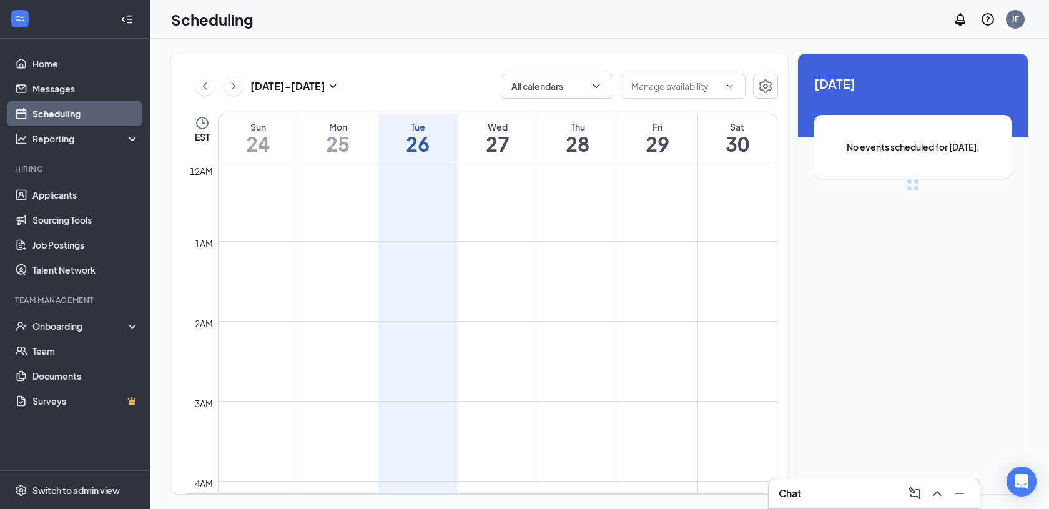
scroll to position [614, 0]
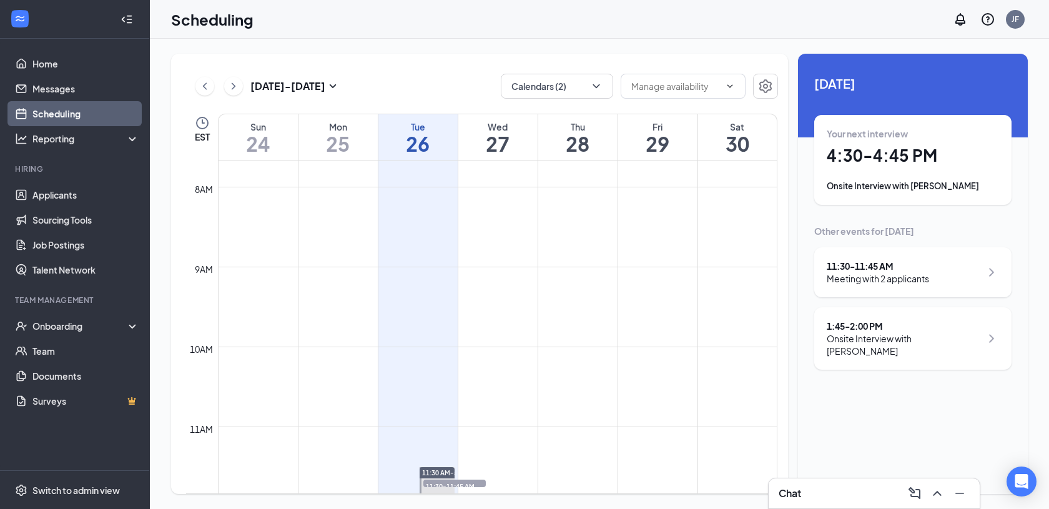
click at [932, 160] on h1 "4:30 - 4:45 PM" at bounding box center [913, 155] width 172 height 21
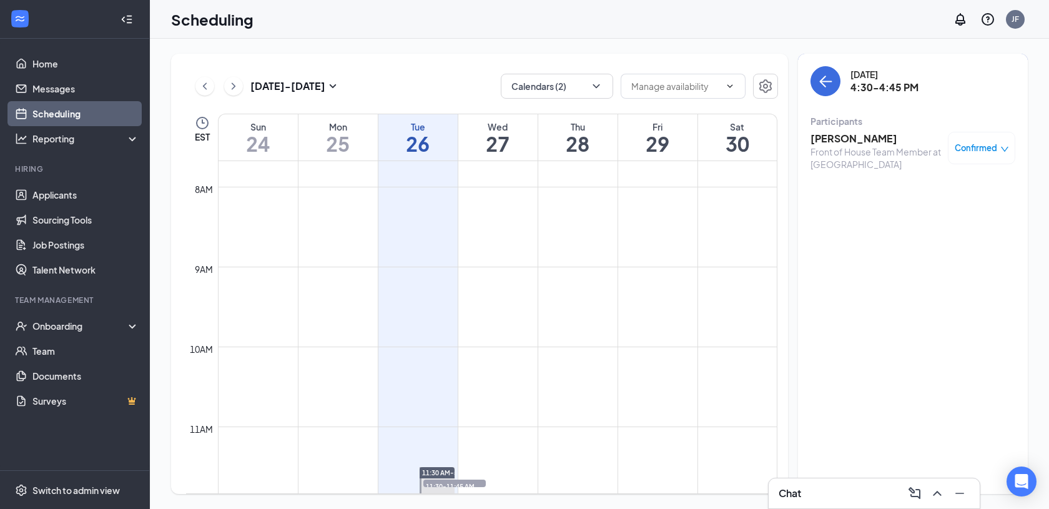
click at [975, 152] on span "Confirmed" at bounding box center [976, 148] width 42 height 12
click at [932, 209] on span "Mark complete" at bounding box center [941, 210] width 62 height 14
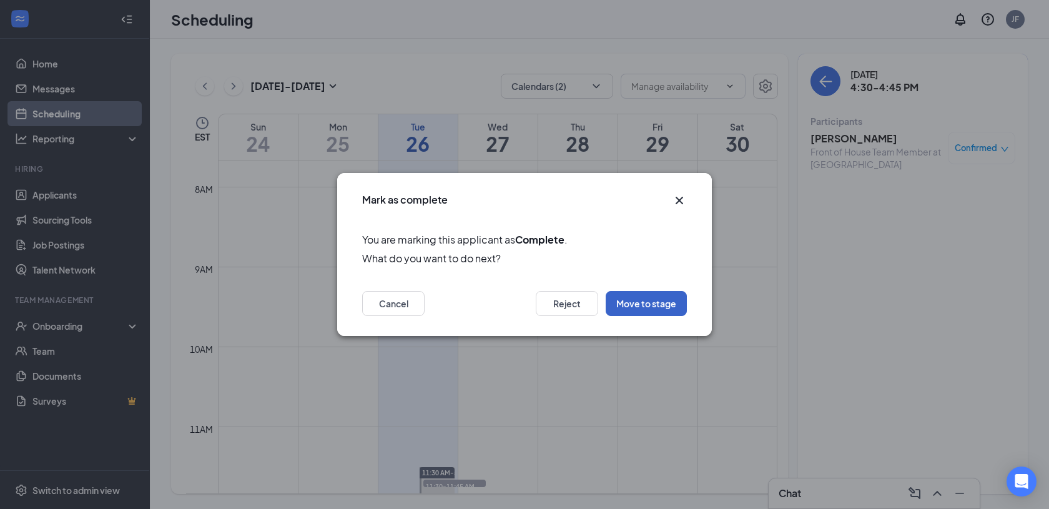
click at [633, 300] on button "Move to stage" at bounding box center [646, 303] width 81 height 25
